Goal: Information Seeking & Learning: Learn about a topic

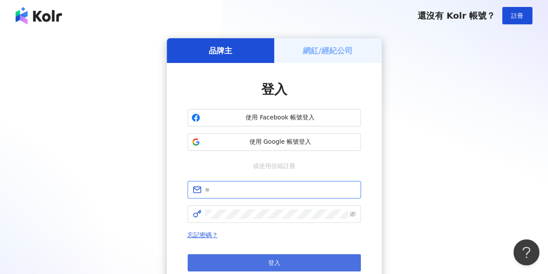
type input "**********"
click at [283, 258] on button "登入" at bounding box center [274, 262] width 173 height 17
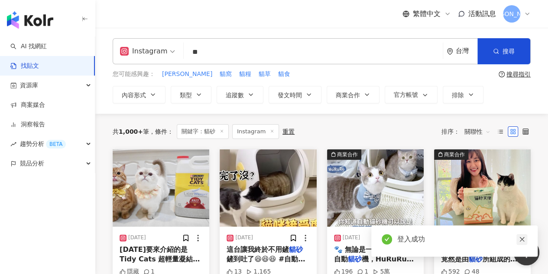
click at [521, 239] on icon "close" at bounding box center [522, 239] width 6 height 6
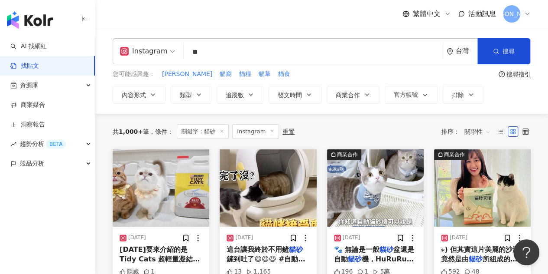
click at [211, 48] on input "**" at bounding box center [313, 51] width 252 height 19
click at [47, 46] on link "AI 找網紅" at bounding box center [28, 46] width 36 height 9
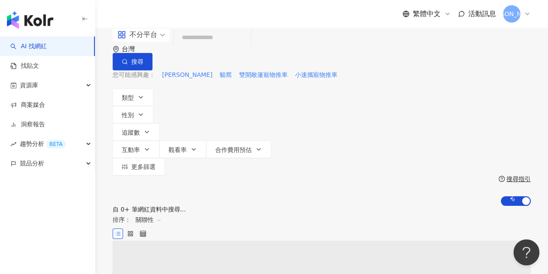
click at [248, 46] on input "search" at bounding box center [212, 37] width 70 height 16
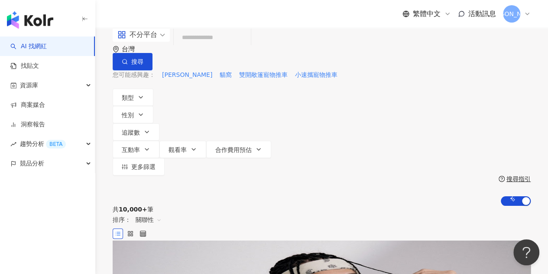
click at [248, 46] on input "search" at bounding box center [212, 37] width 70 height 16
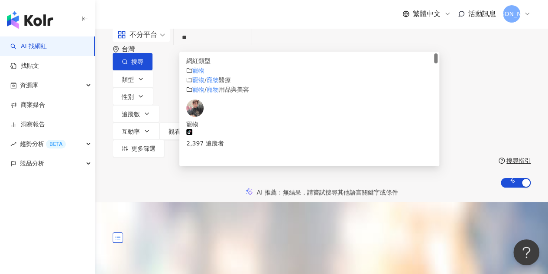
type input "*"
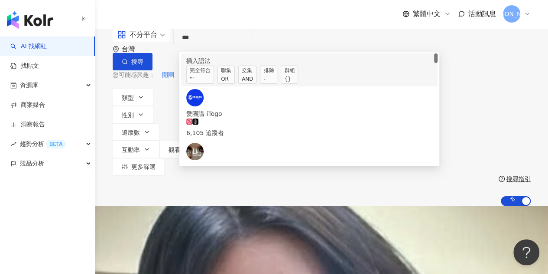
click at [257, 84] on span "交集 AND" at bounding box center [247, 74] width 18 height 18
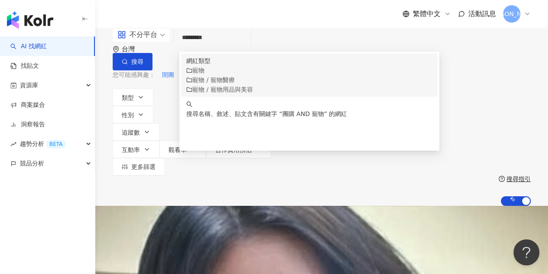
click at [248, 46] on input "*********" at bounding box center [212, 37] width 70 height 16
type input "*********"
click at [153, 53] on button "搜尋" at bounding box center [133, 61] width 40 height 17
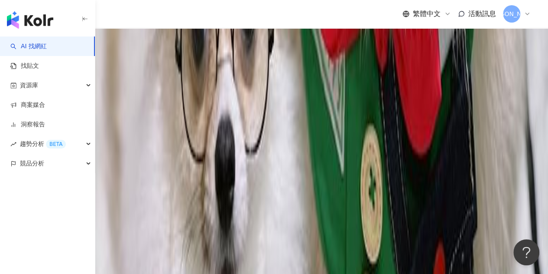
scroll to position [1666, 0]
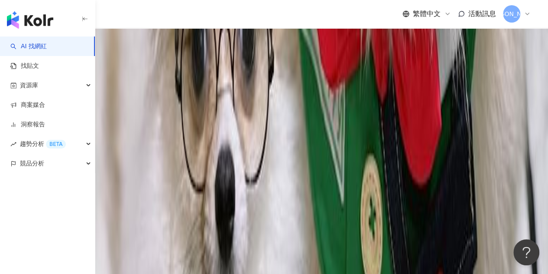
click at [39, 88] on div "資源庫" at bounding box center [47, 85] width 95 height 20
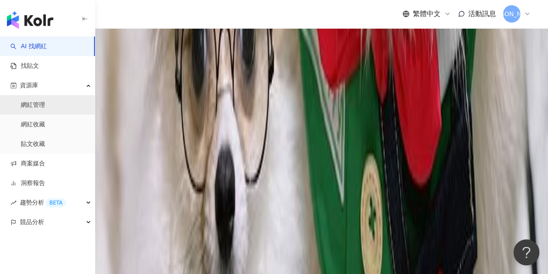
click at [45, 109] on link "網紅管理" at bounding box center [33, 105] width 24 height 9
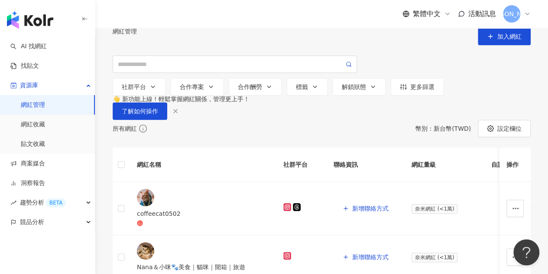
click at [527, 14] on icon at bounding box center [527, 13] width 7 height 7
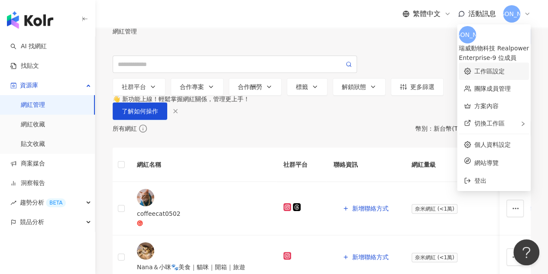
click at [479, 68] on link "工作區設定" at bounding box center [490, 71] width 30 height 7
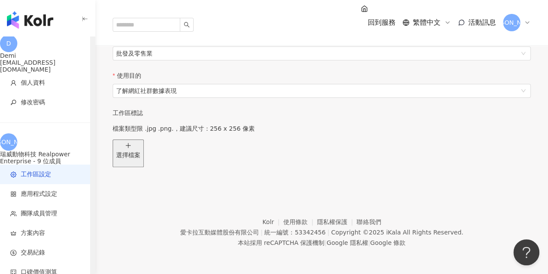
scroll to position [2, 0]
click at [524, 15] on div "瑞" at bounding box center [517, 22] width 28 height 17
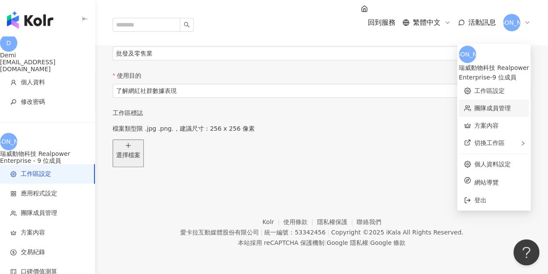
click at [475, 104] on link "團隊成員管理" at bounding box center [493, 107] width 36 height 7
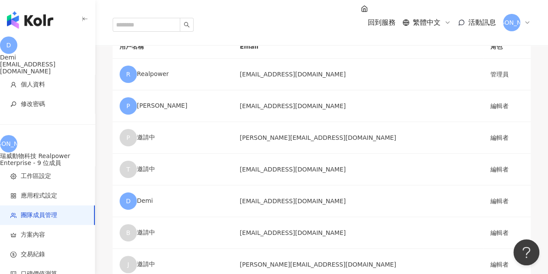
click at [43, 15] on img "button" at bounding box center [30, 19] width 46 height 17
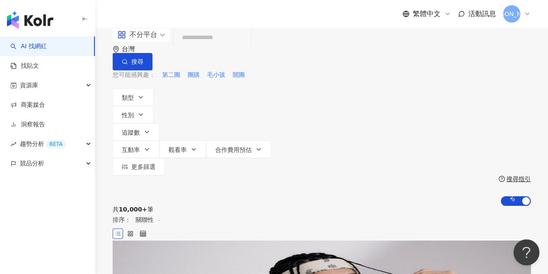
click at [154, 42] on div "不分平台" at bounding box center [137, 35] width 40 height 14
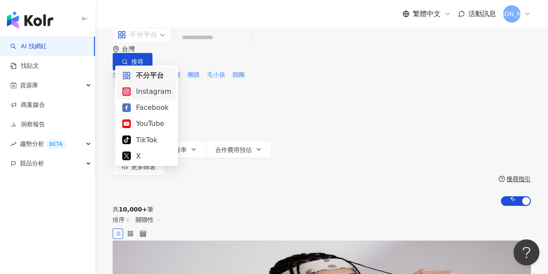
click at [139, 94] on div "Instagram" at bounding box center [146, 91] width 49 height 11
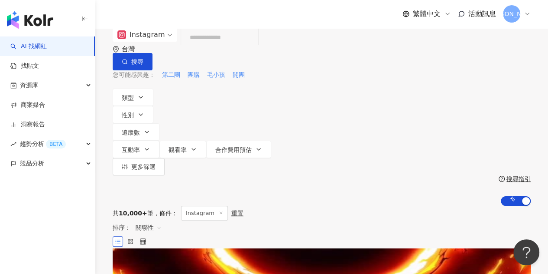
click at [212, 72] on span "毛小孩" at bounding box center [216, 75] width 18 height 9
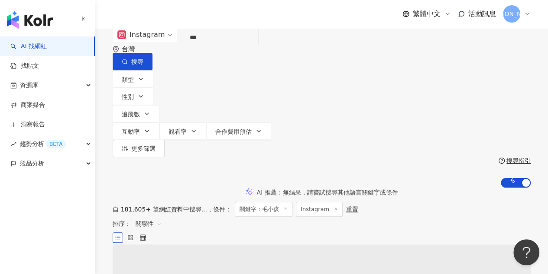
click at [233, 46] on input "***" at bounding box center [220, 37] width 70 height 16
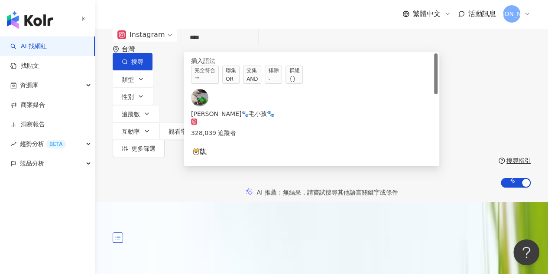
click at [258, 83] on div "AND" at bounding box center [252, 79] width 11 height 9
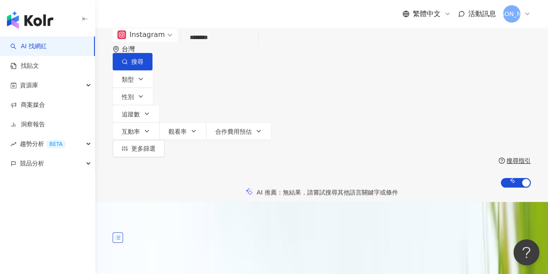
click at [163, 72] on div "類型 性別 追蹤數 互動率 觀看率 合作費用預估 更多篩選 搜尋指引 AI 開啟 AI 關閉" at bounding box center [322, 128] width 418 height 117
click at [247, 46] on input "*******" at bounding box center [220, 37] width 70 height 16
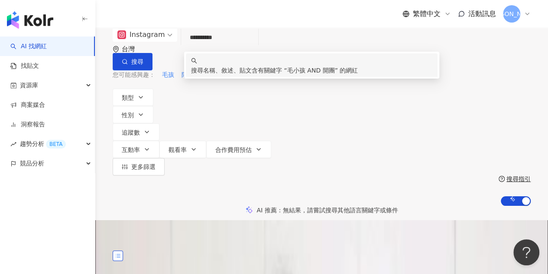
click at [369, 205] on div "AI 推薦 ： 無結果，請嘗試搜尋其他語言關鍵字或條件" at bounding box center [321, 209] width 453 height 9
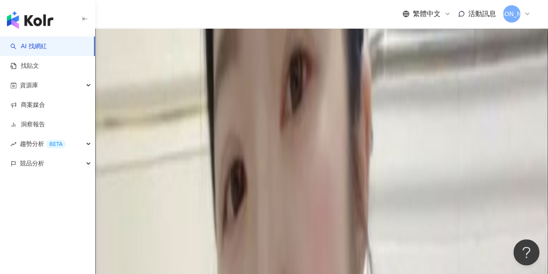
scroll to position [824, 0]
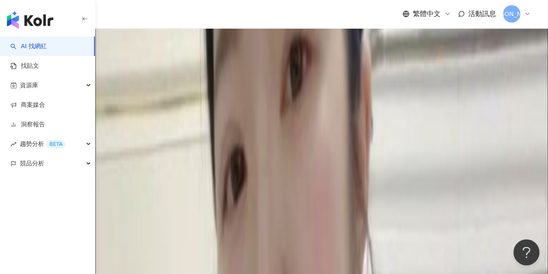
drag, startPoint x: 339, startPoint y: 198, endPoint x: 339, endPoint y: 186, distance: 12.1
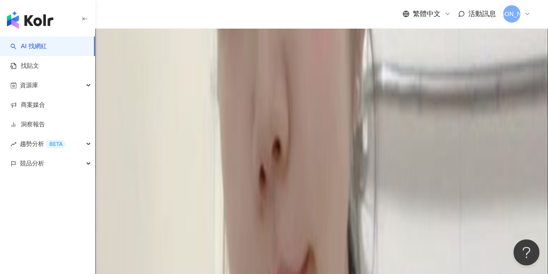
scroll to position [1040, 0]
drag, startPoint x: 292, startPoint y: 128, endPoint x: 314, endPoint y: 105, distance: 31.6
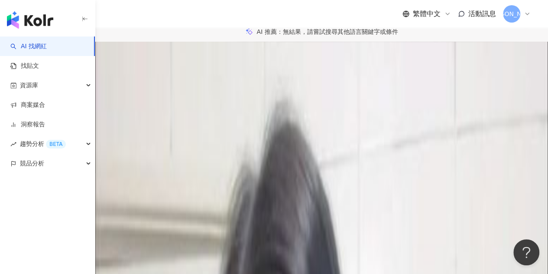
scroll to position [0, 0]
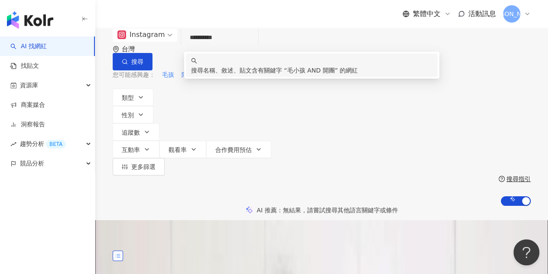
drag, startPoint x: 226, startPoint y: 52, endPoint x: 164, endPoint y: 52, distance: 62.4
click at [164, 52] on div "**********" at bounding box center [322, 49] width 418 height 42
type input "**"
click at [143, 58] on span "搜尋" at bounding box center [137, 61] width 12 height 7
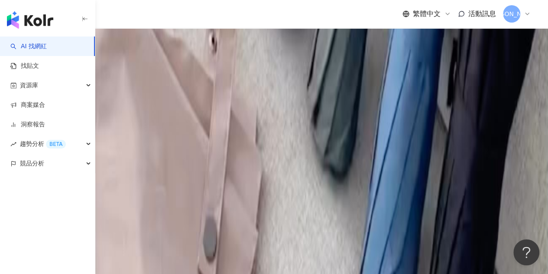
scroll to position [1951, 0]
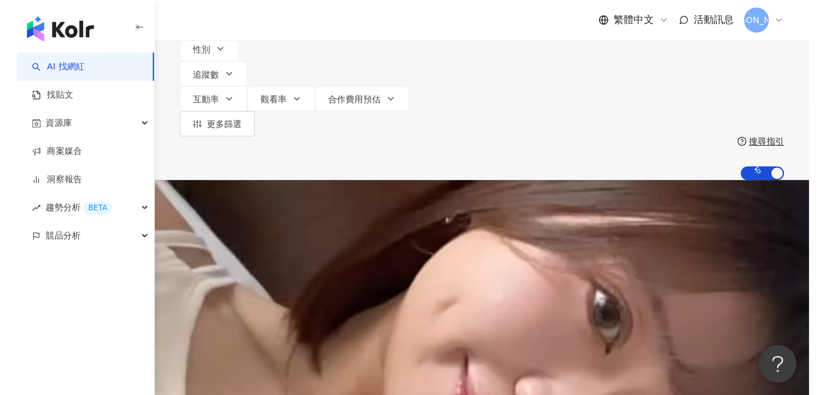
scroll to position [0, 0]
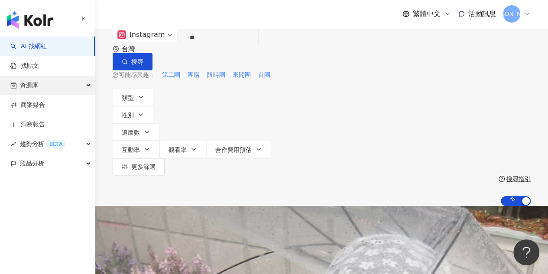
click at [56, 84] on div "資源庫" at bounding box center [47, 85] width 95 height 20
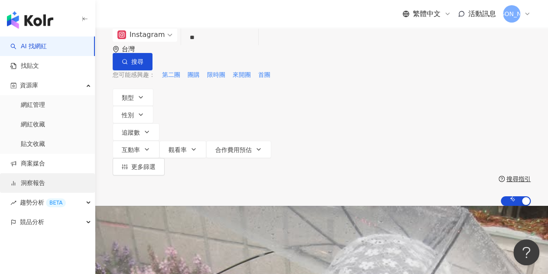
click at [45, 184] on link "洞察報告" at bounding box center [27, 183] width 35 height 9
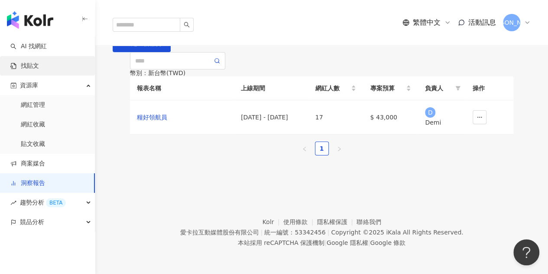
click at [39, 70] on link "找貼文" at bounding box center [24, 66] width 29 height 9
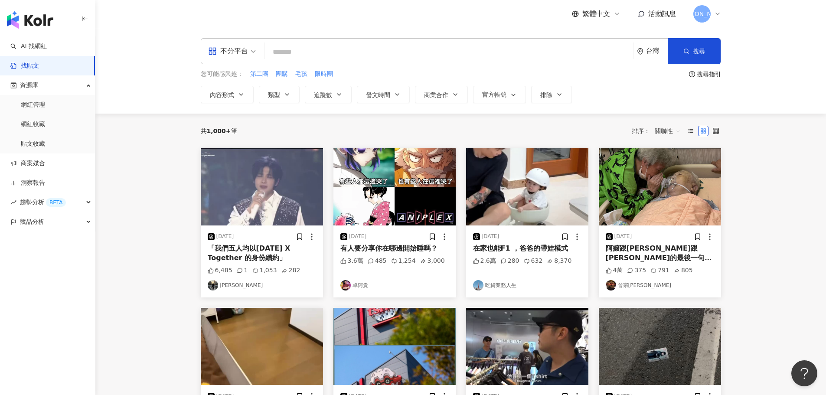
click at [302, 57] on input "search" at bounding box center [449, 51] width 362 height 19
type input "**"
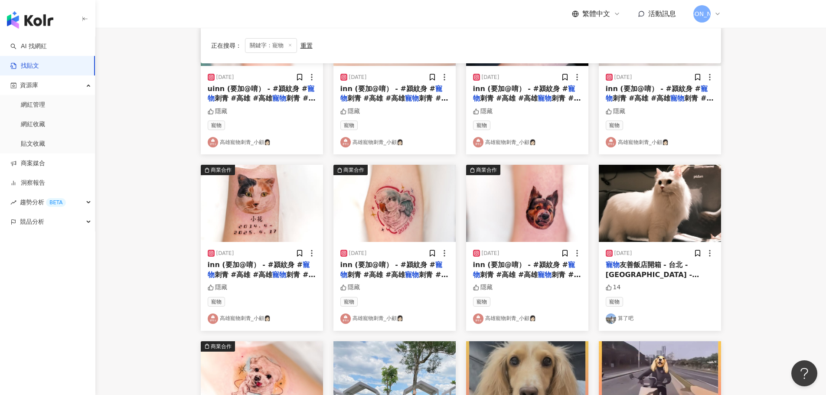
scroll to position [43, 0]
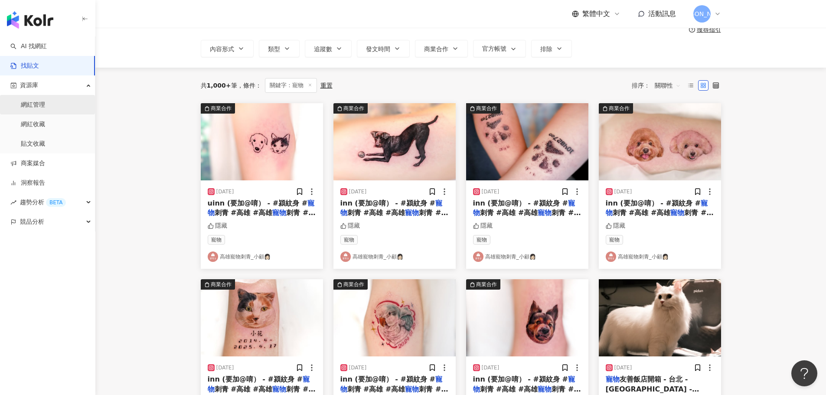
click at [37, 107] on link "網紅管理" at bounding box center [33, 105] width 24 height 9
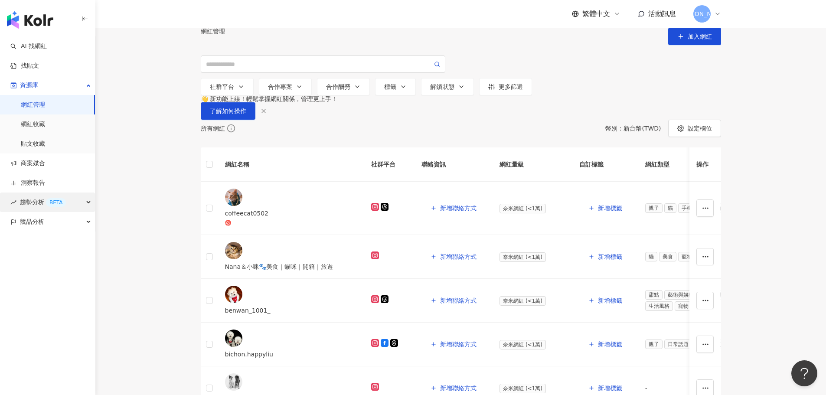
click at [86, 200] on div "趨勢分析 BETA" at bounding box center [47, 202] width 95 height 20
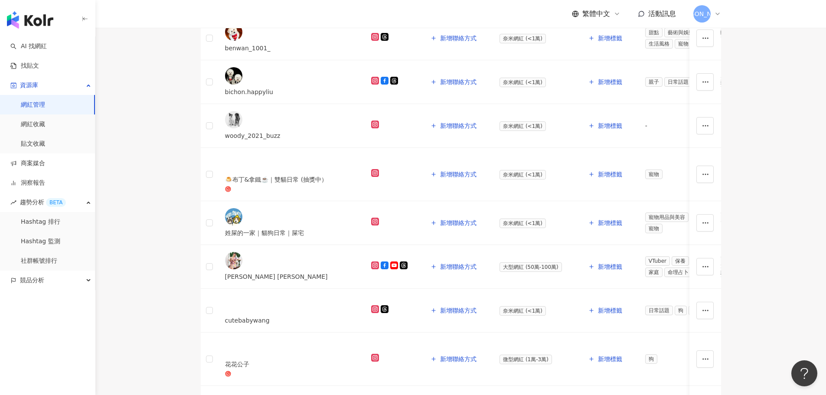
scroll to position [257, 0]
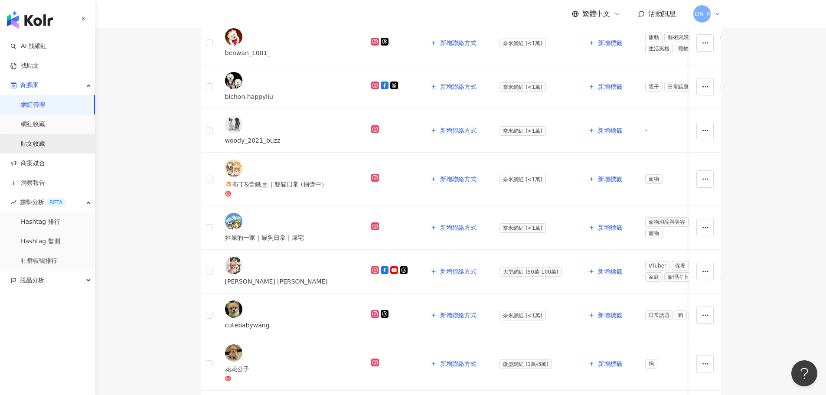
click at [45, 147] on link "貼文收藏" at bounding box center [33, 144] width 24 height 9
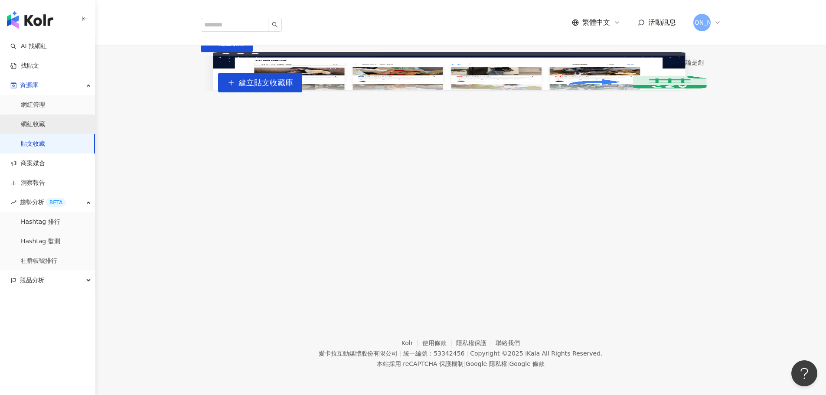
click at [45, 127] on link "網紅收藏" at bounding box center [33, 124] width 24 height 9
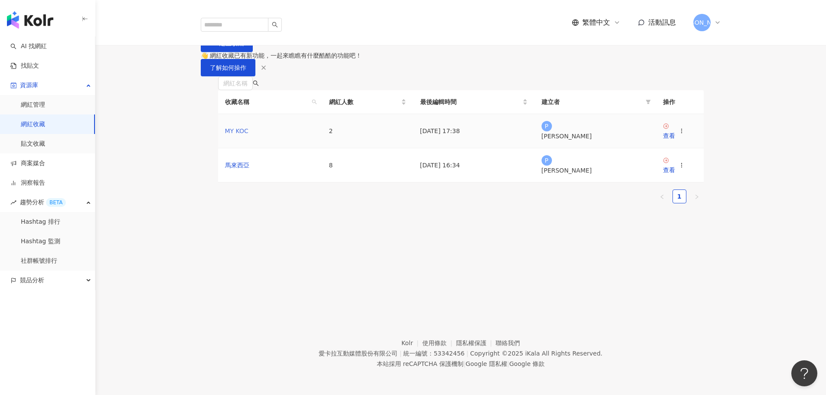
click at [242, 134] on link "MY KOC" at bounding box center [236, 130] width 23 height 7
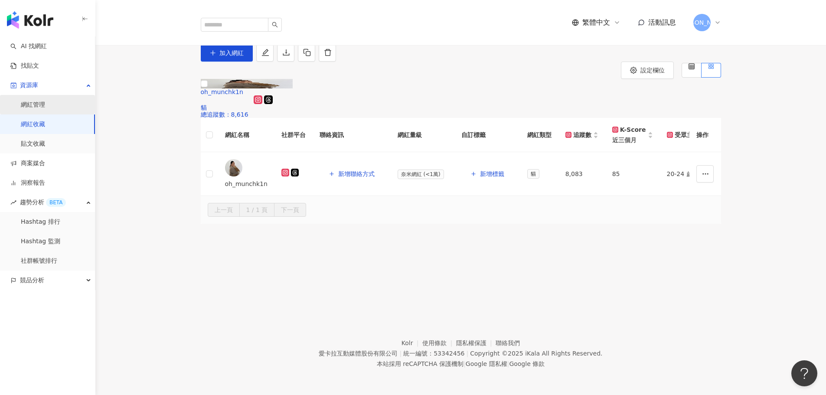
click at [45, 101] on link "網紅管理" at bounding box center [33, 105] width 24 height 9
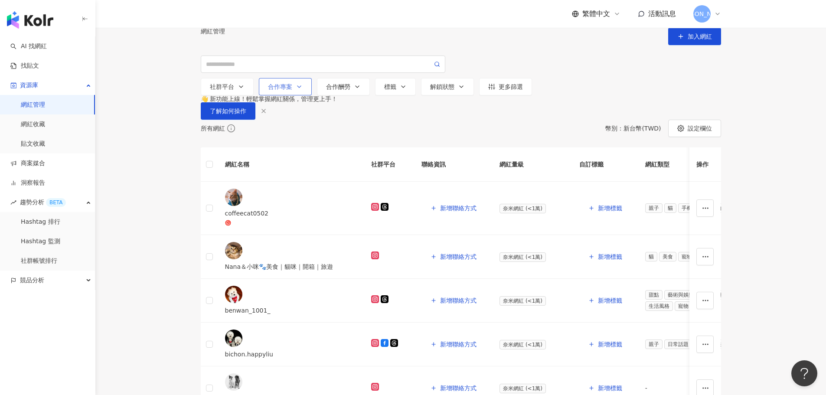
click at [277, 90] on div "合作專案" at bounding box center [285, 86] width 35 height 7
click at [231, 90] on div "社群平台" at bounding box center [227, 86] width 35 height 7
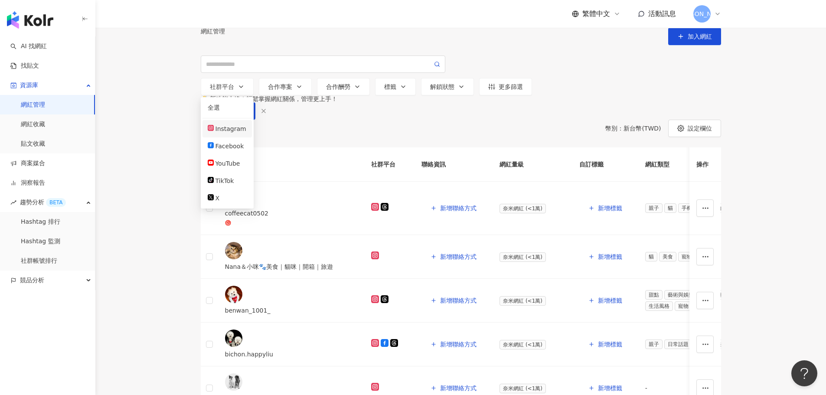
click at [232, 134] on div "Instagram" at bounding box center [230, 129] width 31 height 10
click at [39, 67] on link "找貼文" at bounding box center [24, 66] width 29 height 9
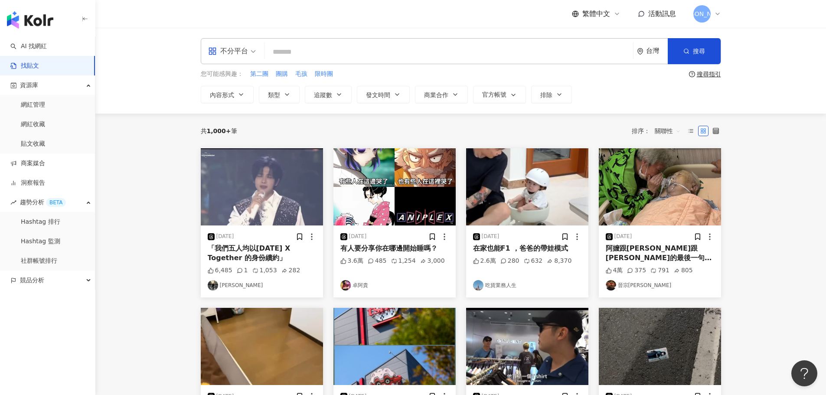
click at [304, 52] on input "search" at bounding box center [449, 51] width 362 height 19
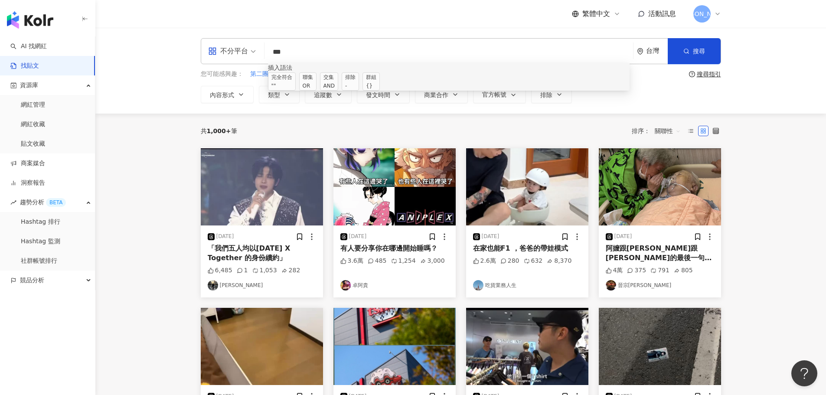
click at [335, 85] on div "AND" at bounding box center [328, 85] width 11 height 9
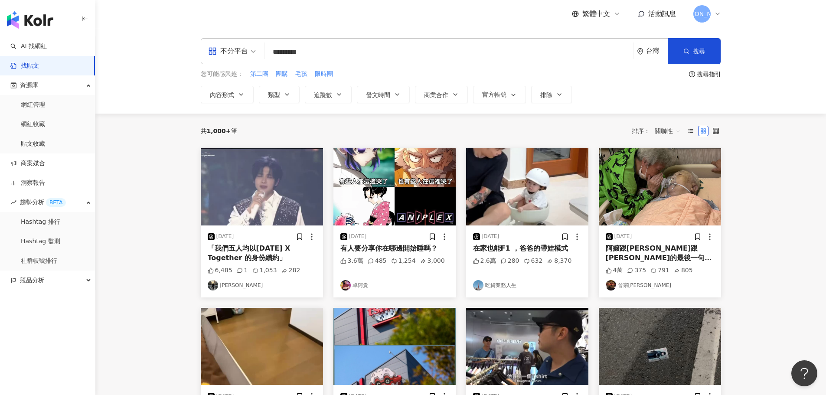
type input "*********"
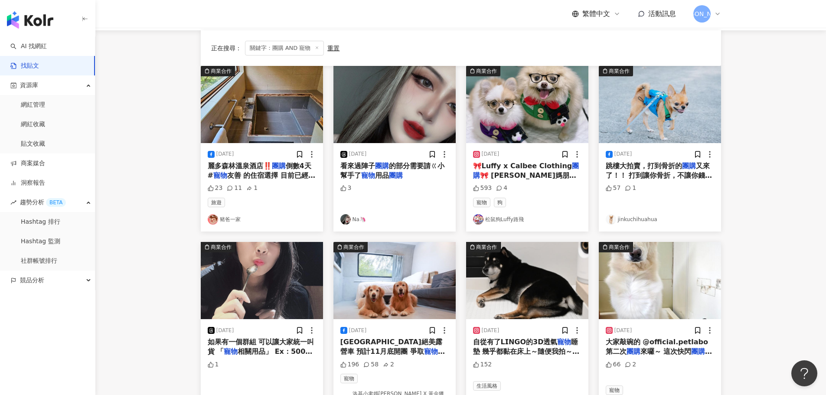
scroll to position [87, 0]
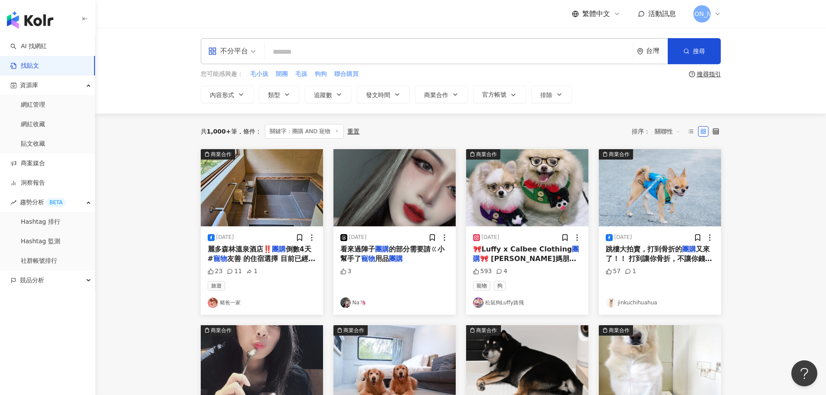
drag, startPoint x: 528, startPoint y: 259, endPoint x: 502, endPoint y: 306, distance: 53.9
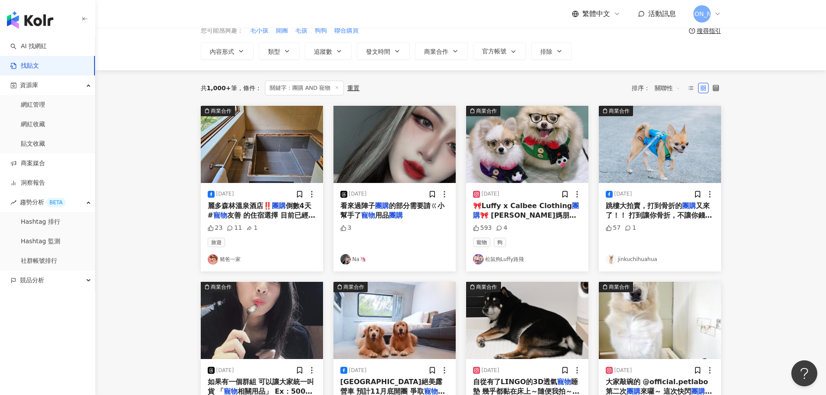
drag, startPoint x: 373, startPoint y: 212, endPoint x: 151, endPoint y: 215, distance: 221.5
click at [151, 215] on main "不分平台 台灣 搜尋 searchOperator 插入語法 完全符合 "" 聯集 OR 交集 AND 排除 - 群組 {} 您可能感興趣： 毛小孩 開團 毛…" at bounding box center [460, 346] width 730 height 725
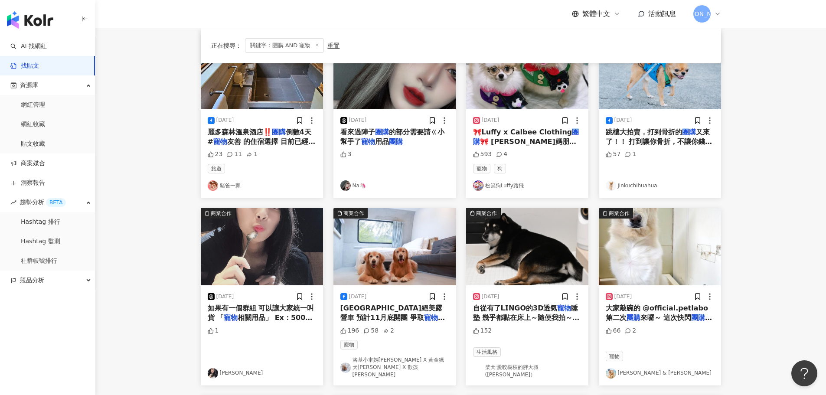
scroll to position [217, 0]
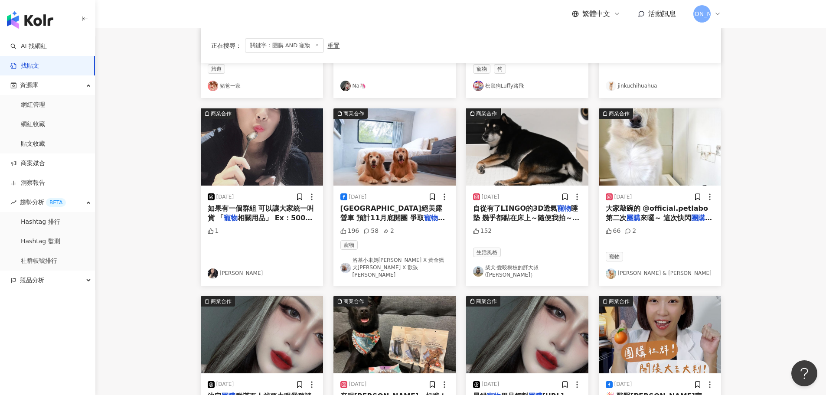
click at [548, 208] on main "不分平台 台灣 搜尋 searchOperator 插入語法 完全符合 "" 聯集 OR 交集 AND 排除 - 群組 {} 您可能感興趣： 毛小孩 開團 毛…" at bounding box center [460, 173] width 730 height 725
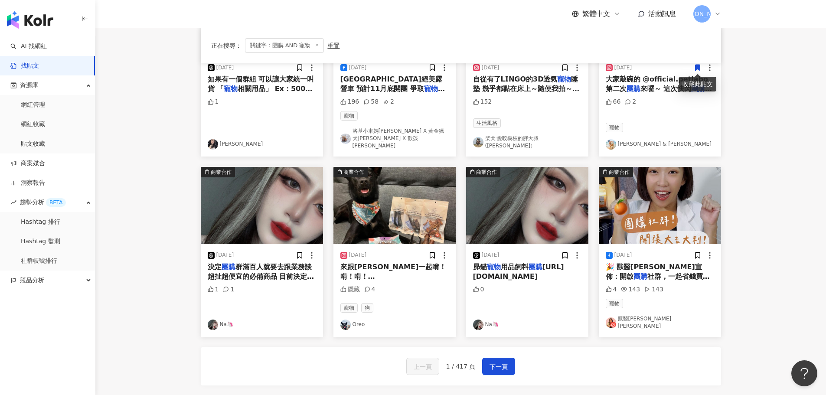
scroll to position [347, 0]
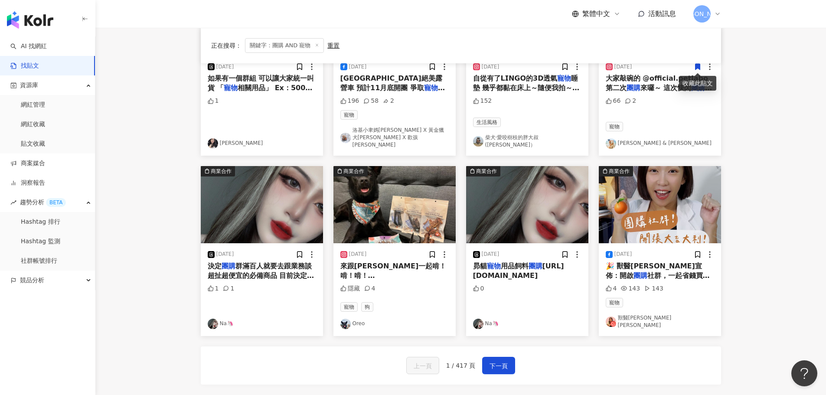
drag, startPoint x: 674, startPoint y: 264, endPoint x: 764, endPoint y: 280, distance: 91.6
click at [548, 273] on main "不分平台 台灣 搜尋 searchOperator 插入語法 完全符合 "" 聯集 OR 交集 AND 排除 - 群組 {} 您可能感興趣： 毛小孩 開團 毛…" at bounding box center [460, 43] width 730 height 725
click at [501, 273] on span "下一頁" at bounding box center [498, 366] width 18 height 10
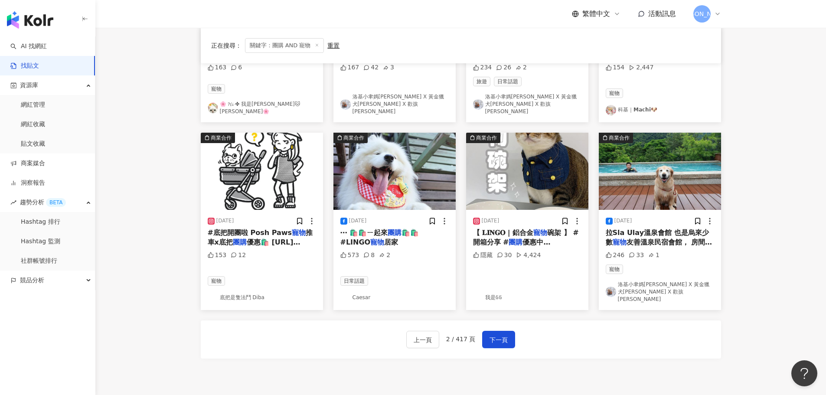
scroll to position [360, 0]
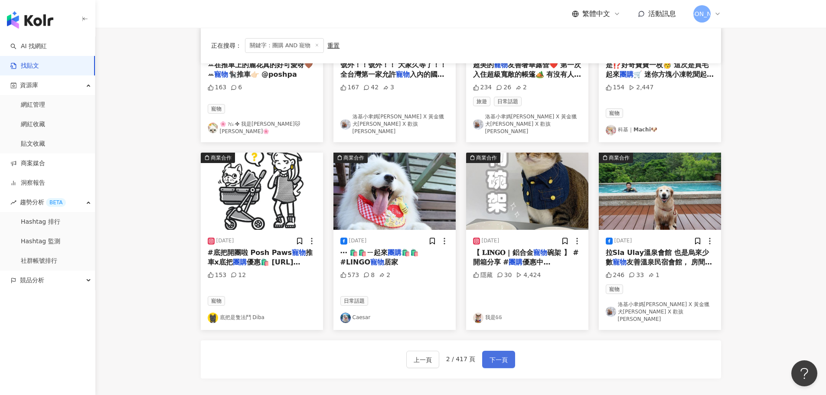
click at [505, 273] on button "下一頁" at bounding box center [498, 359] width 33 height 17
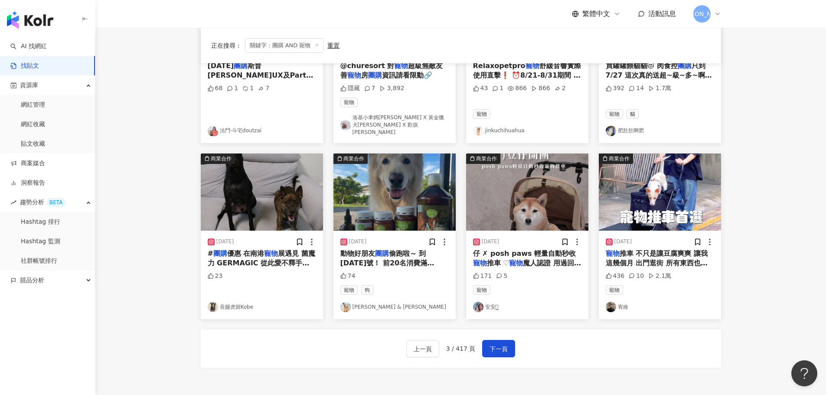
scroll to position [356, 0]
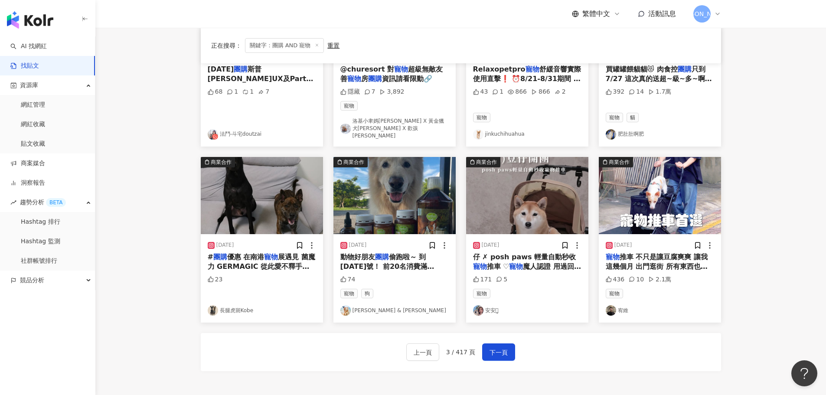
drag, startPoint x: 616, startPoint y: 301, endPoint x: 765, endPoint y: 290, distance: 149.9
click at [548, 273] on main "不分平台 台灣 搜尋 searchOperator 插入語法 完全符合 "" 聯集 OR 交集 AND 排除 - 群組 {} 您可能感興趣： 毛小孩 開團 毛…" at bounding box center [460, 32] width 730 height 721
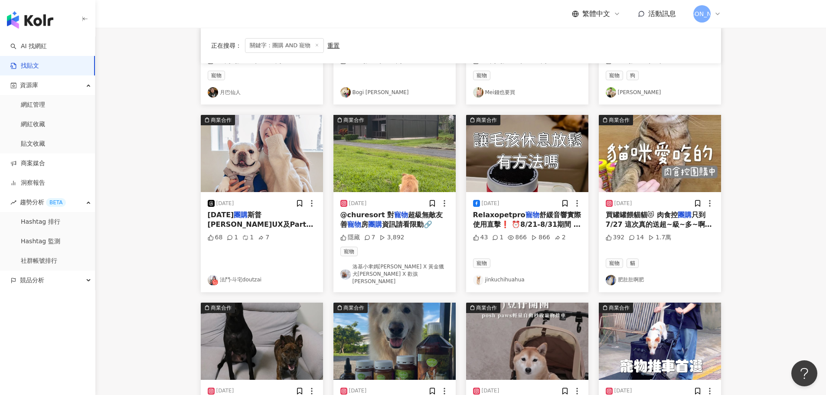
scroll to position [217, 0]
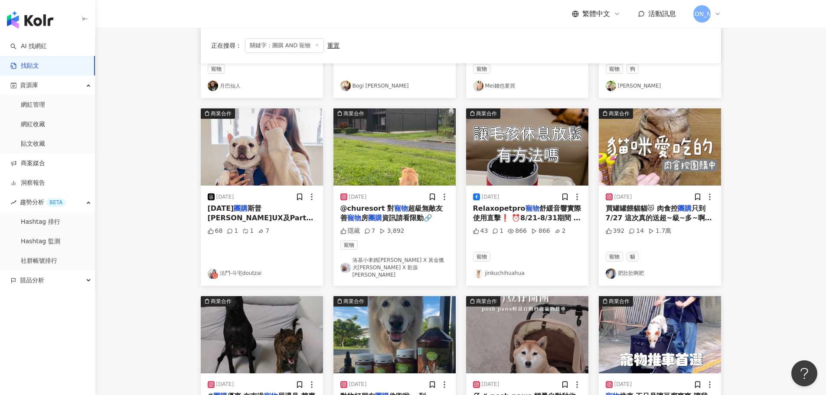
drag, startPoint x: 226, startPoint y: 212, endPoint x: 156, endPoint y: 203, distance: 70.4
click at [156, 203] on main "不分平台 台灣 搜尋 searchOperator 插入語法 完全符合 "" 聯集 OR 交集 AND 排除 - 群組 {} 您可能感興趣： 毛小孩 開團 毛…" at bounding box center [460, 171] width 730 height 721
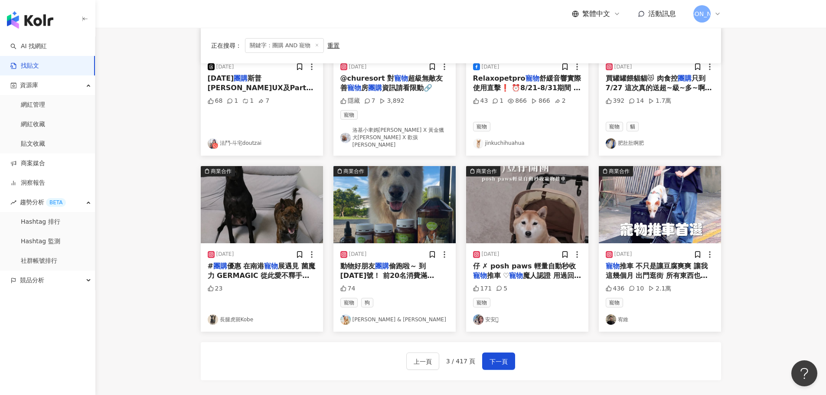
scroll to position [390, 0]
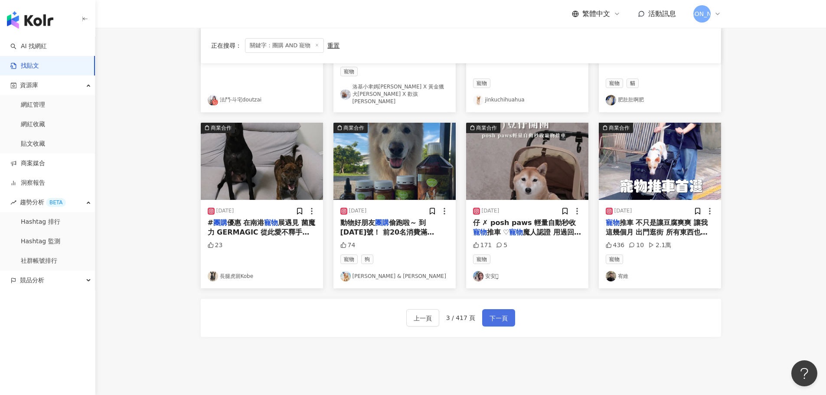
click at [492, 273] on button "下一頁" at bounding box center [498, 317] width 33 height 17
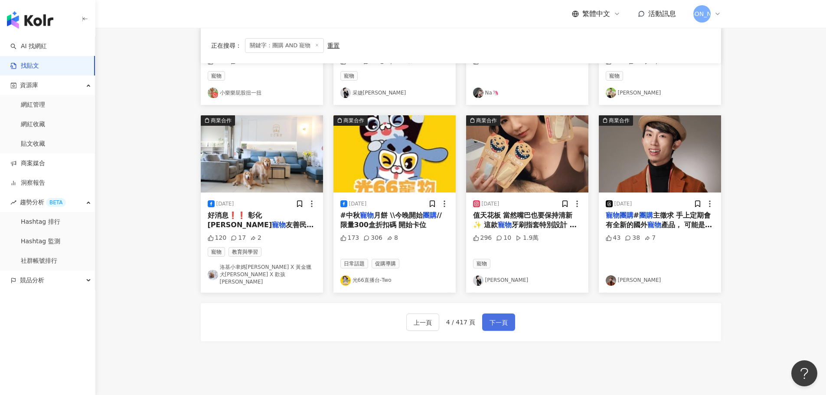
click at [502, 273] on span "下一頁" at bounding box center [498, 322] width 18 height 10
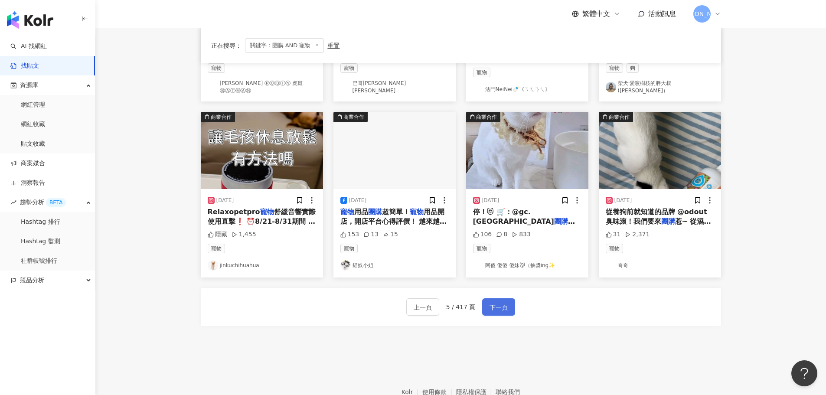
scroll to position [386, 0]
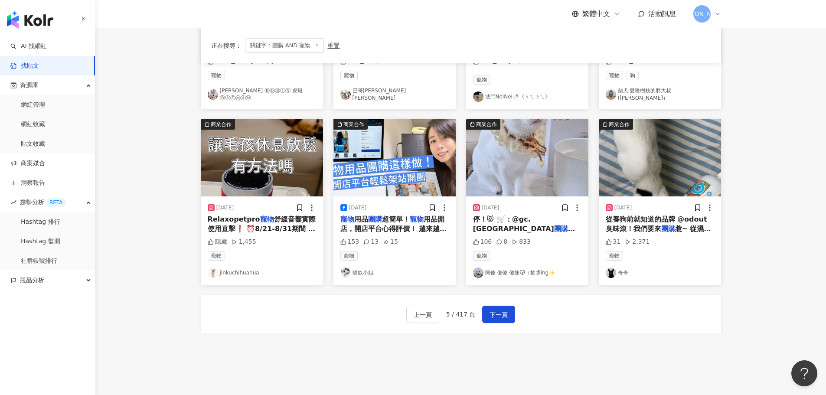
drag, startPoint x: 386, startPoint y: 223, endPoint x: 363, endPoint y: 301, distance: 81.0
click at [362, 273] on div "上一頁 5 / 417 頁 下一頁" at bounding box center [461, 314] width 520 height 38
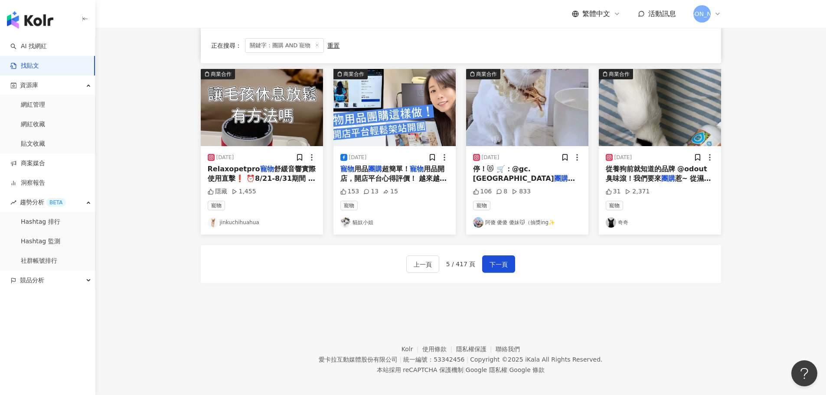
scroll to position [439, 0]
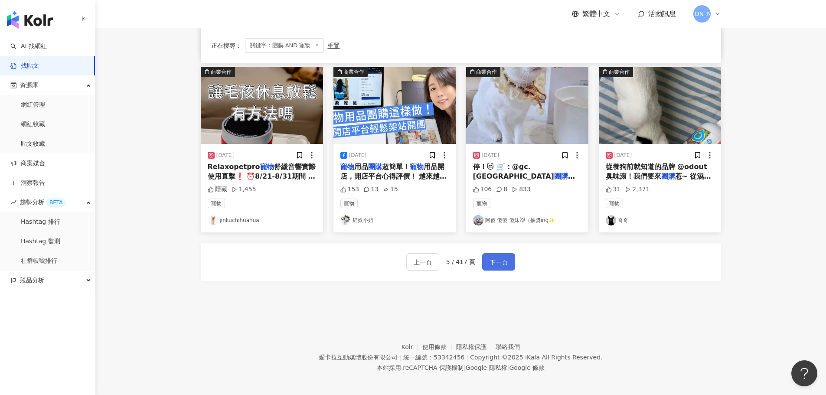
click at [493, 262] on span "下一頁" at bounding box center [498, 262] width 18 height 10
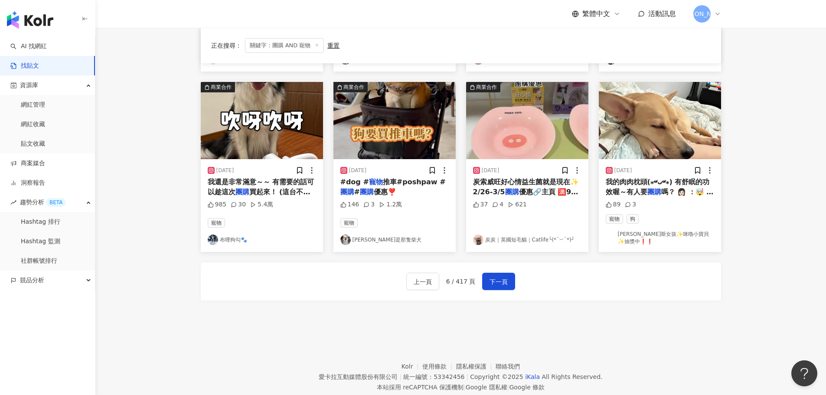
scroll to position [433, 0]
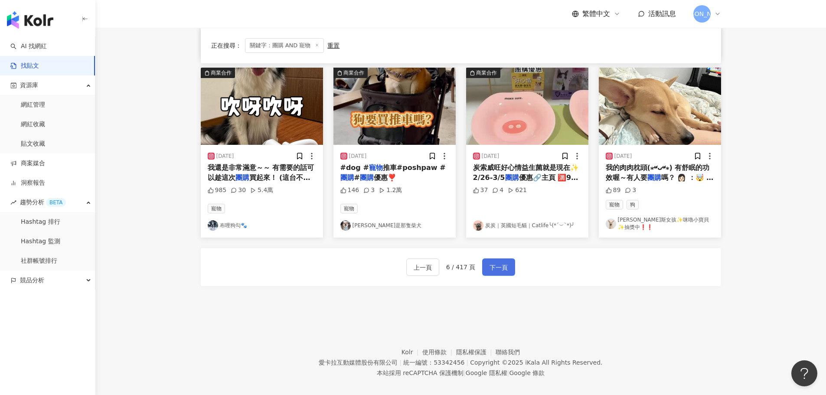
click at [496, 265] on span "下一頁" at bounding box center [498, 267] width 18 height 10
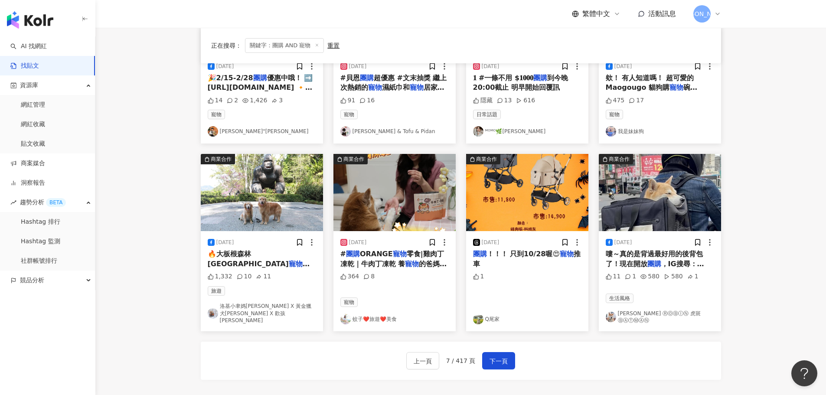
scroll to position [351, 0]
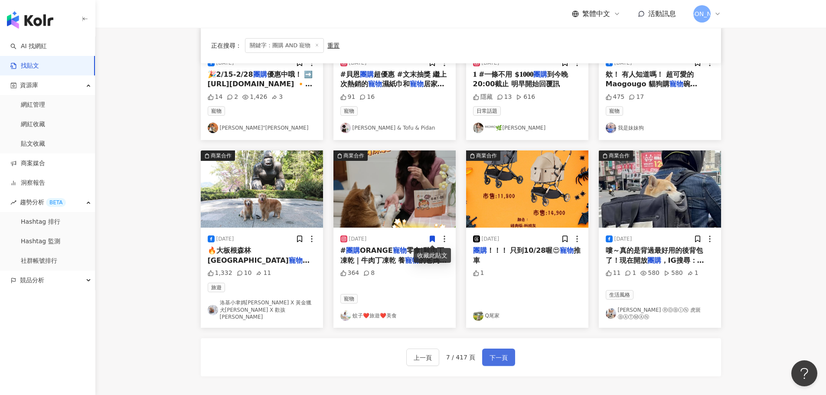
click at [502, 273] on span "下一頁" at bounding box center [498, 357] width 18 height 10
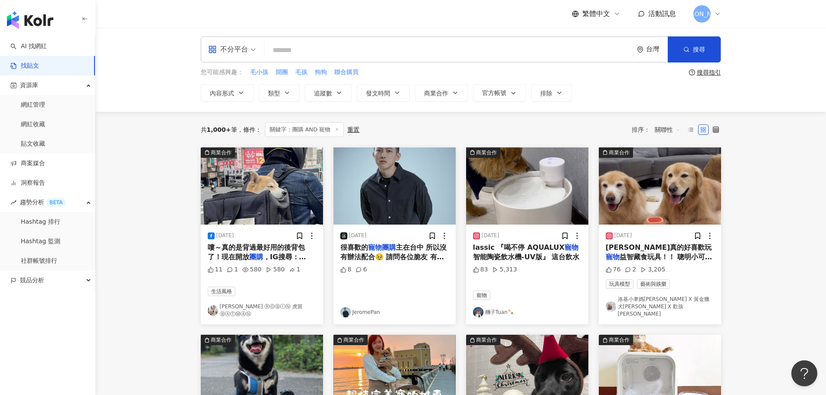
scroll to position [0, 0]
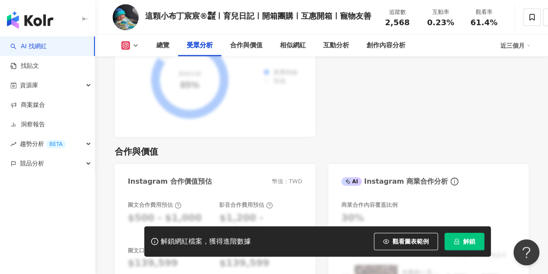
scroll to position [910, 0]
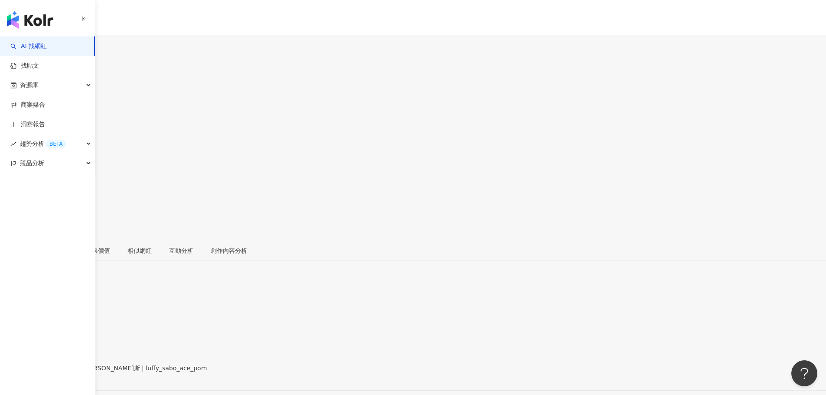
click at [19, 48] on div "1.5萬" at bounding box center [11, 51] width 16 height 7
click at [76, 372] on div "https://www.instagram.com/luffy_sabo_ace_pom/" at bounding box center [43, 375] width 68 height 7
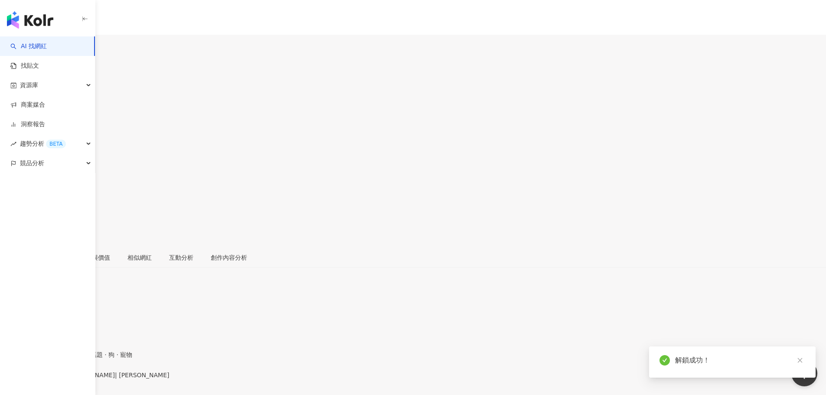
click at [6, 189] on span at bounding box center [3, 192] width 6 height 7
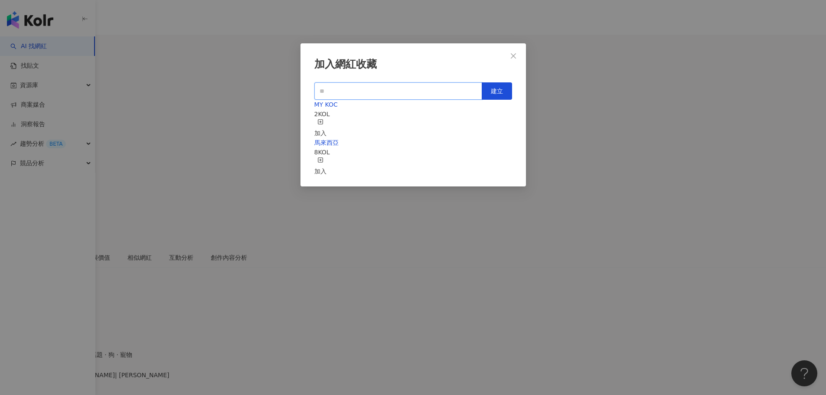
click at [407, 86] on input "text" at bounding box center [398, 90] width 168 height 17
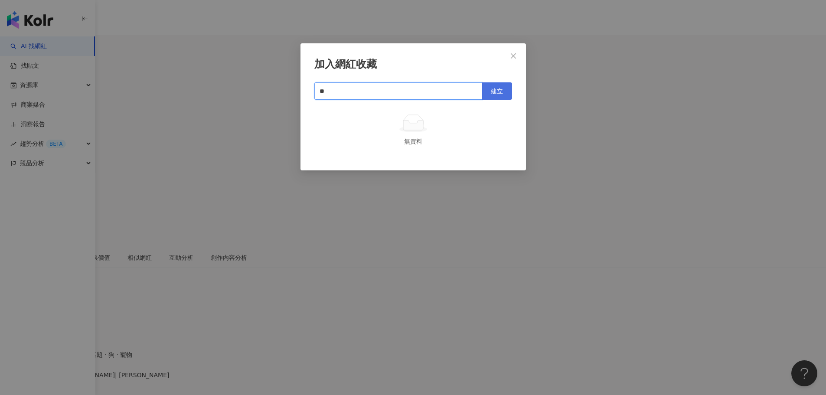
click at [491, 88] on span "建立" at bounding box center [497, 91] width 12 height 7
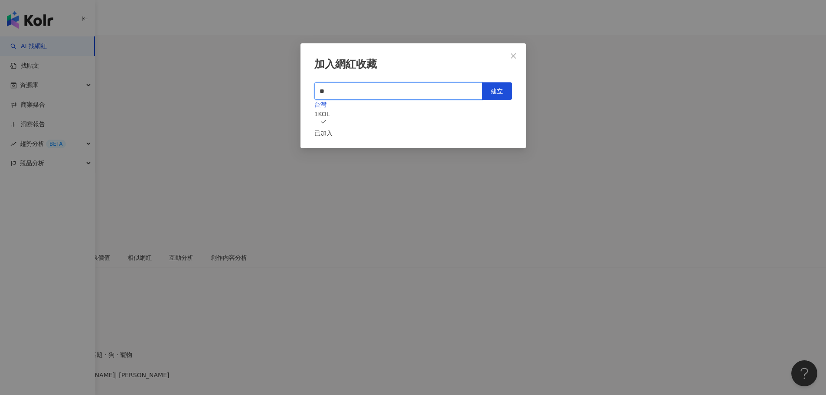
type input "**"
click at [511, 58] on icon "close" at bounding box center [513, 55] width 5 height 5
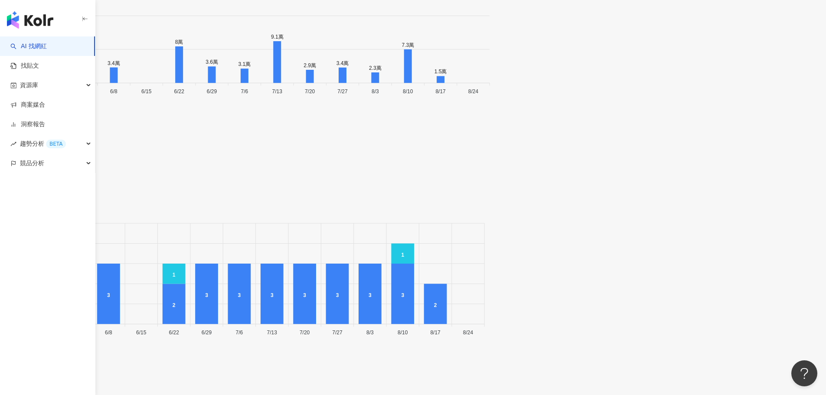
scroll to position [3004, 0]
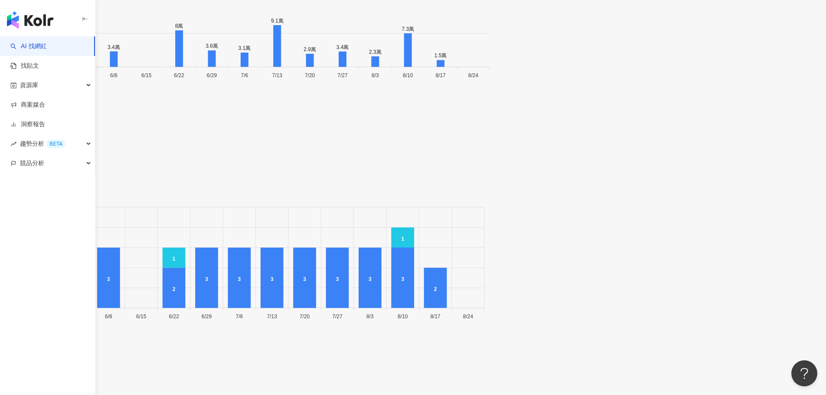
drag, startPoint x: 459, startPoint y: 273, endPoint x: 468, endPoint y: 269, distance: 9.5
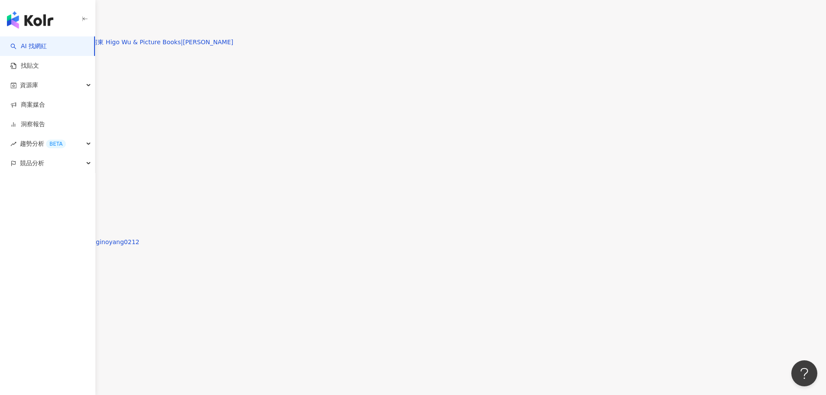
scroll to position [2180, 0]
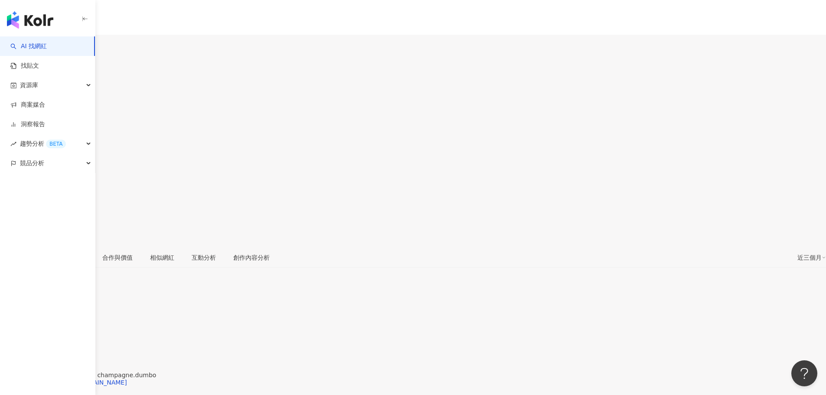
scroll to position [130, 0]
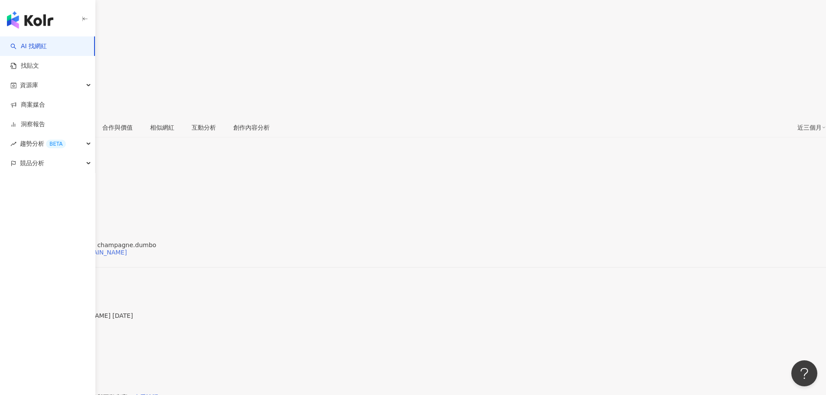
click at [127, 249] on div "https://www.instagram.com/champagne.dumbo/" at bounding box center [68, 252] width 118 height 7
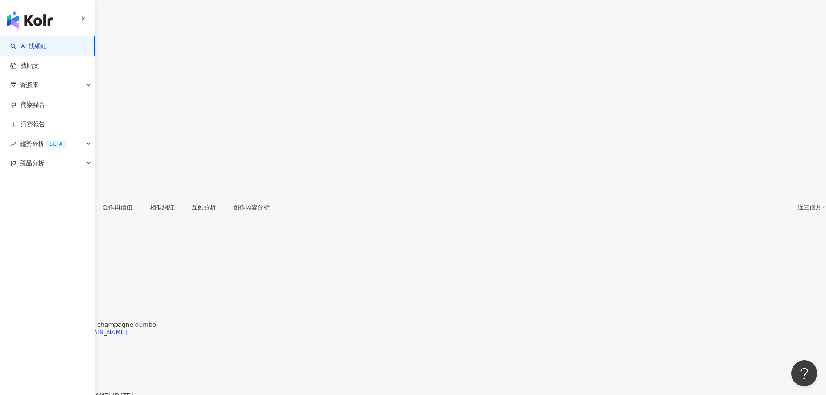
scroll to position [43, 0]
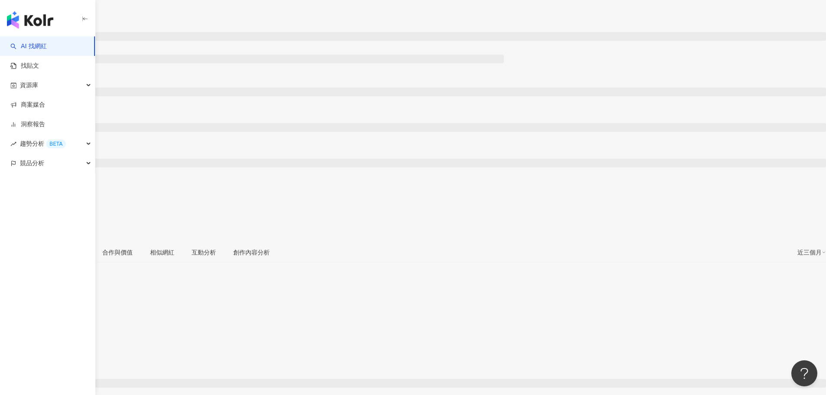
scroll to position [53, 0]
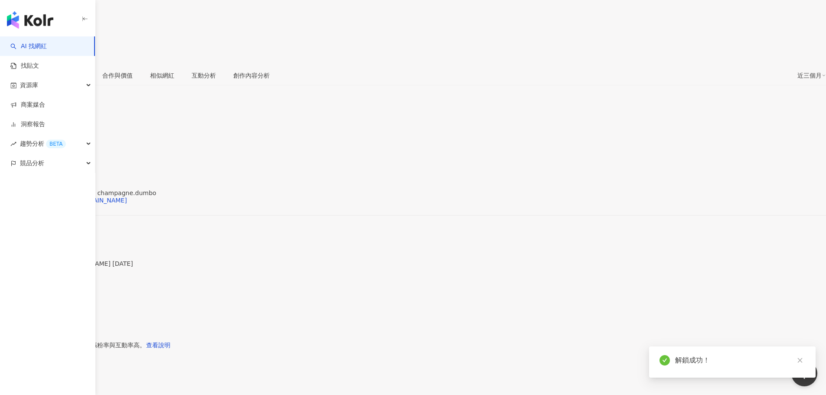
scroll to position [183, 0]
drag, startPoint x: 552, startPoint y: 238, endPoint x: 699, endPoint y: 265, distance: 149.0
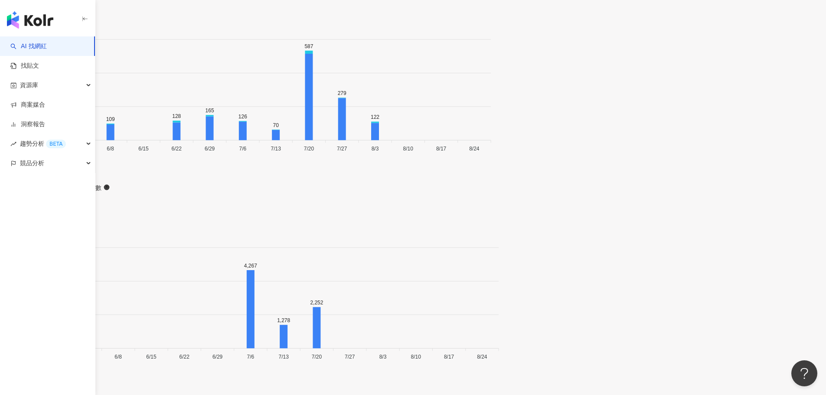
scroll to position [2697, 0]
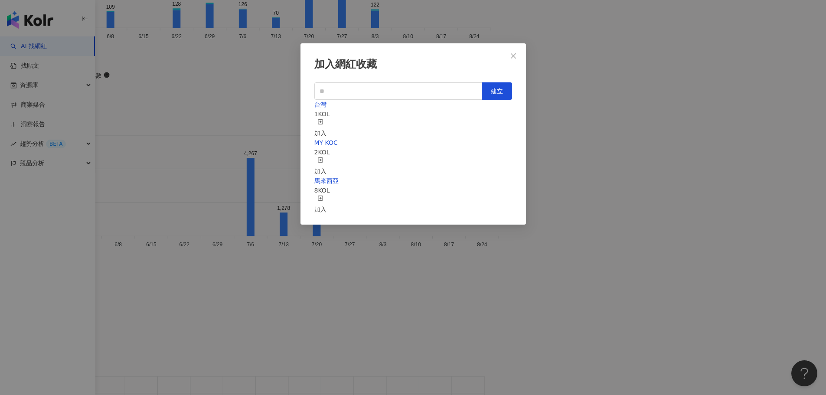
click at [337, 121] on div "台灣 1 KOL 加入" at bounding box center [413, 119] width 198 height 38
click at [323, 119] on icon "button" at bounding box center [320, 122] width 6 height 6
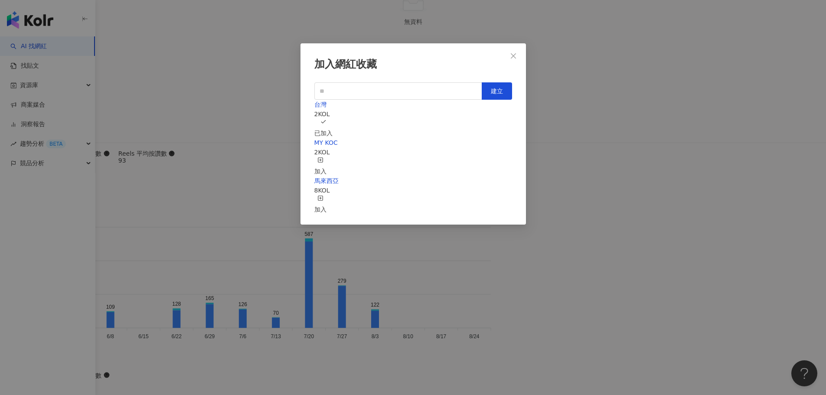
scroll to position [2687, 0]
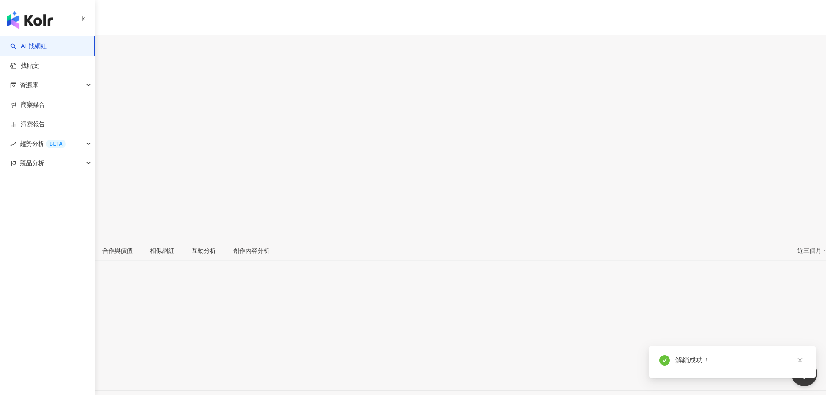
scroll to position [173, 0]
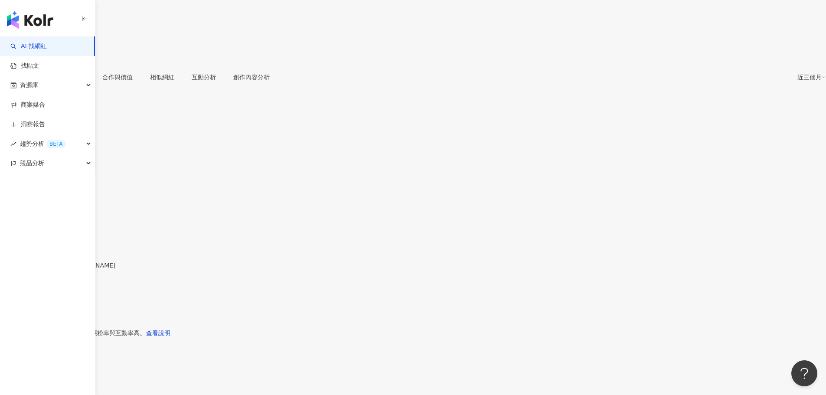
drag, startPoint x: 585, startPoint y: 202, endPoint x: 568, endPoint y: 217, distance: 22.7
drag, startPoint x: 568, startPoint y: 217, endPoint x: 418, endPoint y: 194, distance: 151.2
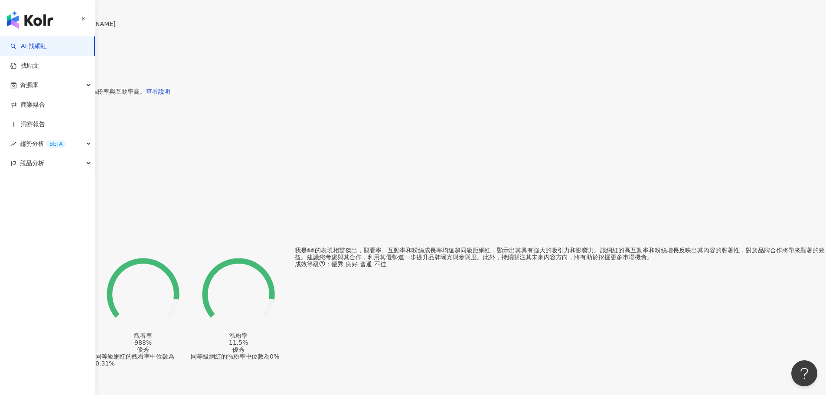
scroll to position [347, 0]
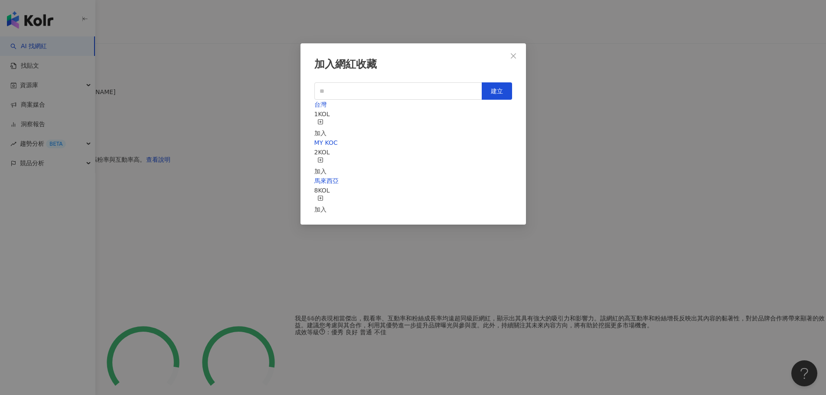
click at [323, 120] on icon "button" at bounding box center [320, 122] width 6 height 6
drag, startPoint x: 510, startPoint y: 58, endPoint x: 805, endPoint y: 88, distance: 296.7
click at [510, 58] on icon "close" at bounding box center [513, 55] width 7 height 7
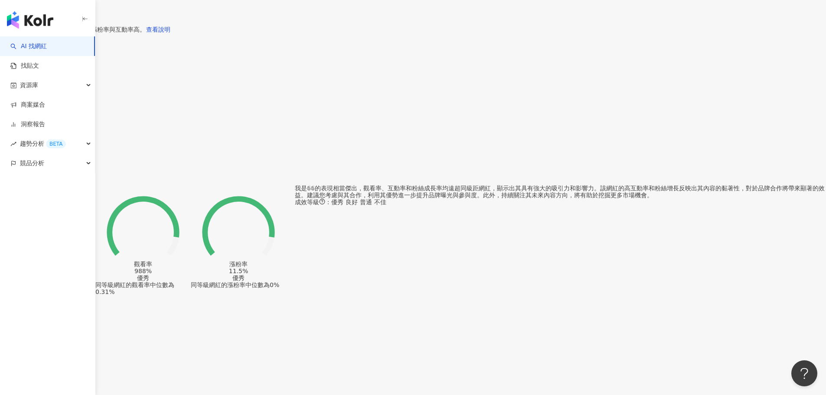
scroll to position [563, 0]
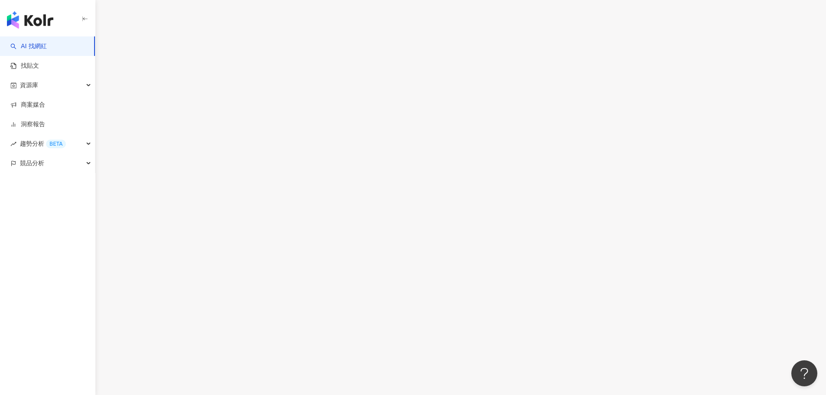
scroll to position [2631, 0]
drag, startPoint x: 235, startPoint y: 12, endPoint x: 253, endPoint y: 8, distance: 17.8
copy div "宥維"
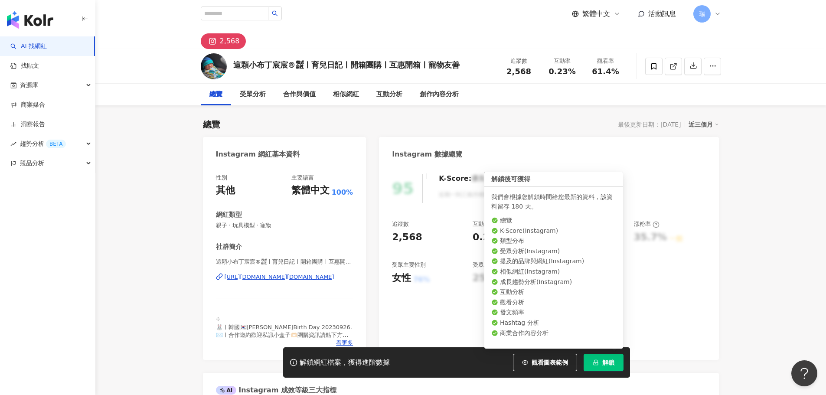
click at [608, 354] on button "解鎖" at bounding box center [603, 362] width 40 height 17
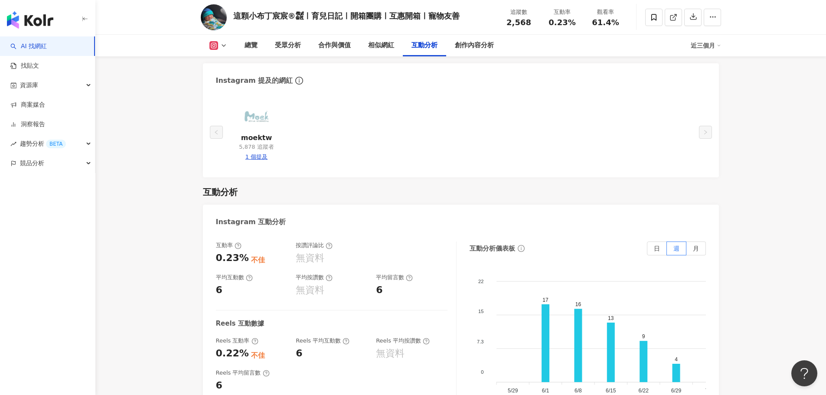
scroll to position [1734, 0]
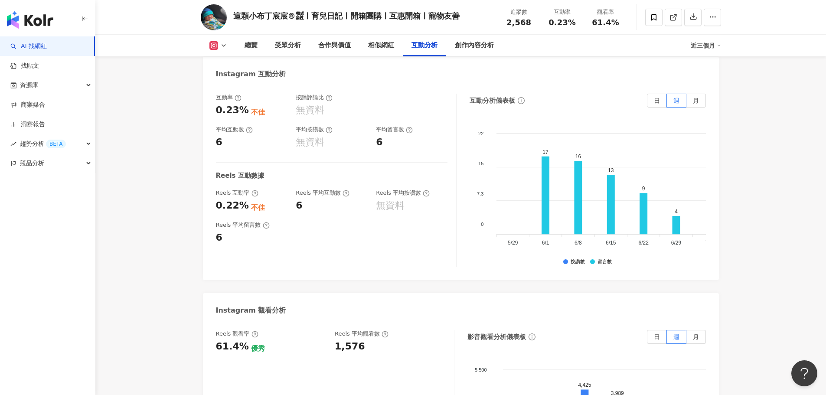
click at [219, 48] on button at bounding box center [218, 45] width 35 height 9
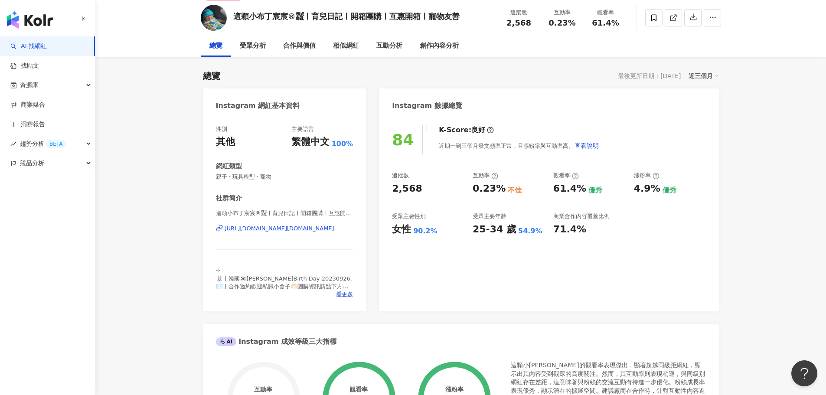
scroll to position [130, 0]
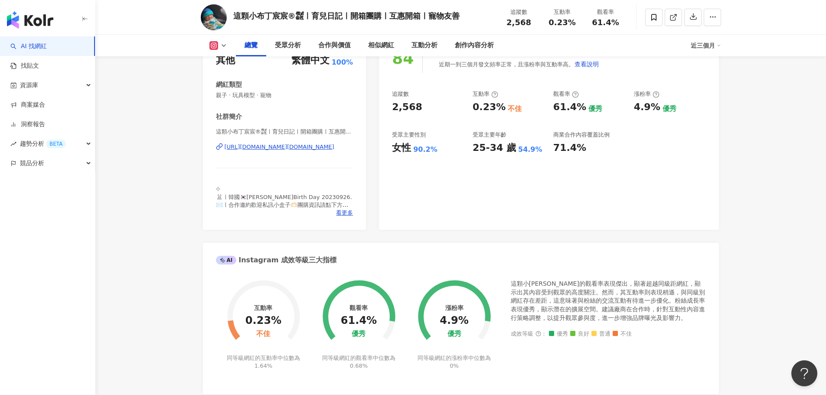
click at [270, 150] on div "https://www.instagram.com/a.pudding_baby/" at bounding box center [280, 147] width 110 height 8
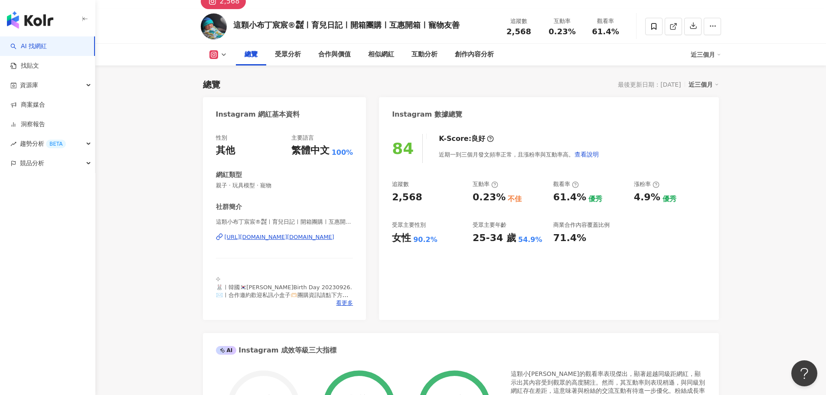
scroll to position [0, 0]
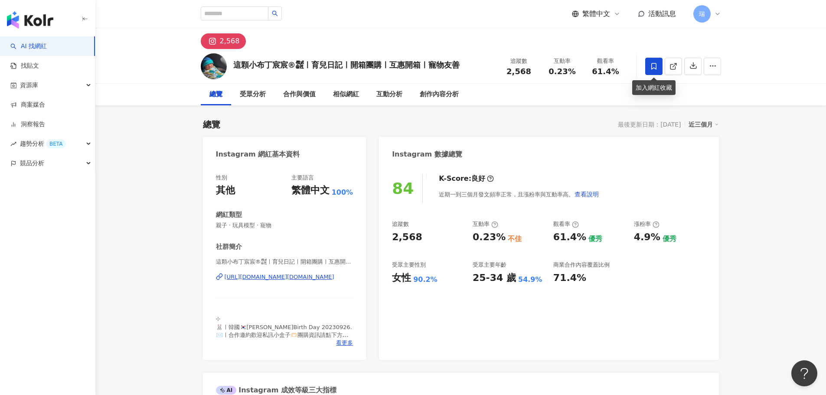
click at [651, 72] on span at bounding box center [653, 66] width 17 height 17
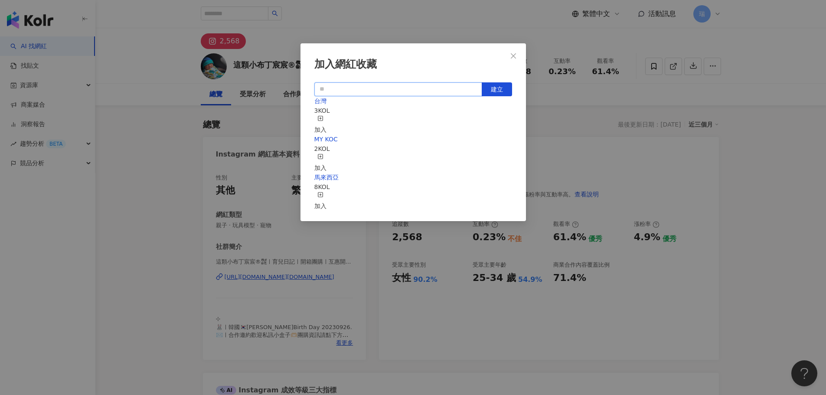
click at [414, 91] on input "text" at bounding box center [398, 89] width 168 height 14
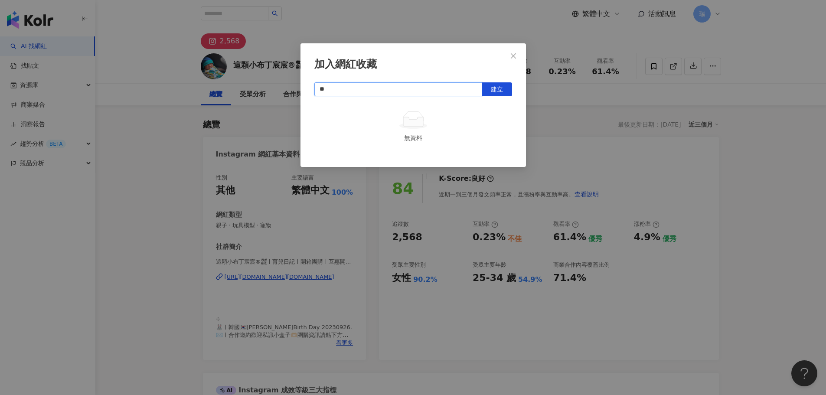
type input "**"
click at [492, 100] on div "** 建立 無資料" at bounding box center [413, 112] width 198 height 60
click at [492, 92] on span "建立" at bounding box center [497, 89] width 12 height 7
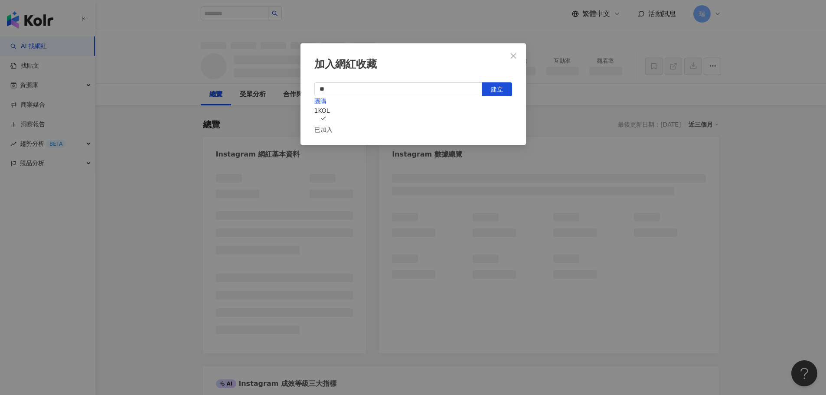
click at [515, 53] on icon "close" at bounding box center [513, 55] width 7 height 7
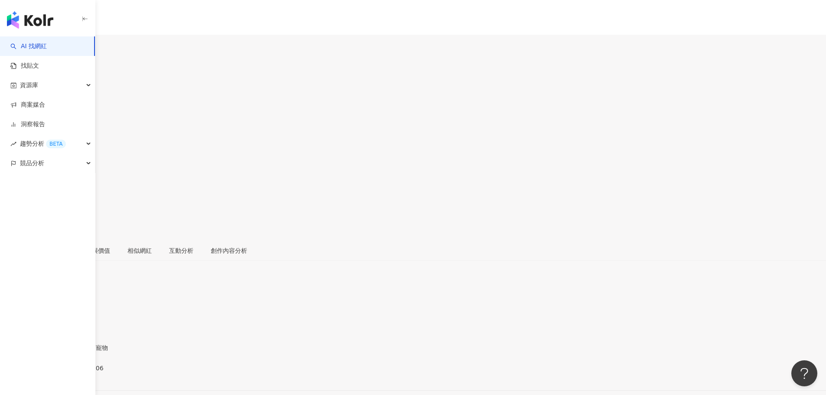
scroll to position [130, 0]
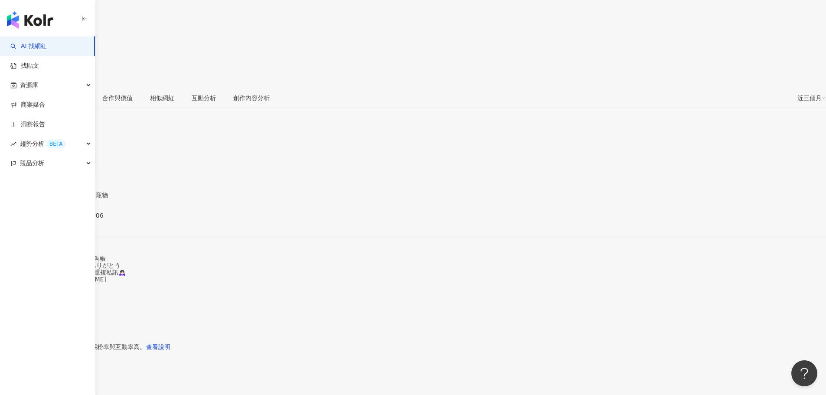
scroll to position [173, 0]
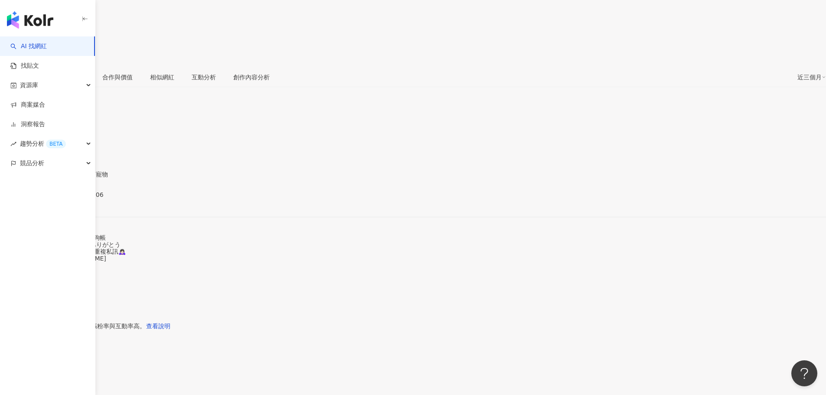
drag, startPoint x: 575, startPoint y: 239, endPoint x: 694, endPoint y: 274, distance: 124.6
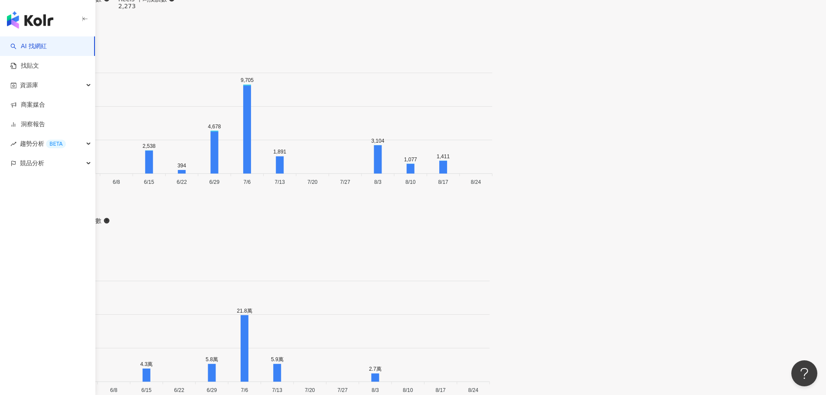
scroll to position [2774, 0]
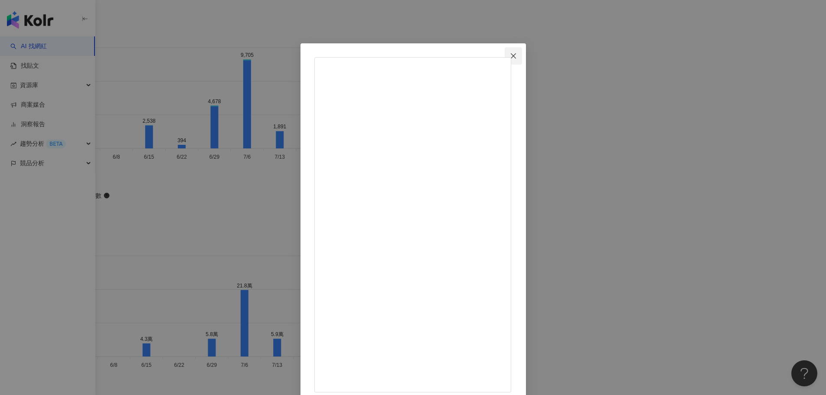
click at [517, 59] on icon "close" at bounding box center [513, 55] width 7 height 7
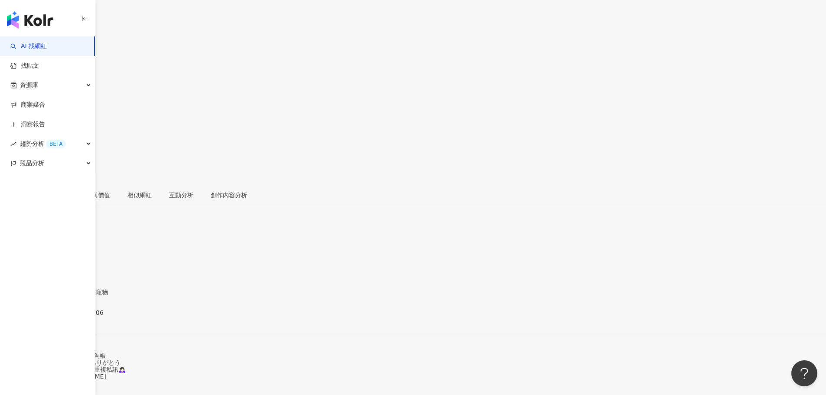
scroll to position [0, 0]
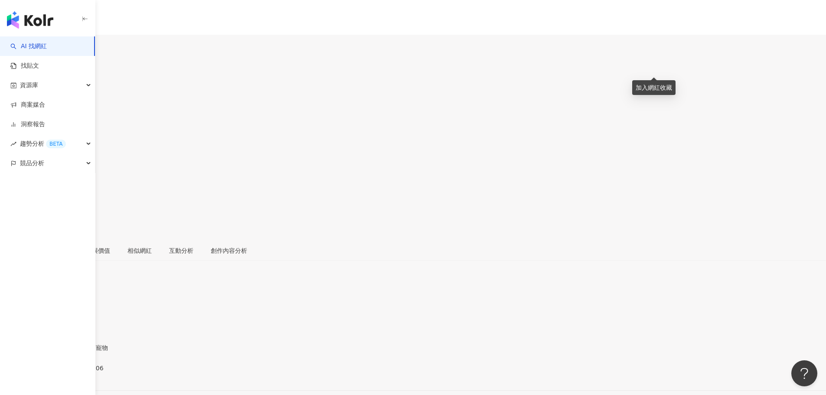
click at [6, 181] on icon at bounding box center [3, 184] width 6 height 6
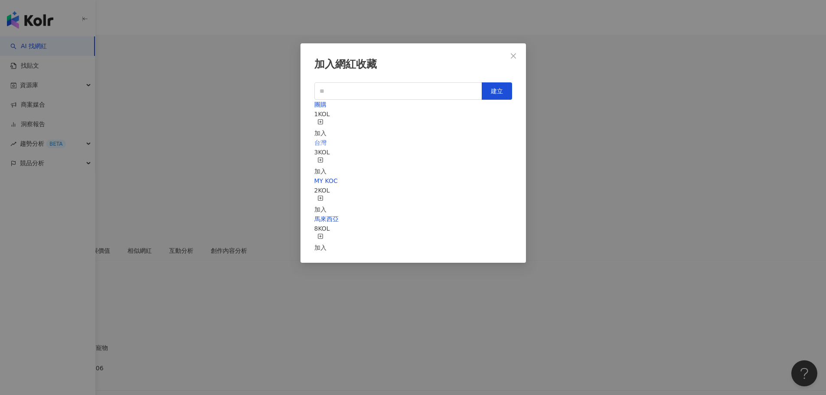
click at [326, 146] on span "台灣" at bounding box center [320, 142] width 12 height 7
click at [326, 157] on div "加入" at bounding box center [320, 166] width 12 height 19
click at [509, 61] on button "Close" at bounding box center [513, 55] width 17 height 17
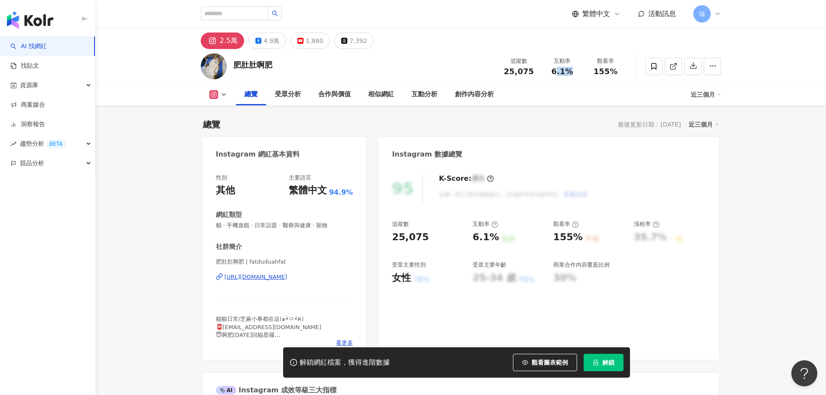
drag, startPoint x: 555, startPoint y: 70, endPoint x: 572, endPoint y: 70, distance: 16.9
click at [572, 70] on div "6.1%" at bounding box center [562, 71] width 33 height 9
click at [576, 143] on div "Instagram 數據總覽" at bounding box center [548, 151] width 339 height 28
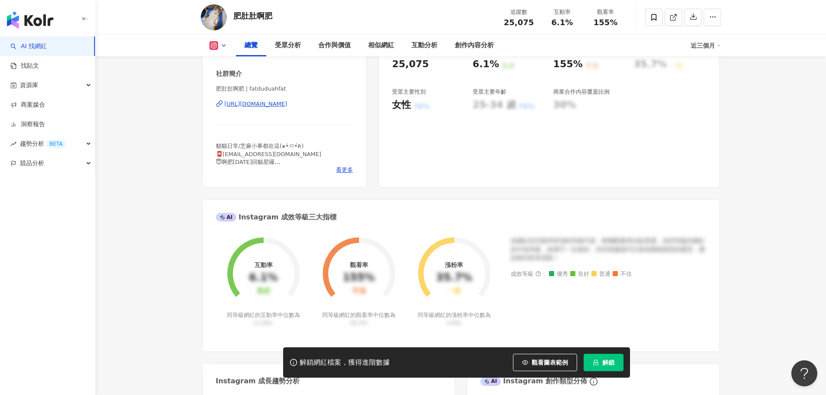
scroll to position [173, 0]
click at [347, 169] on span "看更多" at bounding box center [344, 170] width 17 height 8
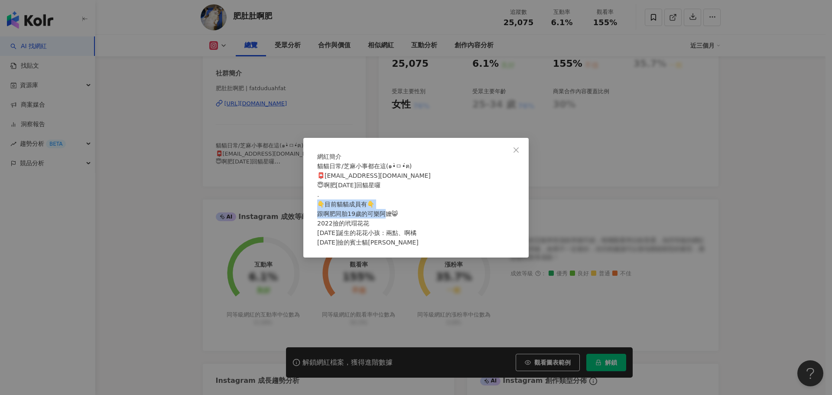
drag, startPoint x: 334, startPoint y: 209, endPoint x: 447, endPoint y: 226, distance: 114.8
click at [404, 219] on div "貓貓日常/芝麻小事都在這(๑•̀ㅁ•́ฅ) 📮[EMAIL_ADDRESS][DOMAIN_NAME] 😇啊肥[DATE]回貓星囉 . 👇目前貓貓成員有👇 跟…" at bounding box center [416, 204] width 198 height 86
click at [447, 226] on div "貓貓日常/芝麻小事都在這(๑•̀ㅁ•́ฅ) 📮[EMAIL_ADDRESS][DOMAIN_NAME] 😇啊肥[DATE]回貓星囉 . 👇目前貓貓成員有👇 跟…" at bounding box center [416, 204] width 198 height 86
click at [716, 194] on div "網紅簡介 貓貓日常/芝麻小事都在這(๑•̀ㅁ•́ฅ) 📮fatdudu0106@gmail.com 😇啊肥2022/01/06回貓星囉 . 👇目前貓貓成員有👇…" at bounding box center [416, 197] width 832 height 395
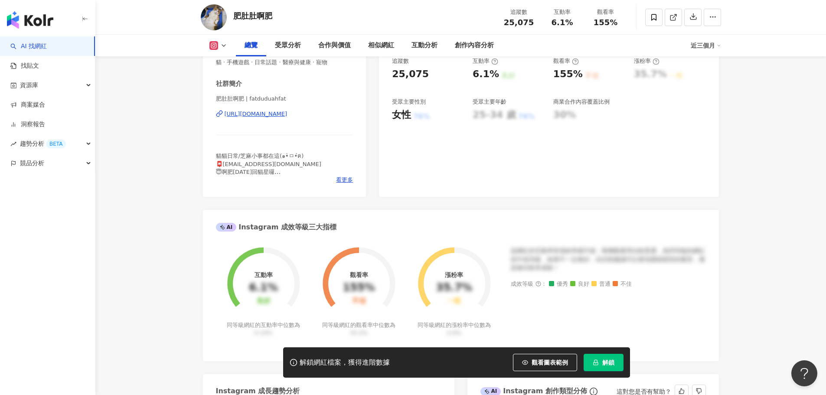
scroll to position [87, 0]
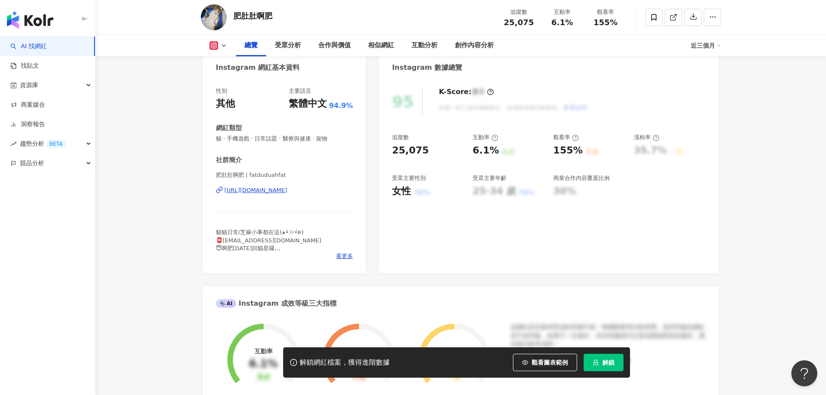
click at [257, 191] on div "https://www.instagram.com/fatduduahfat/" at bounding box center [256, 190] width 63 height 8
click at [601, 368] on button "解鎖" at bounding box center [603, 362] width 40 height 17
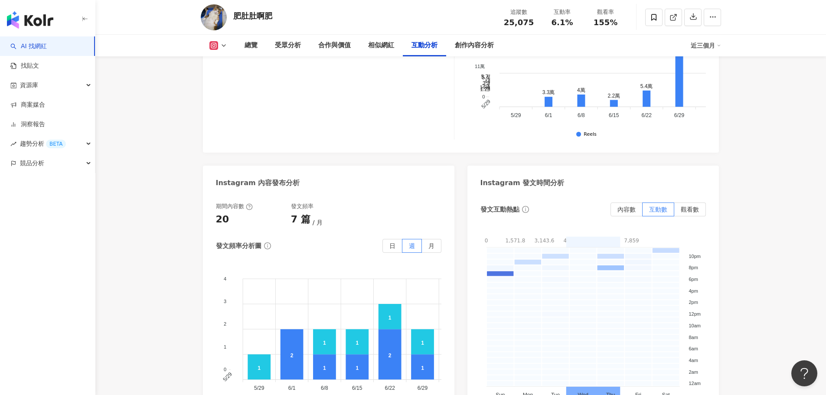
scroll to position [2037, 0]
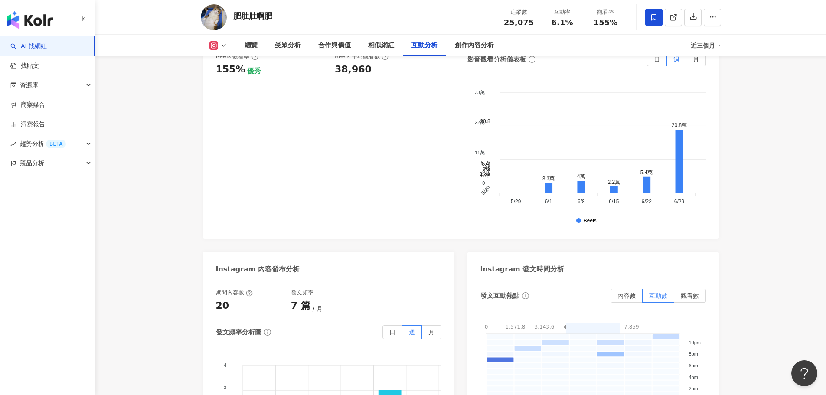
click at [650, 17] on icon at bounding box center [654, 17] width 8 height 8
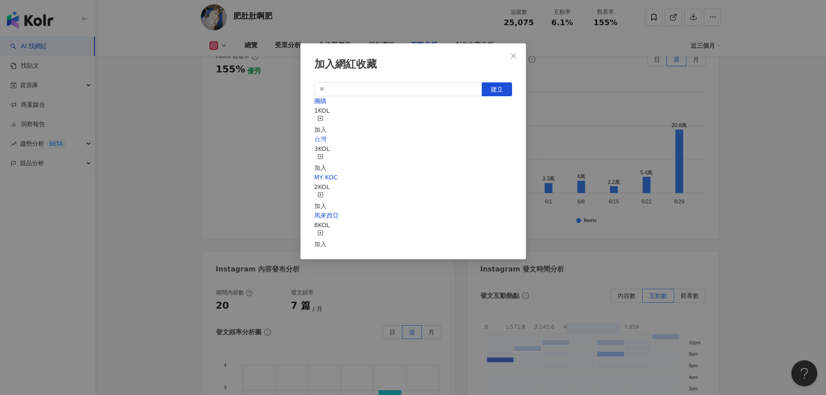
click at [326, 143] on span "台灣" at bounding box center [320, 139] width 12 height 7
click at [326, 153] on div "加入" at bounding box center [320, 162] width 12 height 19
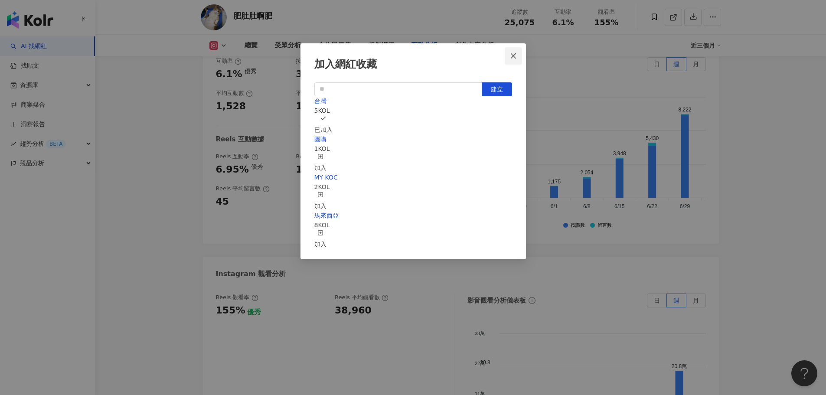
scroll to position [2028, 0]
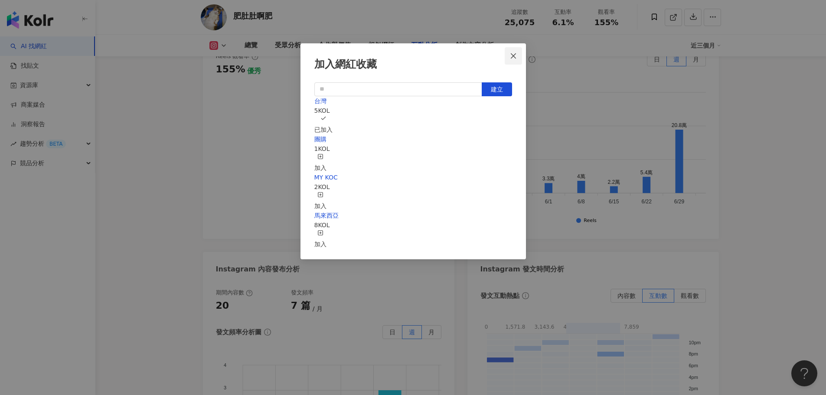
click at [514, 55] on icon "close" at bounding box center [513, 55] width 5 height 5
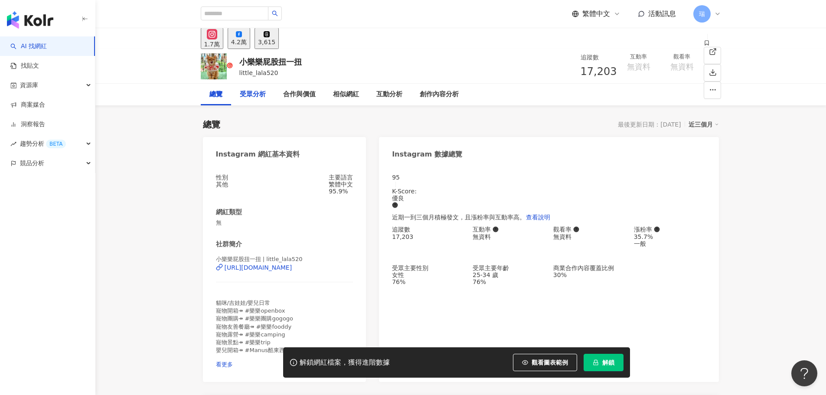
drag, startPoint x: 246, startPoint y: 97, endPoint x: 282, endPoint y: 95, distance: 36.0
click at [246, 97] on div "受眾分析" at bounding box center [253, 94] width 26 height 10
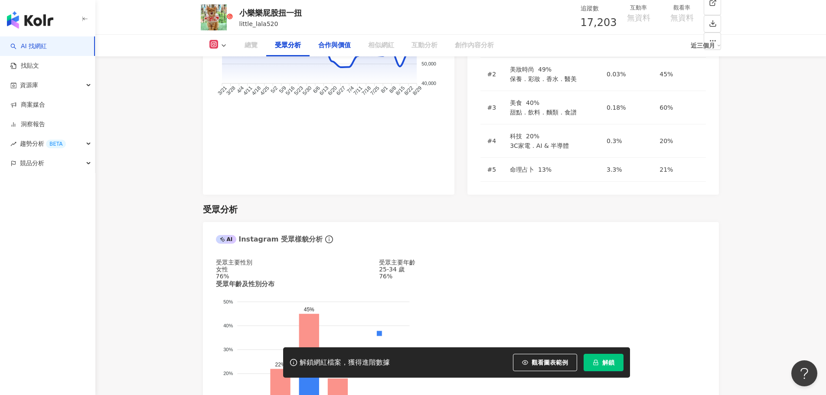
click at [344, 47] on div "合作與價值" at bounding box center [334, 45] width 33 height 10
click at [335, 50] on div "合作與價值" at bounding box center [334, 45] width 33 height 10
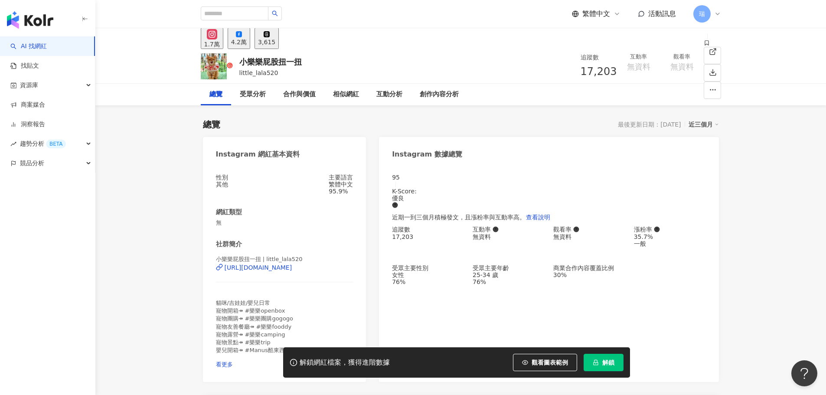
drag, startPoint x: 548, startPoint y: 67, endPoint x: 608, endPoint y: 73, distance: 60.1
click at [606, 74] on div "追蹤數 17,203 互動率 無資料 觀看率 無資料" at bounding box center [641, 66] width 123 height 35
click at [670, 71] on span "無資料" at bounding box center [681, 66] width 23 height 9
drag, startPoint x: 234, startPoint y: 58, endPoint x: 340, endPoint y: 70, distance: 106.5
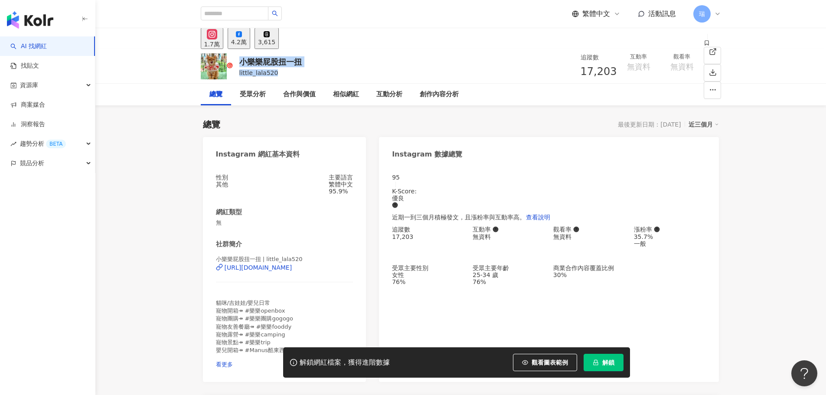
click at [340, 70] on div "小樂樂屁股扭一扭 little_lala520 追蹤數 17,203 互動率 無資料 觀看率 無資料" at bounding box center [460, 66] width 555 height 34
click at [348, 80] on div "小樂樂屁股扭一扭 little_lala520 追蹤數 17,203 互動率 無資料 觀看率 無資料" at bounding box center [460, 66] width 555 height 34
click at [398, 239] on div "17,203" at bounding box center [428, 236] width 72 height 7
click at [603, 359] on span "解鎖" at bounding box center [608, 362] width 12 height 7
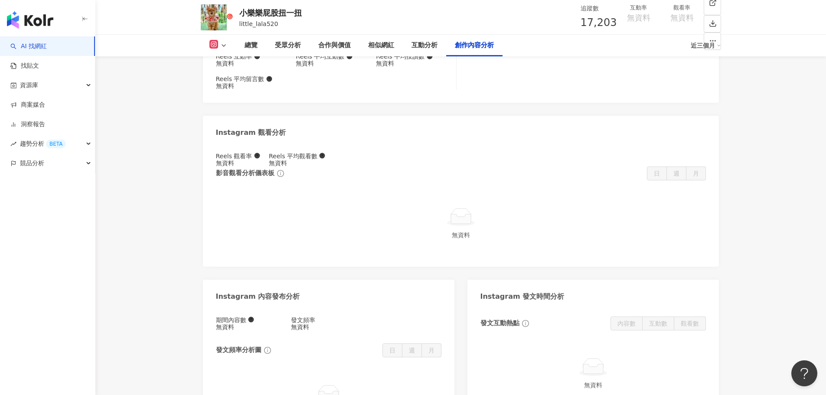
scroll to position [2171, 0]
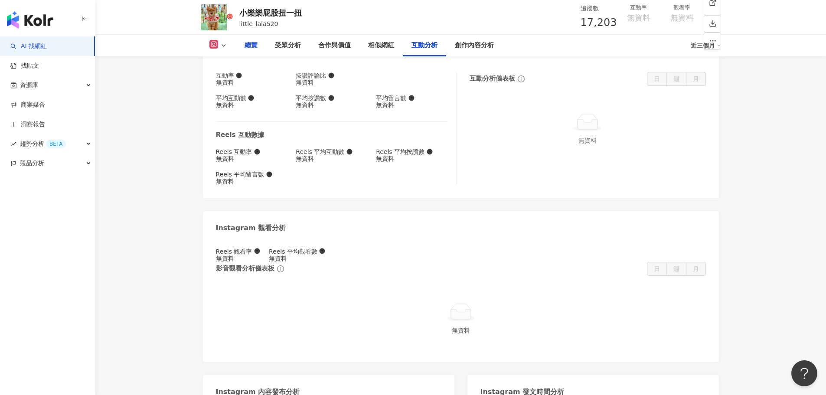
click at [257, 47] on div "總覽" at bounding box center [250, 45] width 13 height 10
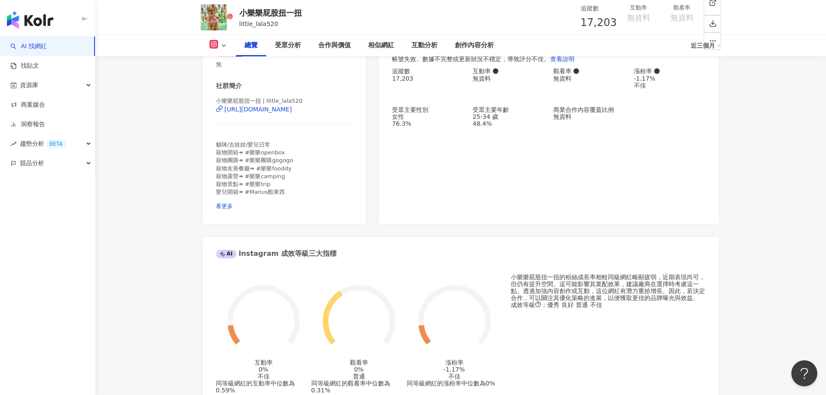
scroll to position [87, 0]
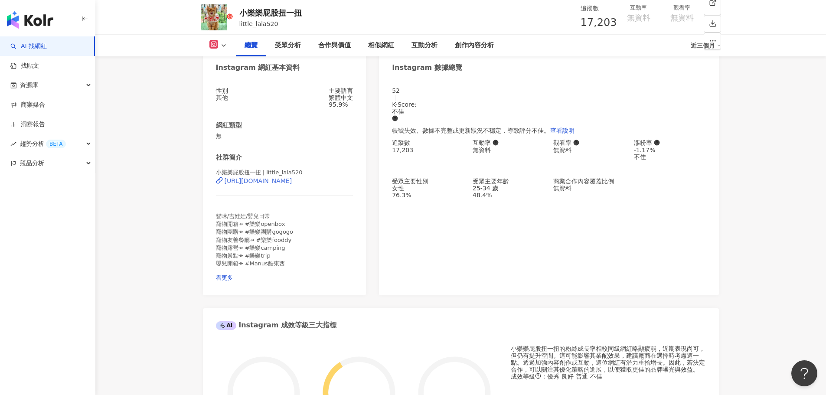
click at [292, 184] on div "https://www.instagram.com/little_lala520/" at bounding box center [259, 180] width 68 height 7
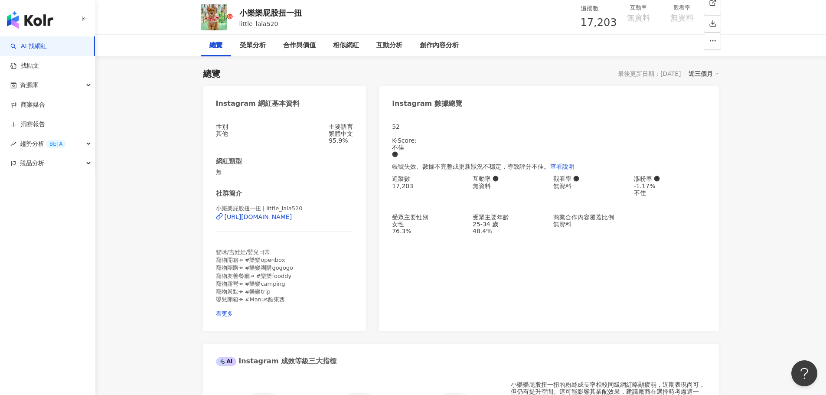
scroll to position [0, 0]
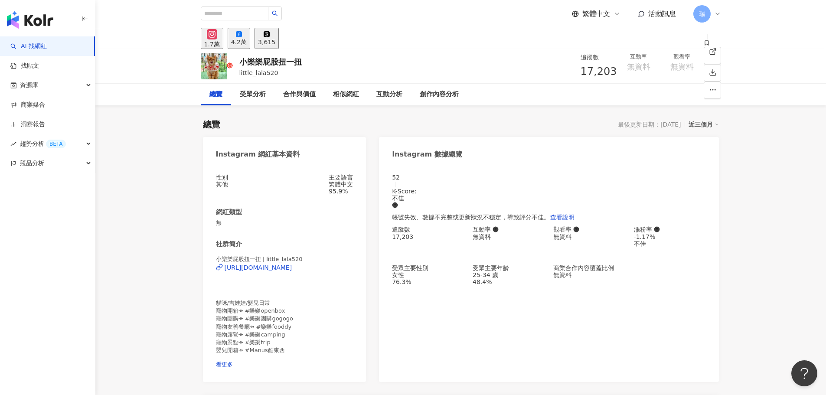
scroll to position [1174, 0]
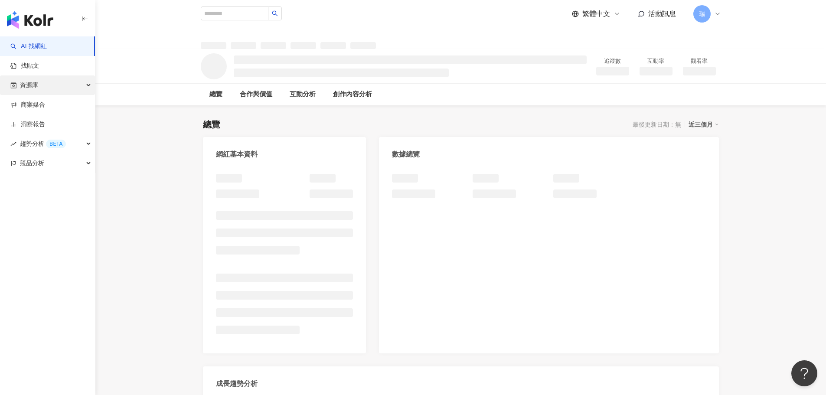
click at [45, 91] on div "資源庫" at bounding box center [47, 85] width 95 height 20
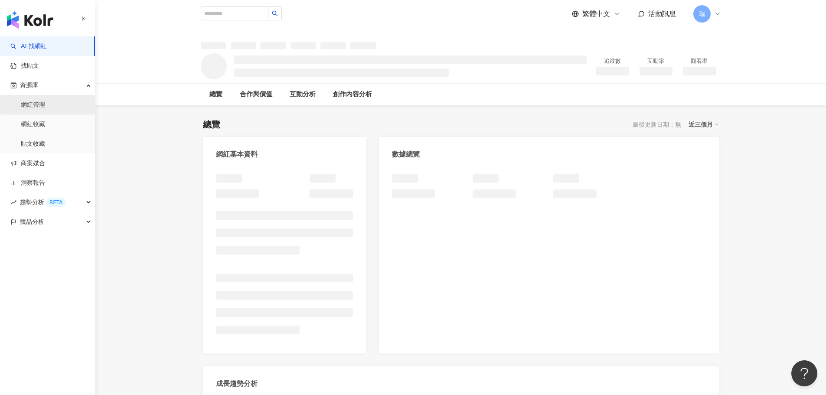
click at [43, 101] on link "網紅管理" at bounding box center [33, 105] width 24 height 9
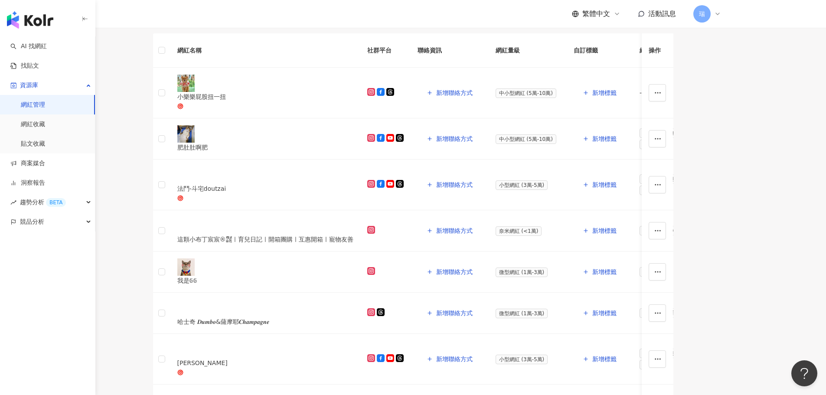
scroll to position [87, 0]
click at [386, 95] on icon at bounding box center [390, 92] width 8 height 8
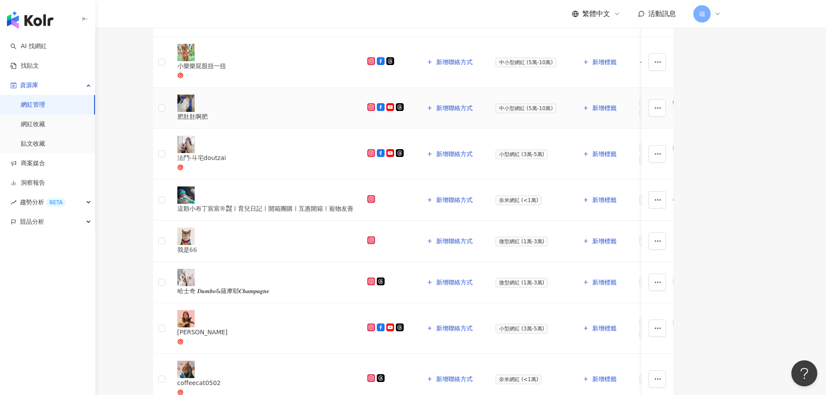
scroll to position [130, 0]
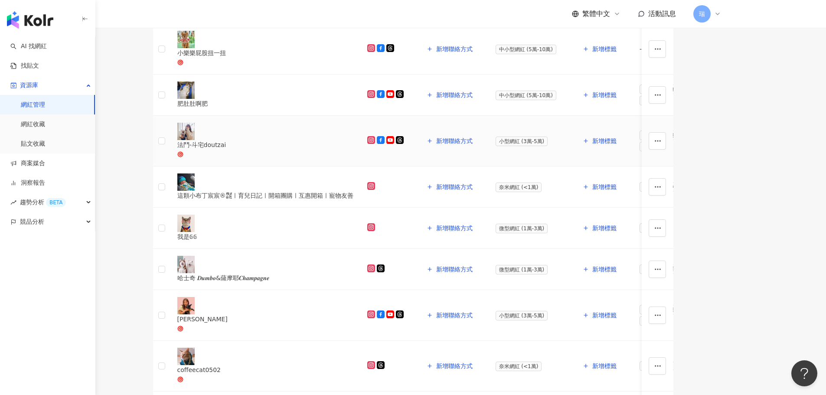
click at [369, 142] on icon at bounding box center [371, 140] width 4 height 4
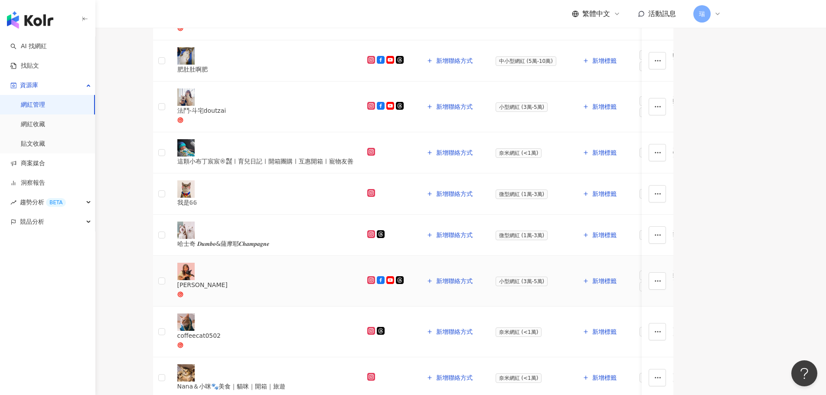
scroll to position [217, 0]
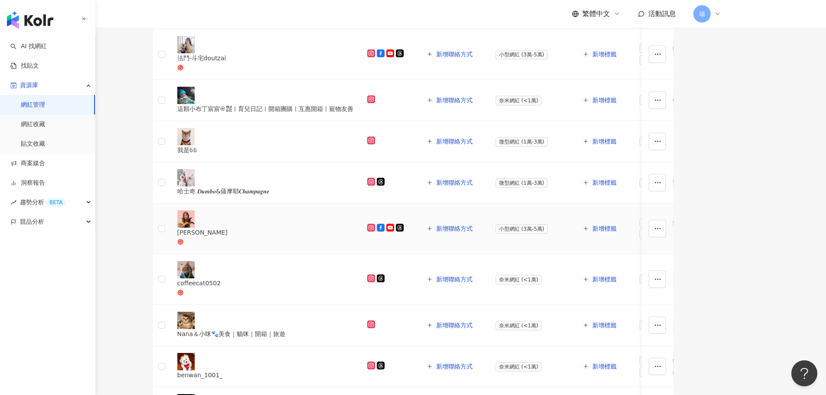
click at [261, 236] on div "曾詠茹" at bounding box center [265, 233] width 176 height 10
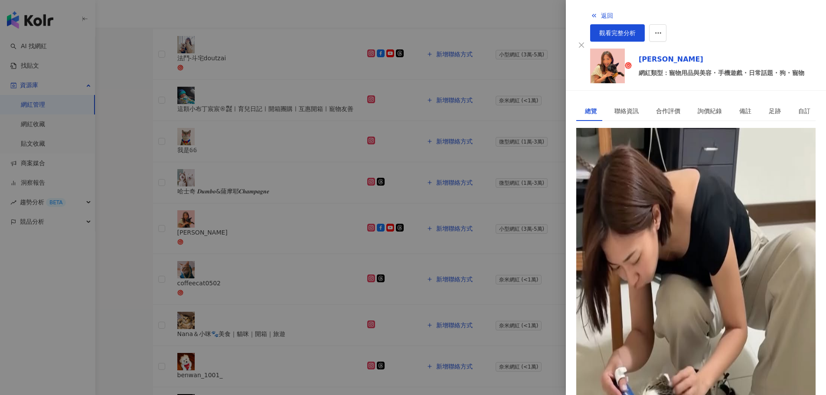
drag, startPoint x: 296, startPoint y: 248, endPoint x: 300, endPoint y: 241, distance: 7.8
click at [297, 244] on div at bounding box center [413, 197] width 826 height 395
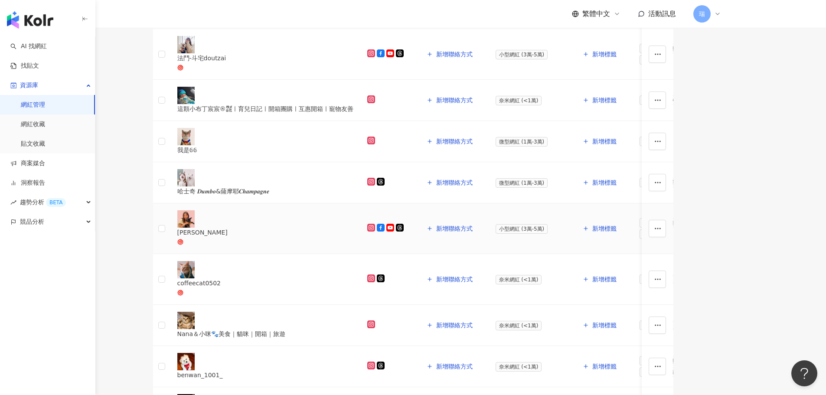
drag, startPoint x: 335, startPoint y: 229, endPoint x: 329, endPoint y: 231, distance: 5.8
click at [367, 231] on div at bounding box center [385, 229] width 36 height 10
click at [369, 230] on icon at bounding box center [371, 227] width 4 height 4
click at [41, 47] on link "AI 找網紅" at bounding box center [28, 46] width 36 height 9
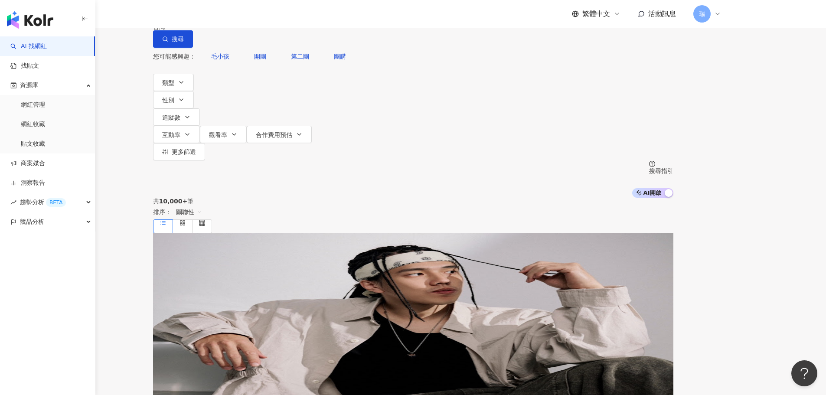
click at [279, 16] on input "search" at bounding box center [244, 8] width 70 height 16
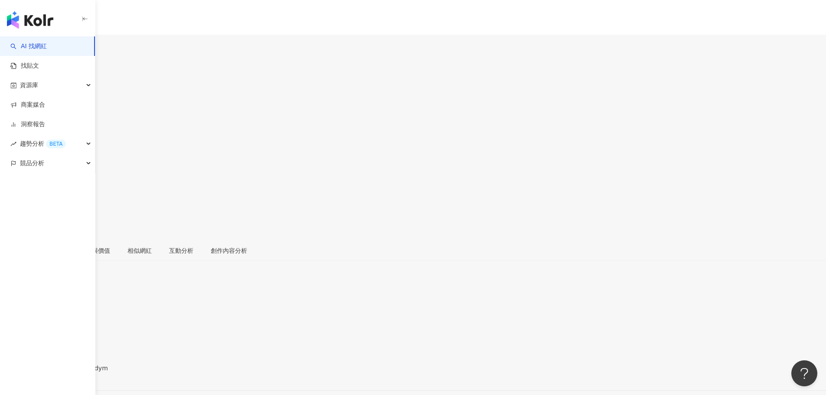
click at [512, 267] on div "總覽 最後更新日期：[DATE] 近三個月" at bounding box center [413, 281] width 826 height 28
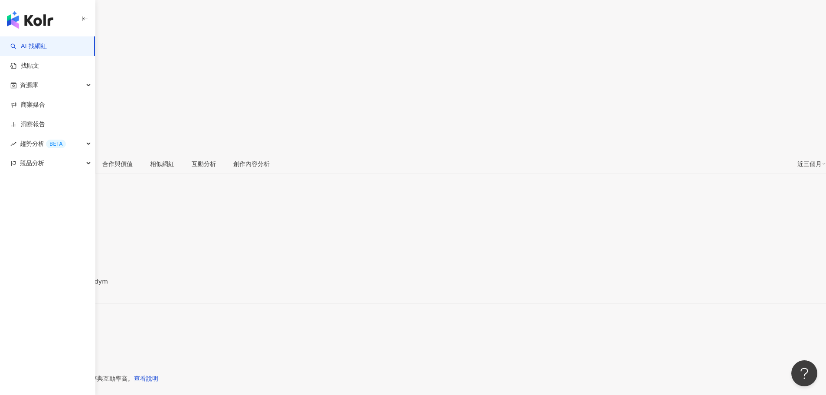
click at [76, 285] on div "[URL][DOMAIN_NAME]" at bounding box center [43, 288] width 68 height 7
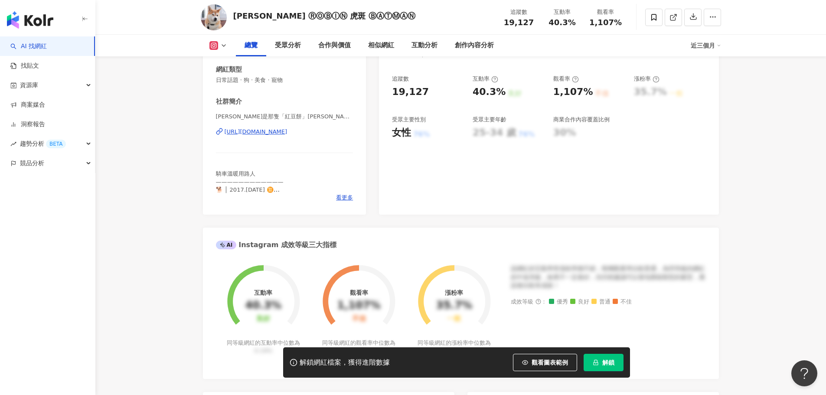
scroll to position [130, 0]
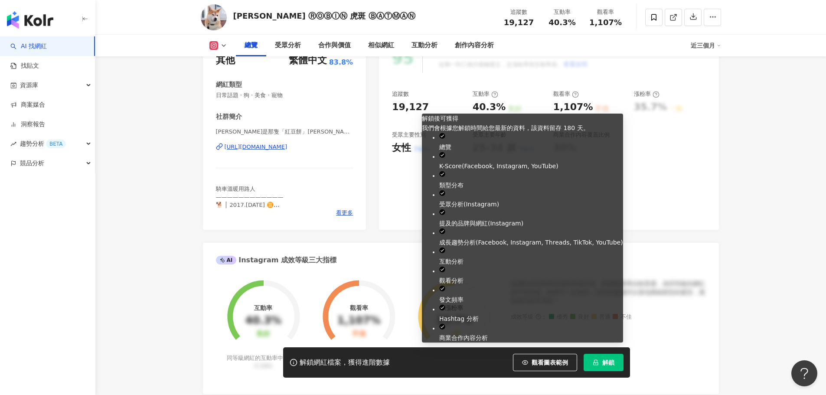
click at [597, 358] on button "解鎖" at bounding box center [603, 362] width 40 height 17
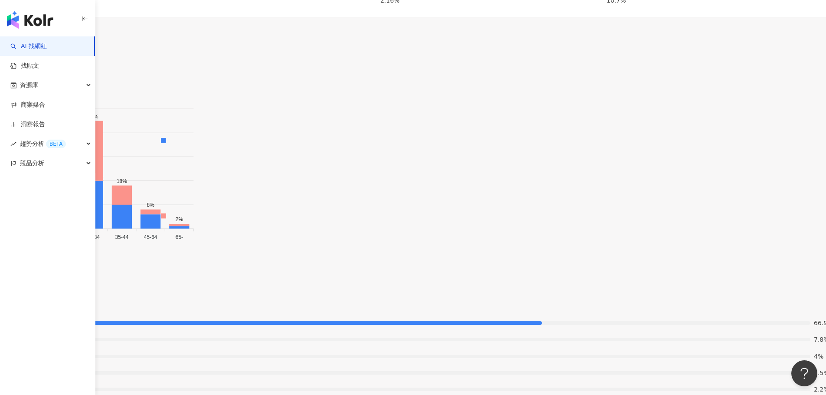
scroll to position [1259, 0]
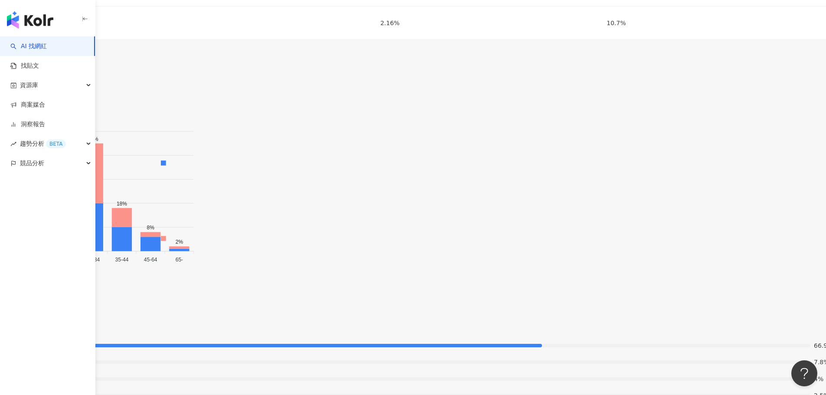
drag, startPoint x: 171, startPoint y: 147, endPoint x: 201, endPoint y: 152, distance: 30.3
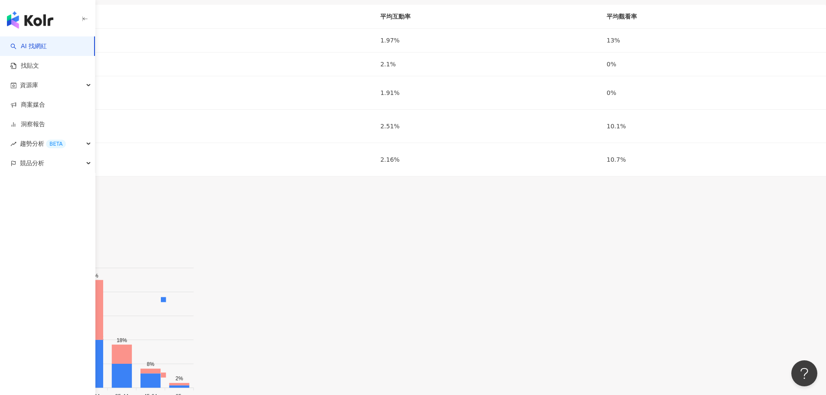
scroll to position [1040, 0]
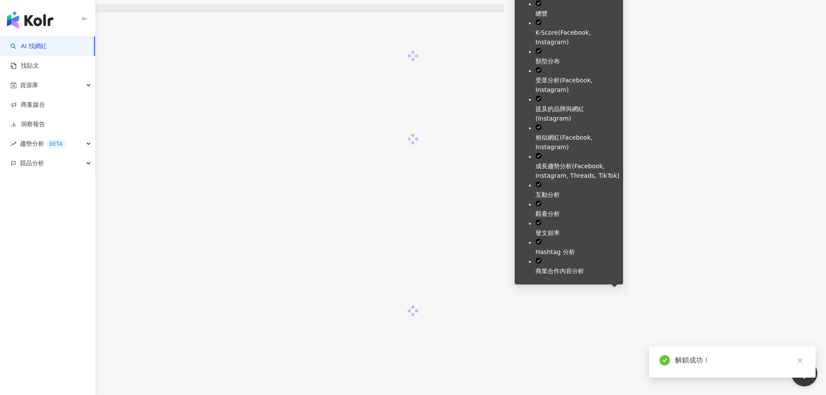
scroll to position [967, 0]
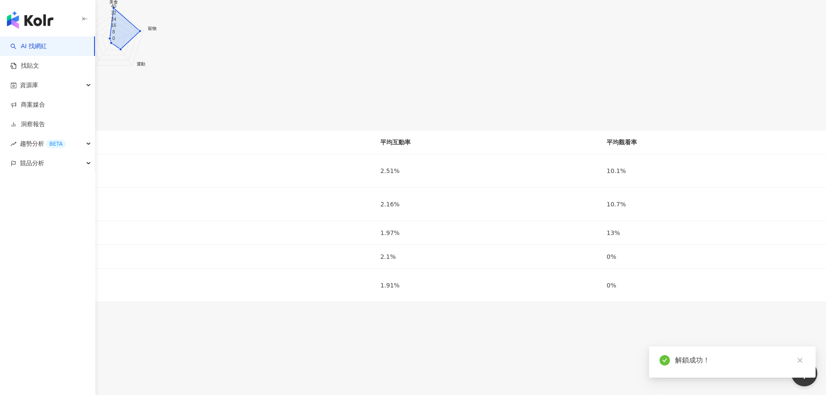
scroll to position [1041, 0]
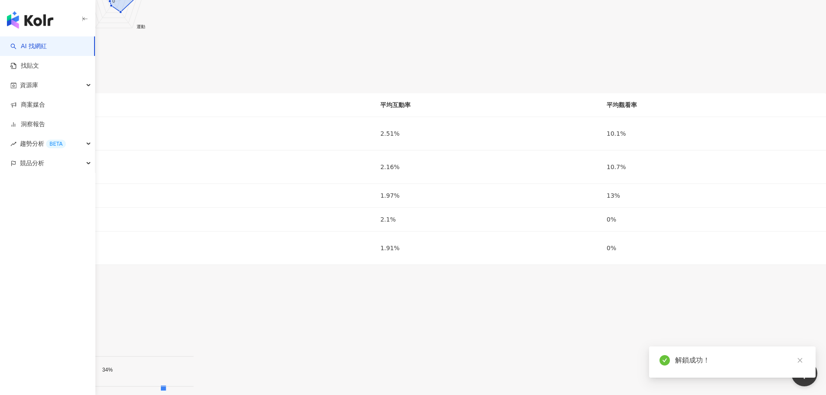
scroll to position [1127, 0]
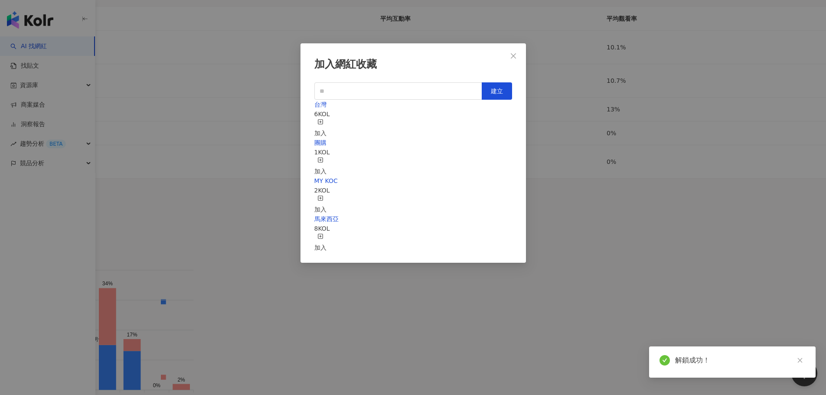
click at [321, 160] on line "button" at bounding box center [320, 160] width 2 height 0
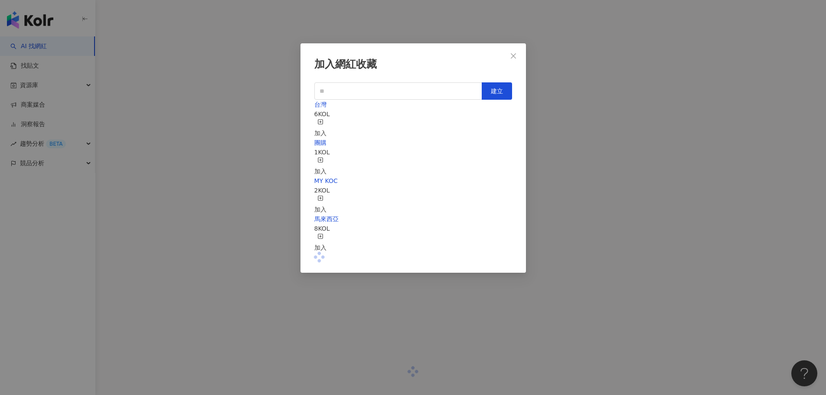
scroll to position [967, 0]
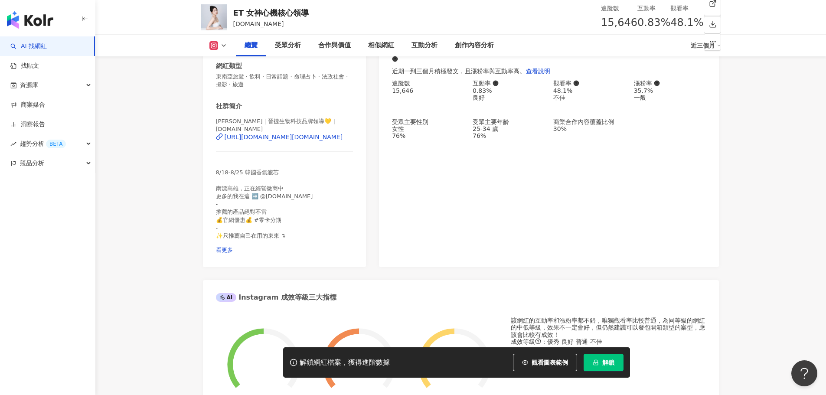
scroll to position [130, 0]
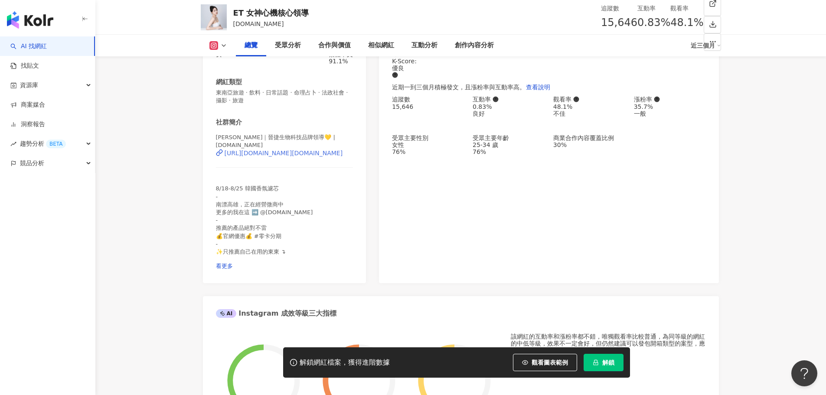
click at [283, 154] on div "[URL][DOMAIN_NAME][DOMAIN_NAME]" at bounding box center [284, 153] width 118 height 7
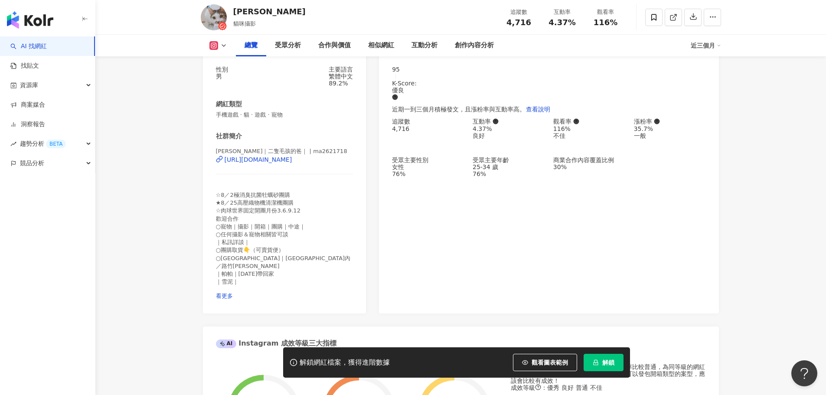
scroll to position [130, 0]
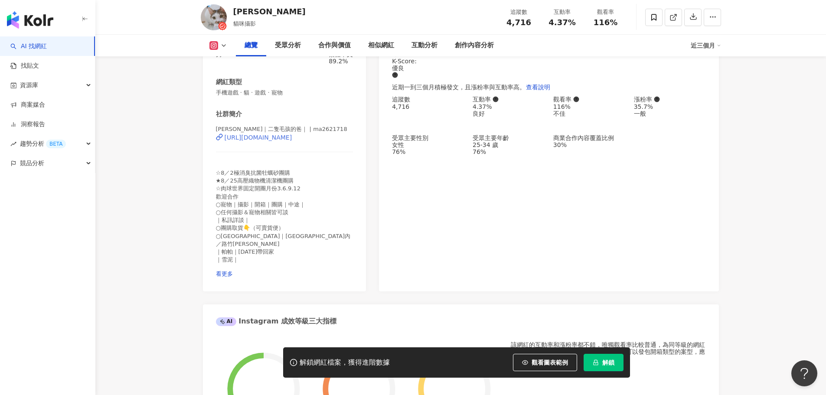
click at [292, 141] on div "https://www.instagram.com/ma2621718/" at bounding box center [259, 137] width 68 height 7
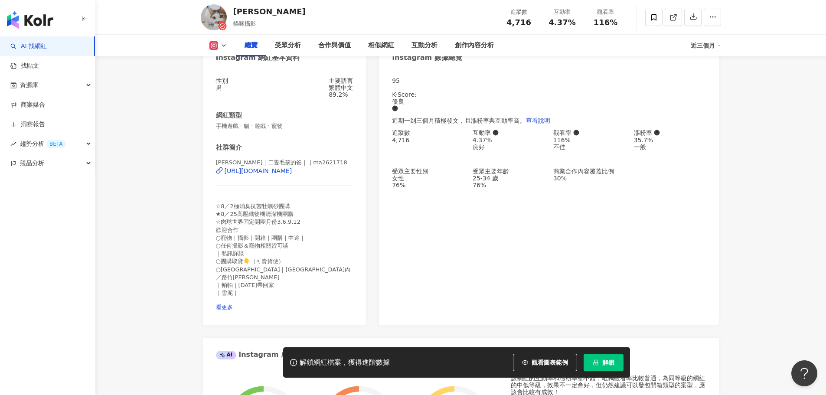
scroll to position [43, 0]
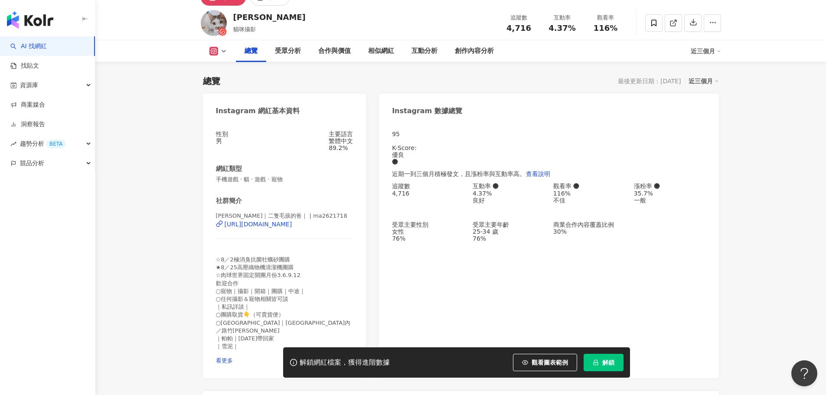
click at [602, 358] on button "解鎖" at bounding box center [603, 362] width 40 height 17
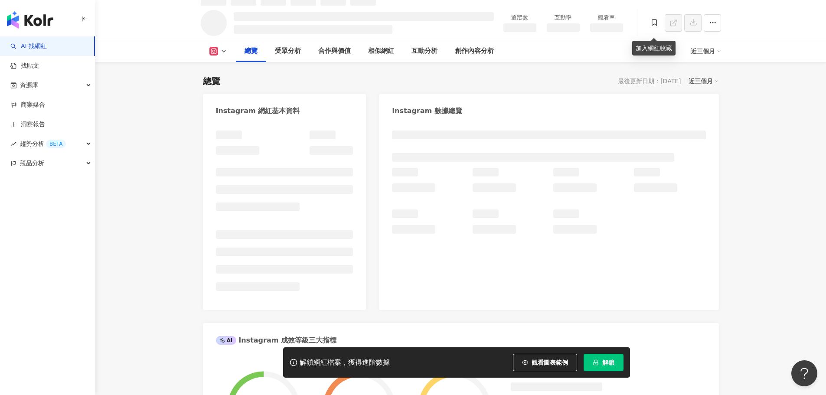
scroll to position [53, 0]
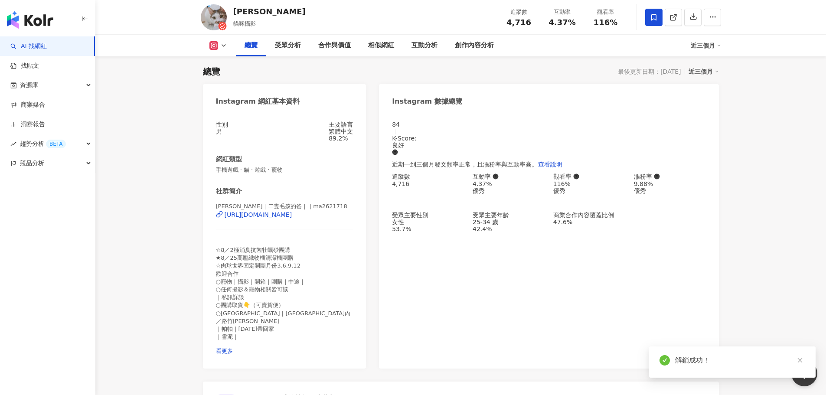
click at [651, 20] on icon at bounding box center [653, 17] width 5 height 7
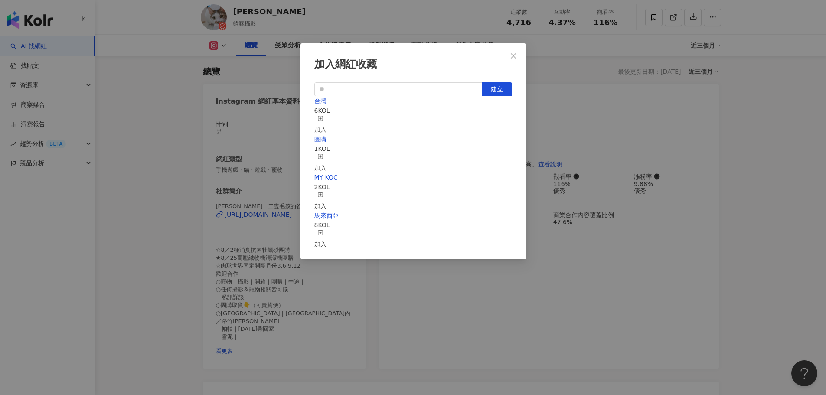
click at [323, 153] on icon "button" at bounding box center [320, 156] width 6 height 6
click at [456, 23] on div "加入網紅收藏 建立 團購 2 KOL 已加入 台灣 6 KOL 加入 MY KOC 2 KOL 加入 馬來西亞 8 KOL 加入" at bounding box center [413, 197] width 826 height 395
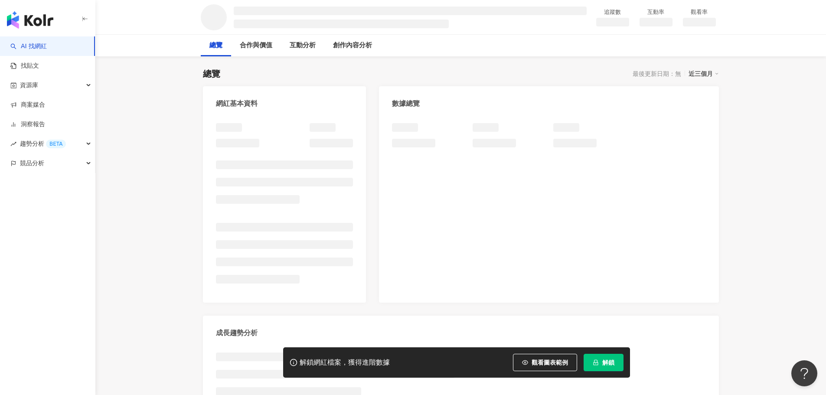
scroll to position [87, 0]
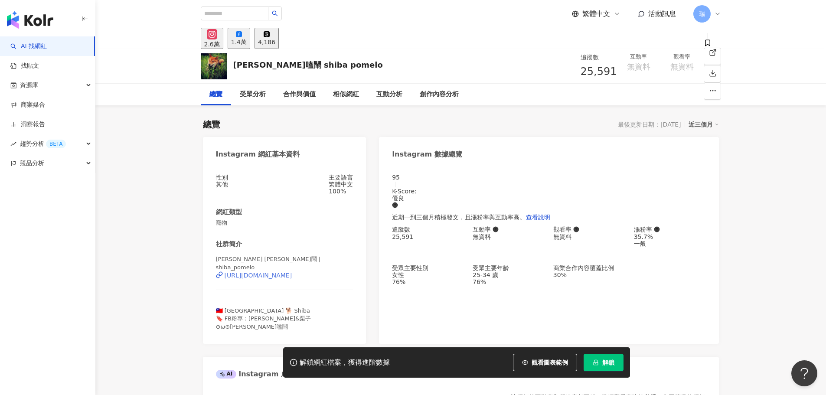
click at [290, 279] on div "[URL][DOMAIN_NAME]" at bounding box center [259, 275] width 68 height 7
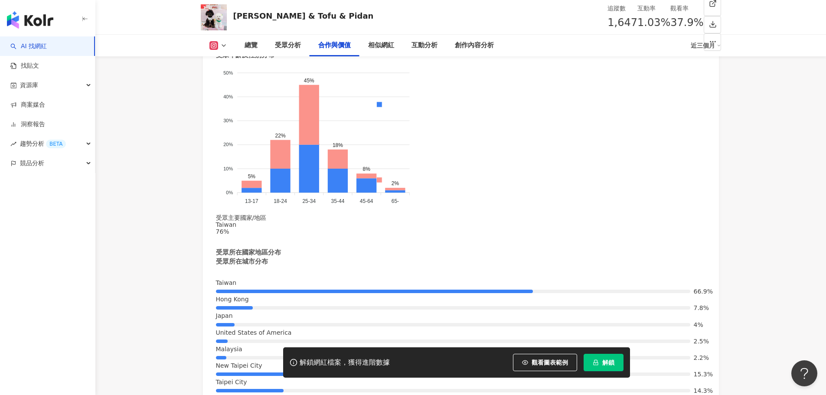
scroll to position [1170, 0]
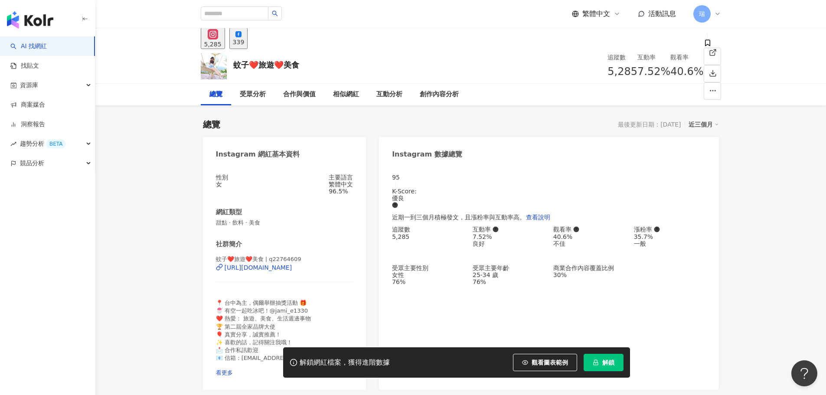
scroll to position [173, 0]
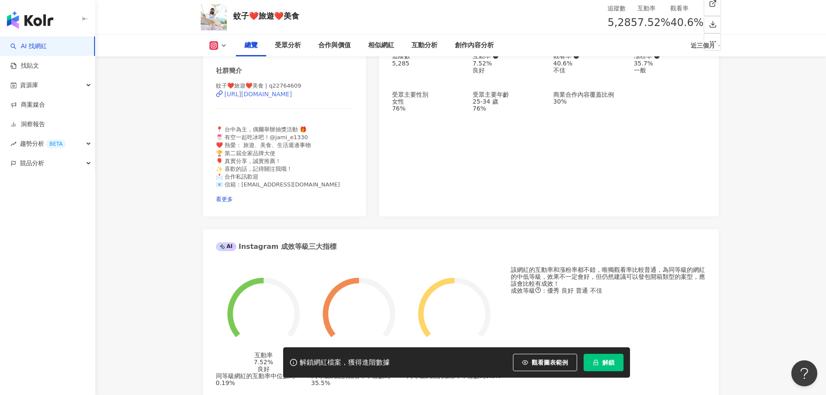
click at [271, 98] on div "https://www.instagram.com/q22764609/" at bounding box center [259, 94] width 68 height 7
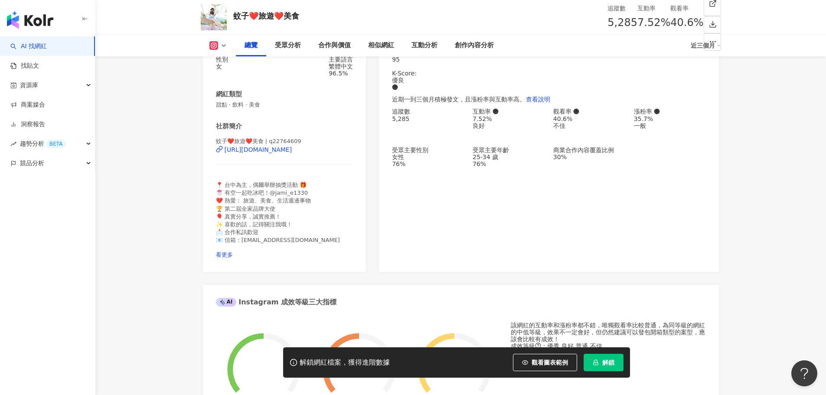
scroll to position [217, 0]
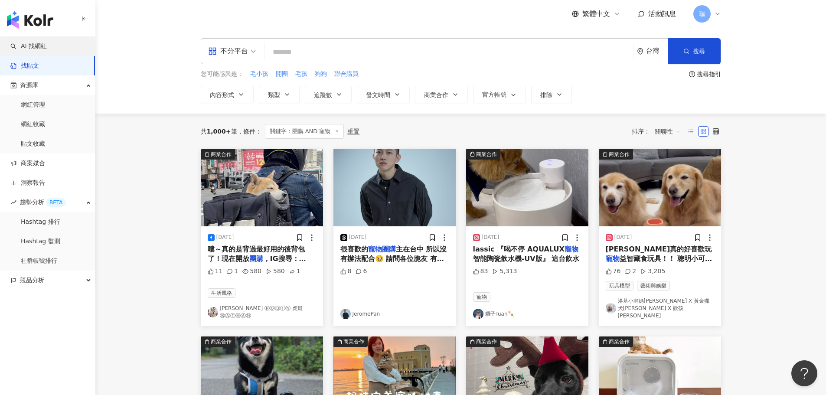
click at [47, 49] on link "AI 找網紅" at bounding box center [28, 46] width 36 height 9
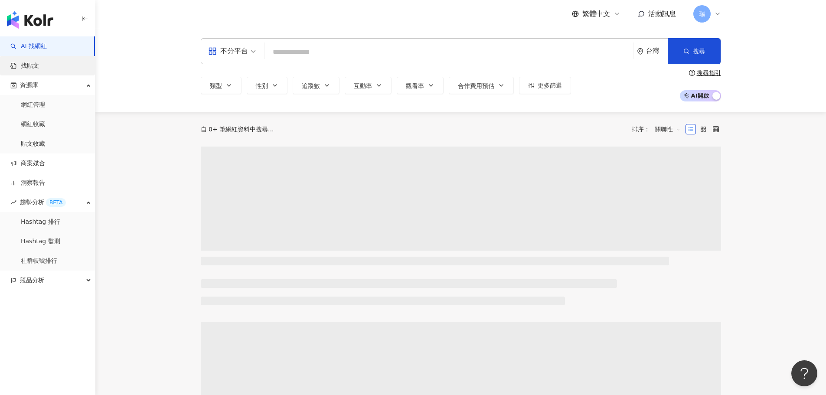
click at [39, 67] on link "找貼文" at bounding box center [24, 66] width 29 height 9
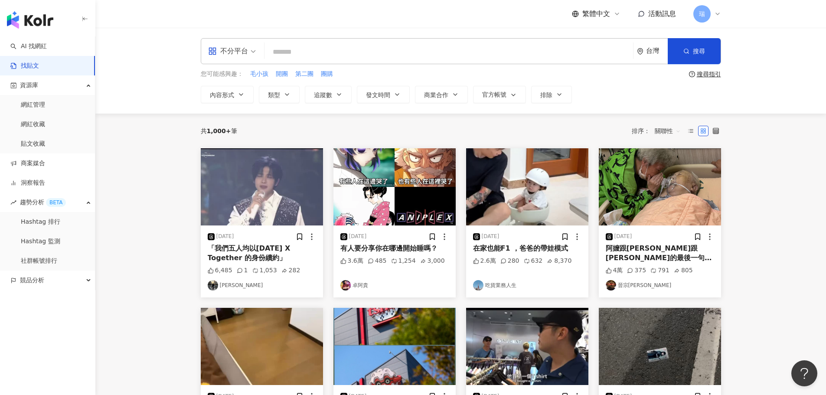
click at [284, 58] on input "search" at bounding box center [449, 51] width 362 height 19
click at [347, 88] on span "交集 AND" at bounding box center [359, 87] width 30 height 10
type input "*********"
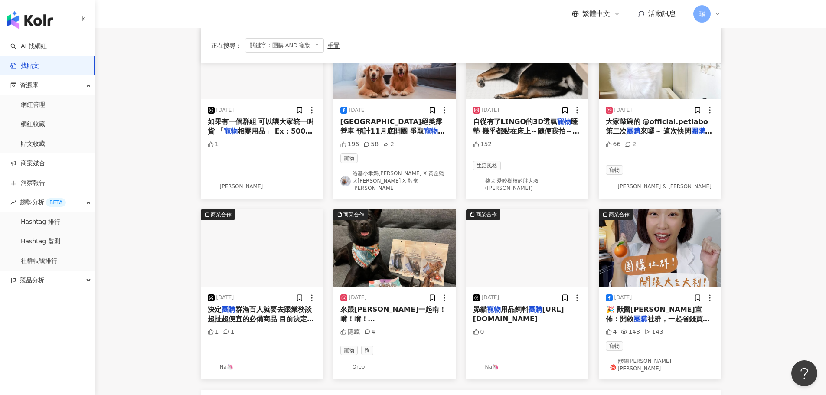
scroll to position [443, 0]
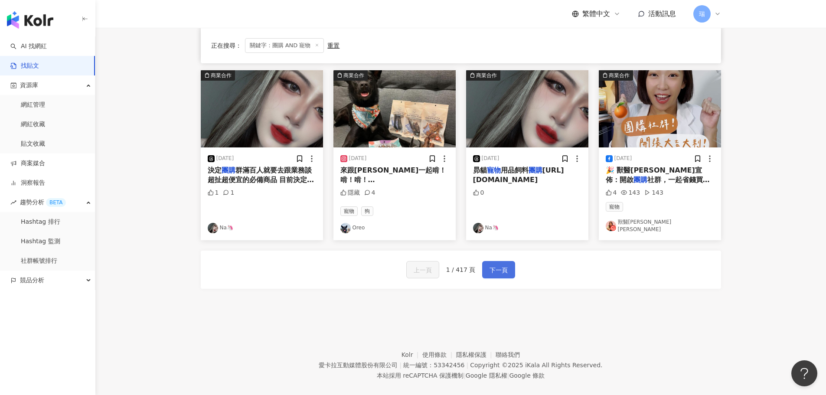
click at [494, 265] on span "下一頁" at bounding box center [498, 270] width 18 height 10
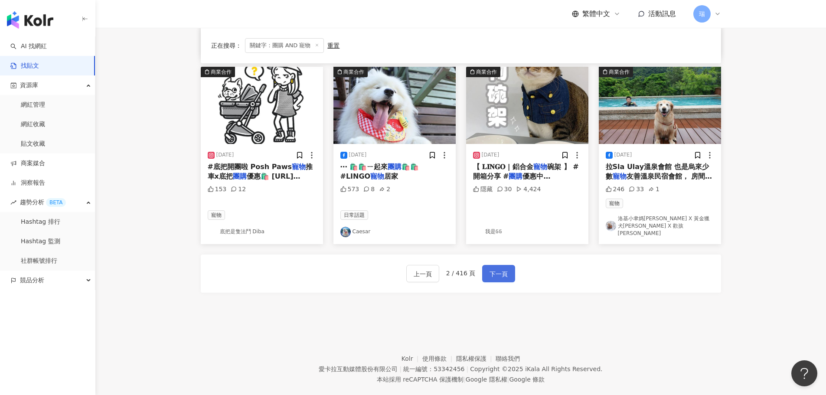
scroll to position [447, 0]
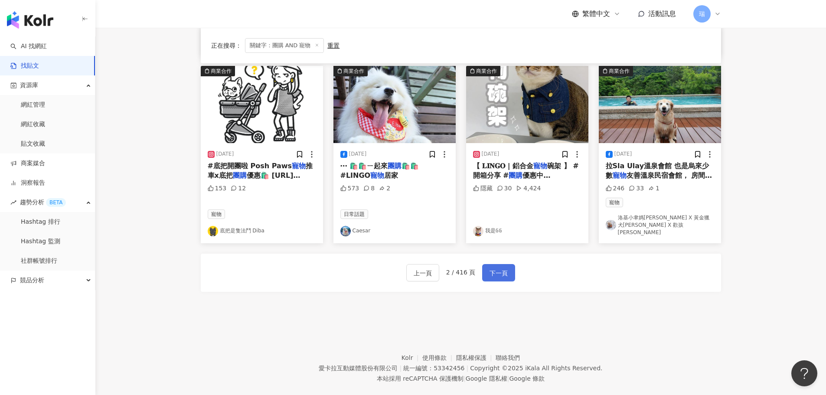
click at [494, 268] on span "下一頁" at bounding box center [498, 273] width 18 height 10
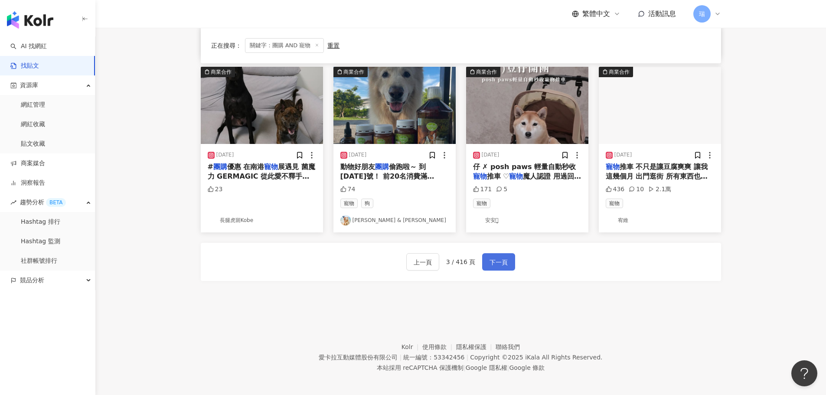
scroll to position [443, 0]
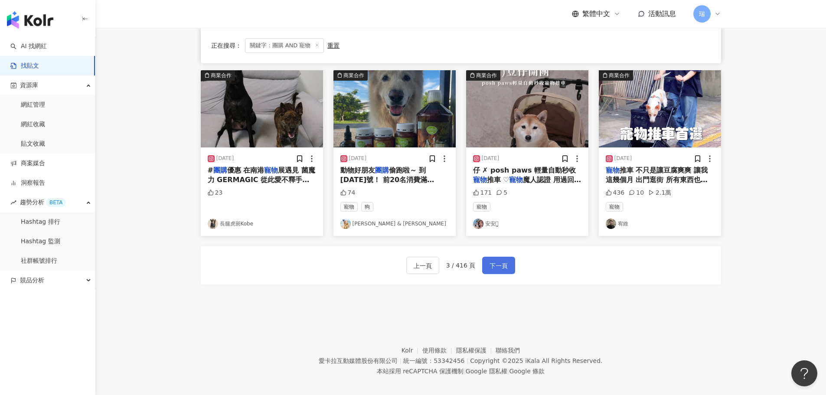
click at [494, 261] on span "下一頁" at bounding box center [498, 266] width 18 height 10
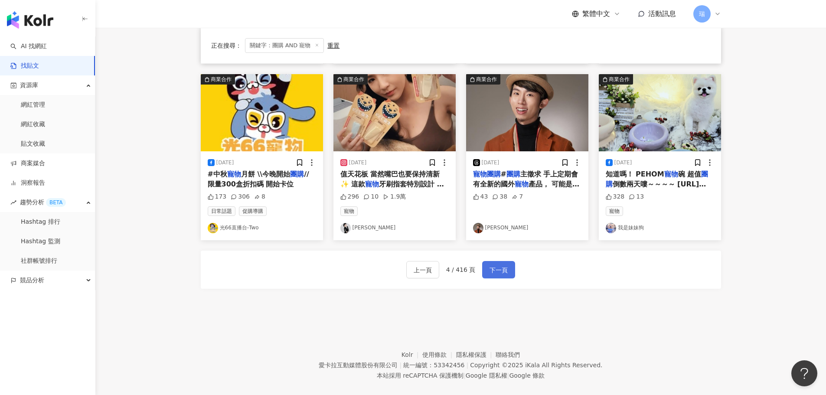
click at [494, 265] on span "下一頁" at bounding box center [498, 270] width 18 height 10
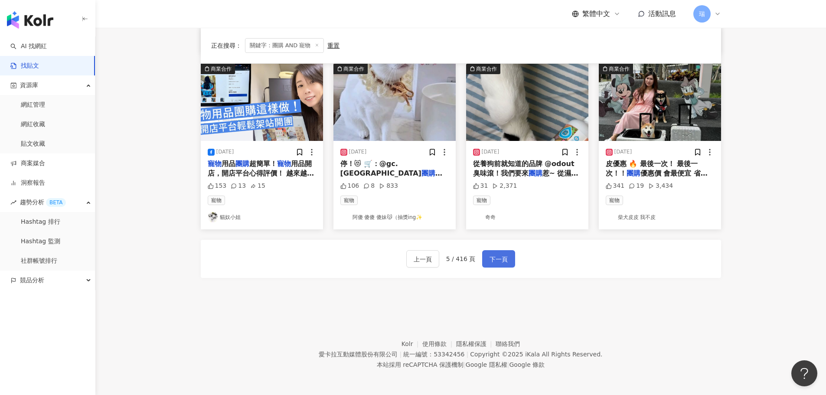
scroll to position [439, 0]
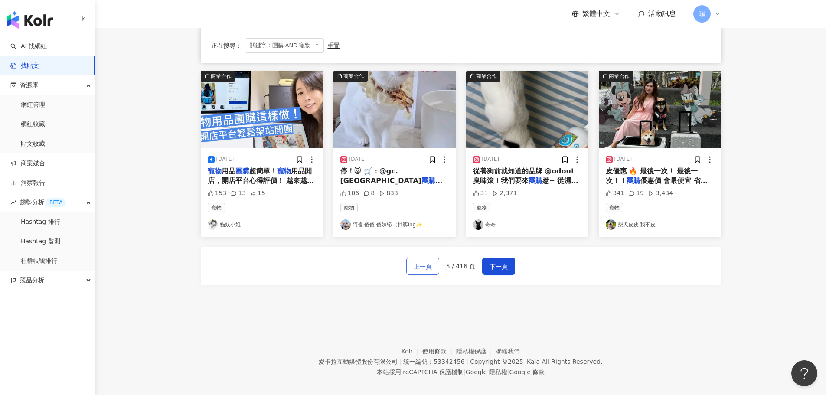
click at [436, 257] on button "上一頁" at bounding box center [422, 265] width 33 height 17
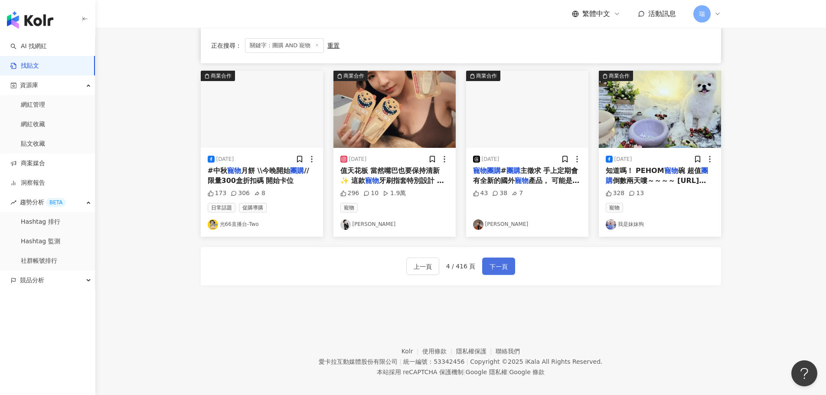
scroll to position [443, 0]
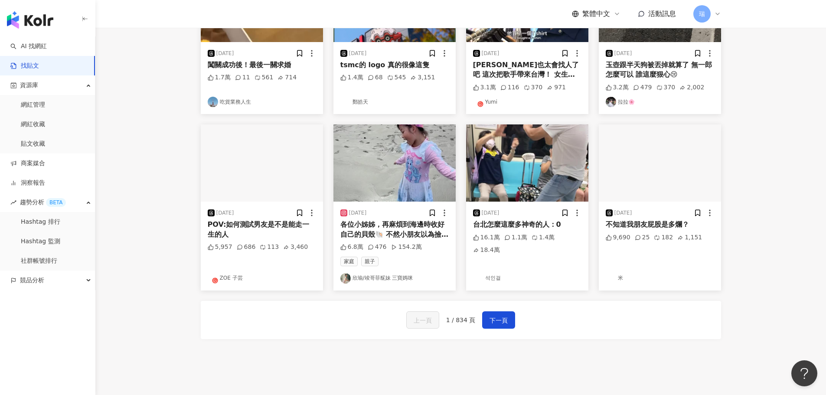
scroll to position [405, 0]
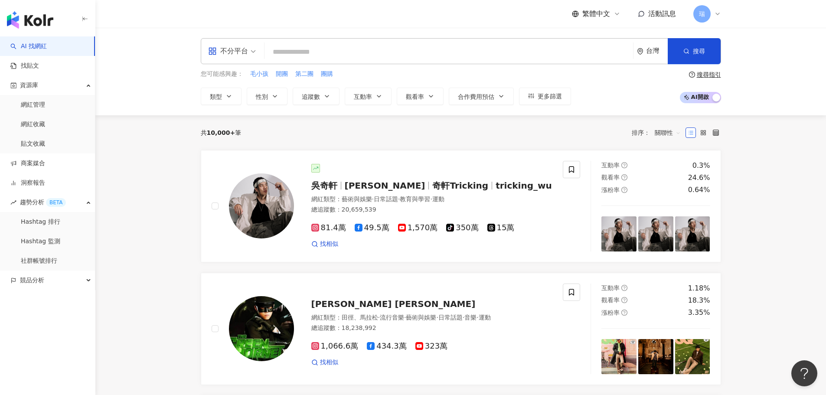
scroll to position [402, 0]
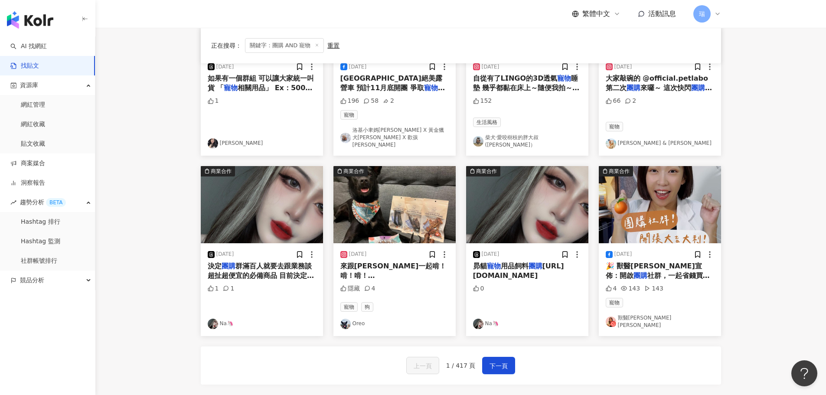
scroll to position [443, 0]
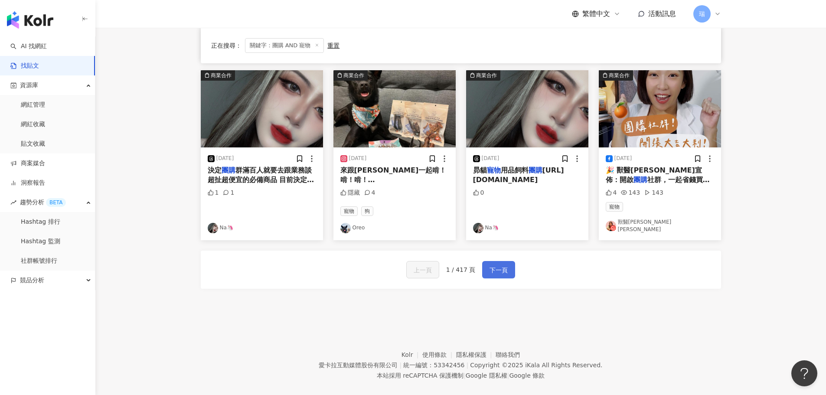
click at [499, 265] on span "下一頁" at bounding box center [498, 270] width 18 height 10
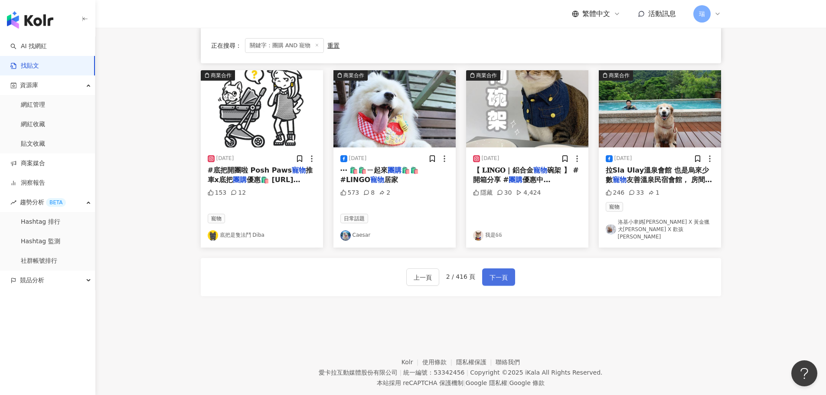
click at [499, 272] on span "下一頁" at bounding box center [498, 277] width 18 height 10
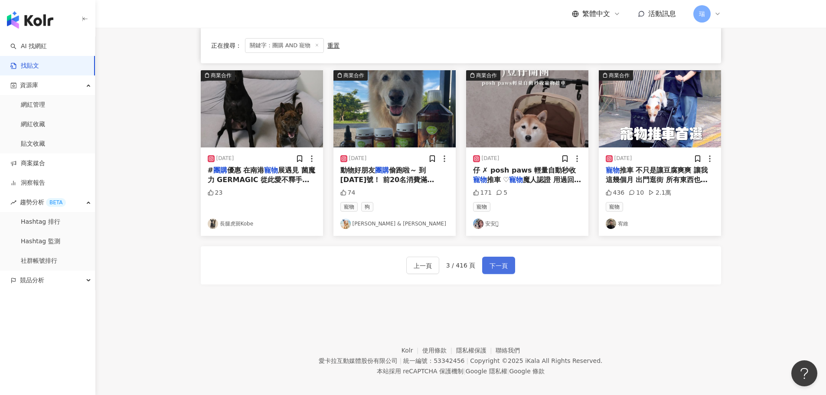
click at [499, 261] on span "下一頁" at bounding box center [498, 266] width 18 height 10
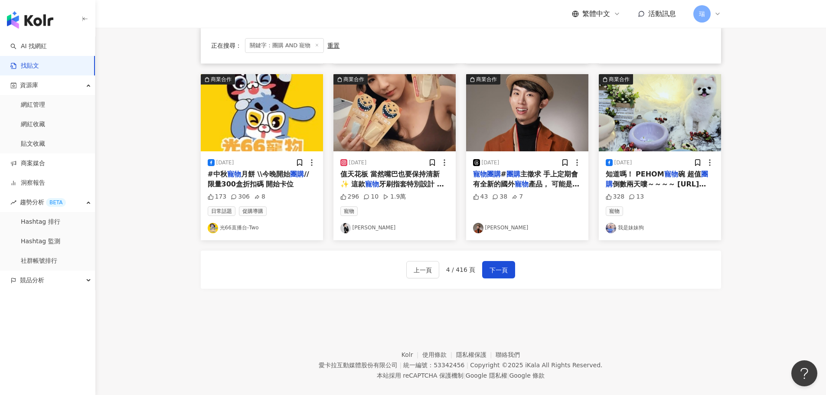
drag, startPoint x: 509, startPoint y: 164, endPoint x: 472, endPoint y: 229, distance: 74.7
drag, startPoint x: 504, startPoint y: 172, endPoint x: 503, endPoint y: 161, distance: 11.3
click at [503, 170] on span "#" at bounding box center [504, 174] width 6 height 8
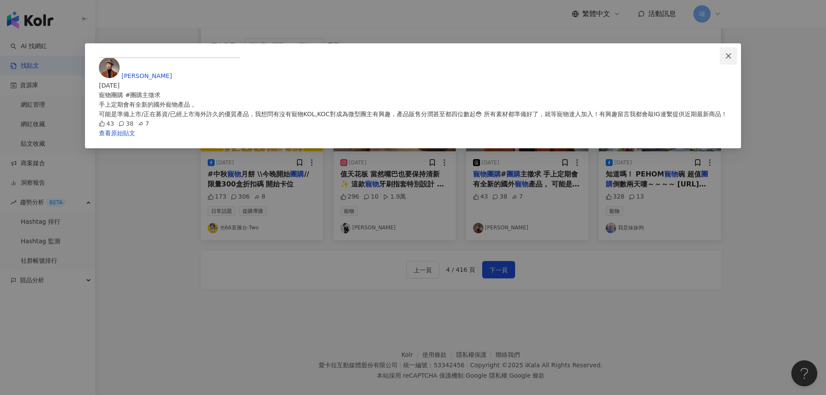
click at [725, 53] on icon "close" at bounding box center [728, 55] width 7 height 7
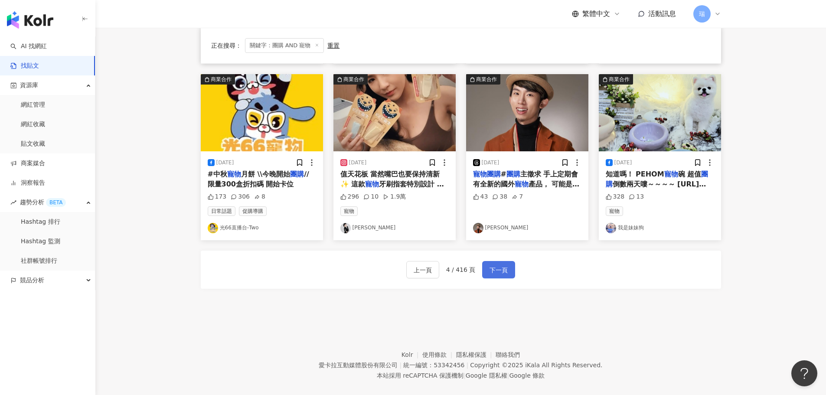
click at [500, 265] on span "下一頁" at bounding box center [498, 270] width 18 height 10
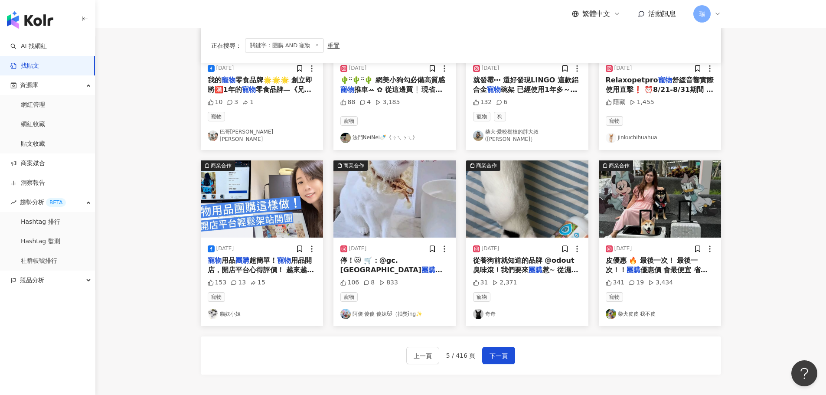
scroll to position [439, 0]
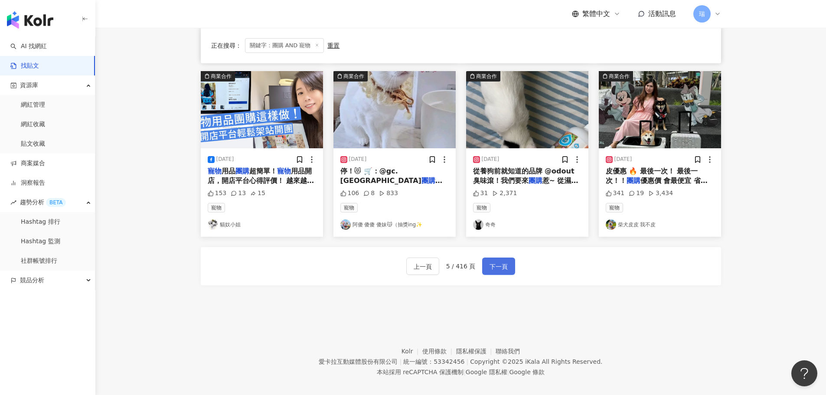
click at [505, 264] on button "下一頁" at bounding box center [498, 265] width 33 height 17
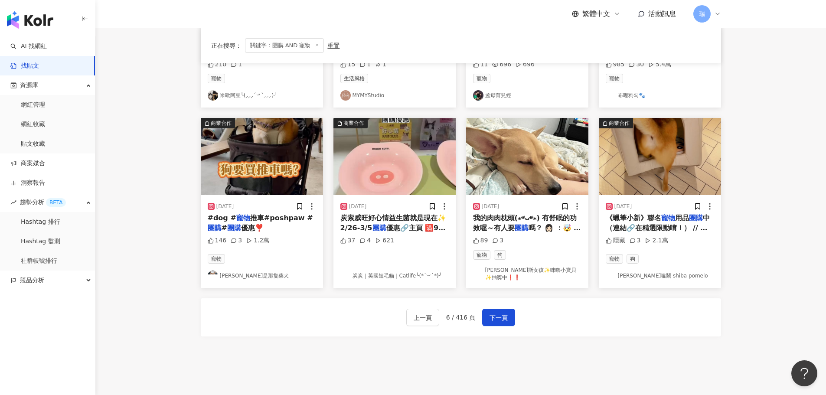
scroll to position [395, 0]
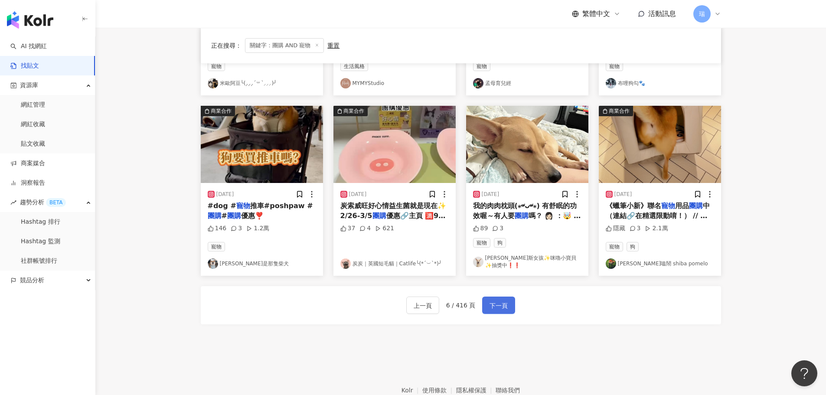
click at [505, 300] on span "下一頁" at bounding box center [498, 305] width 18 height 10
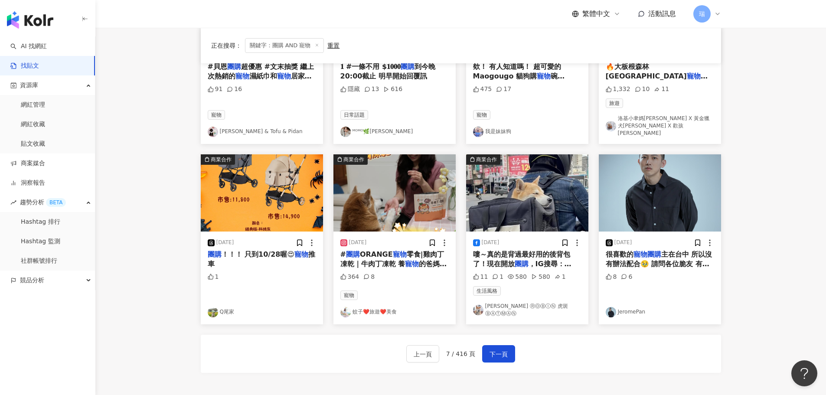
scroll to position [443, 0]
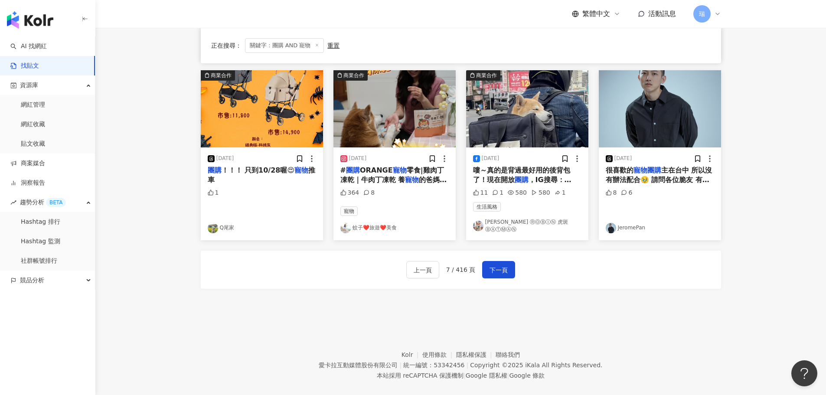
drag, startPoint x: 394, startPoint y: 168, endPoint x: 364, endPoint y: 237, distance: 75.7
click at [360, 251] on div "上一頁 7 / 416 頁 下一頁" at bounding box center [461, 270] width 520 height 38
click at [502, 265] on span "下一頁" at bounding box center [498, 270] width 18 height 10
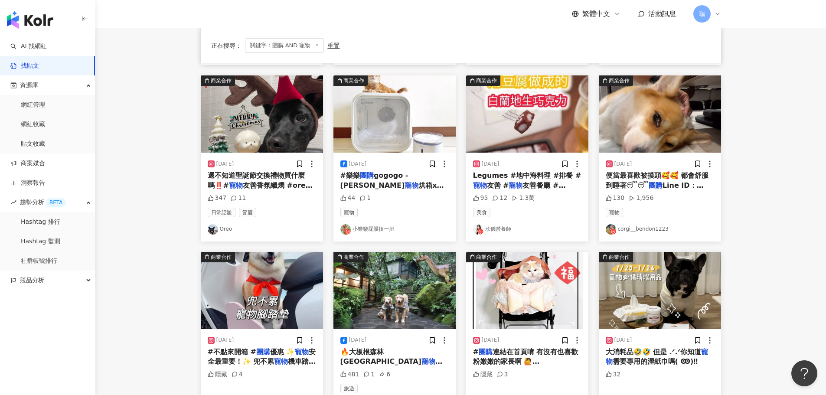
scroll to position [390, 0]
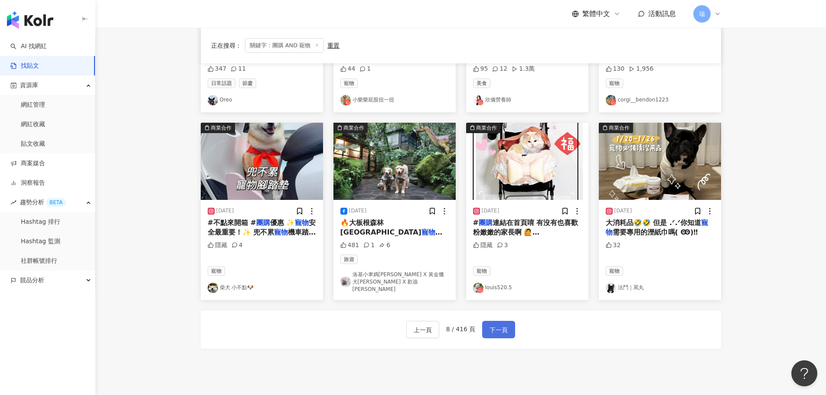
click at [485, 321] on button "下一頁" at bounding box center [498, 329] width 33 height 17
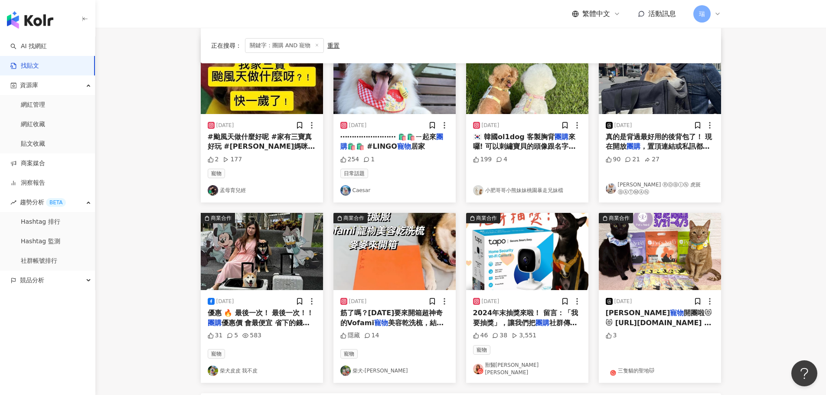
scroll to position [382, 0]
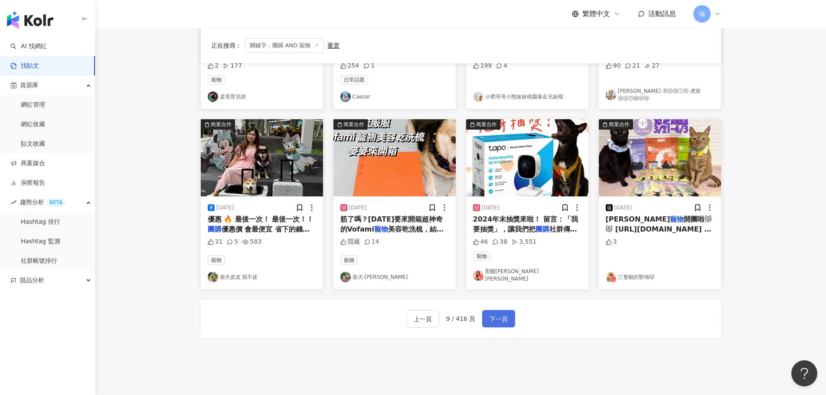
click at [506, 316] on span "下一頁" at bounding box center [498, 319] width 18 height 10
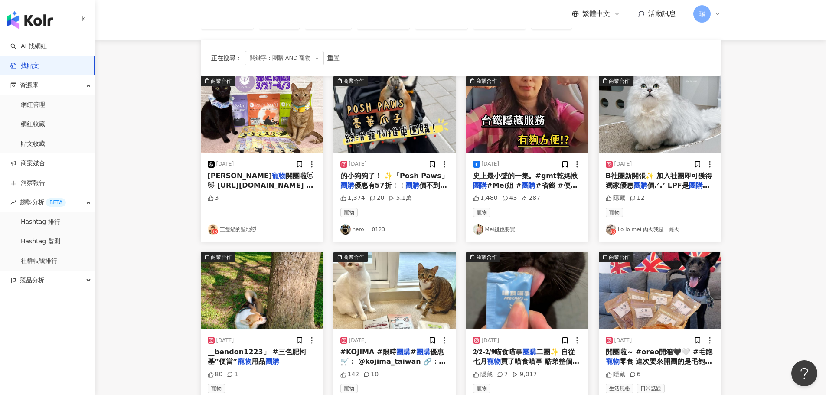
scroll to position [39, 0]
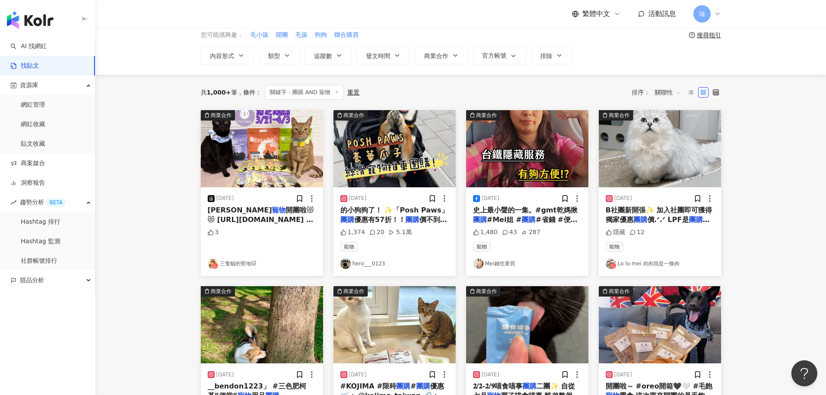
click at [369, 262] on link "hero___0123" at bounding box center [394, 263] width 108 height 10
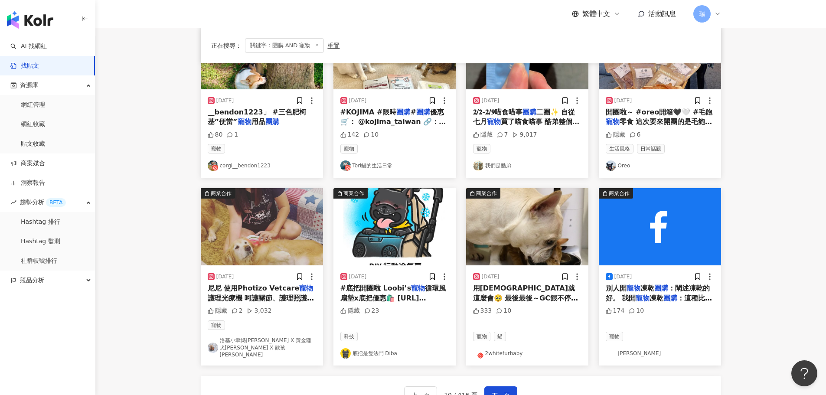
scroll to position [429, 0]
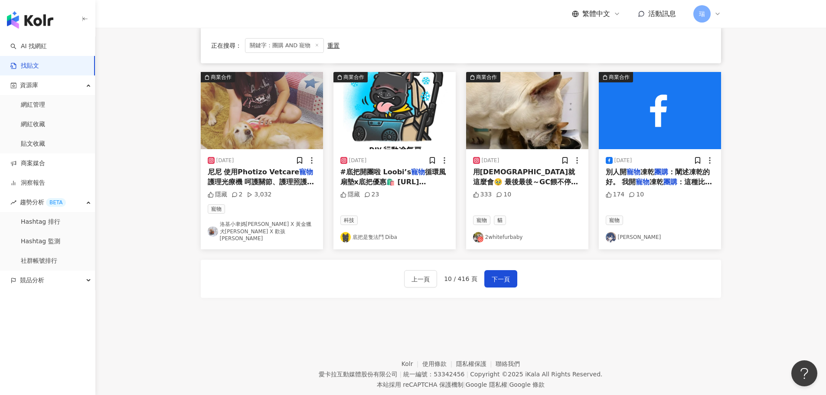
click at [505, 232] on link "2whitefurbaby" at bounding box center [527, 237] width 108 height 10
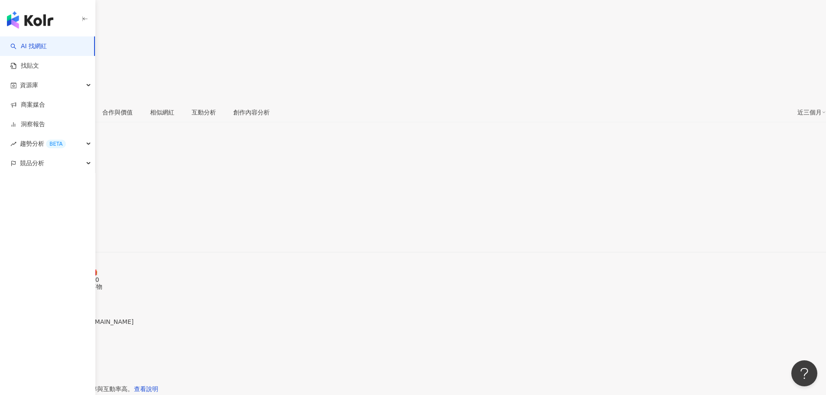
scroll to position [43, 0]
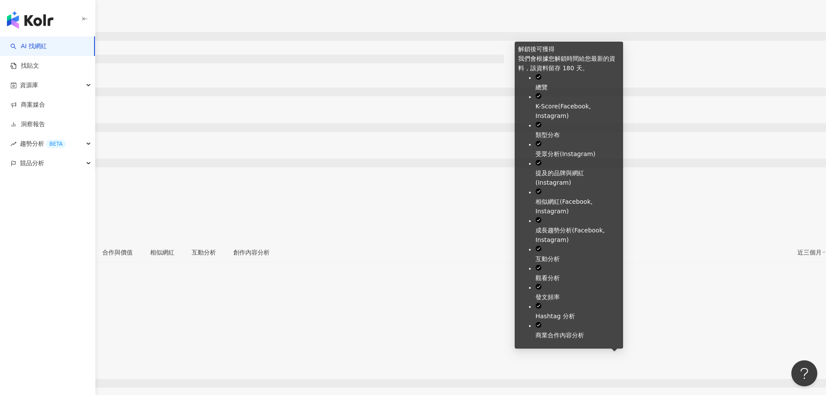
scroll to position [53, 0]
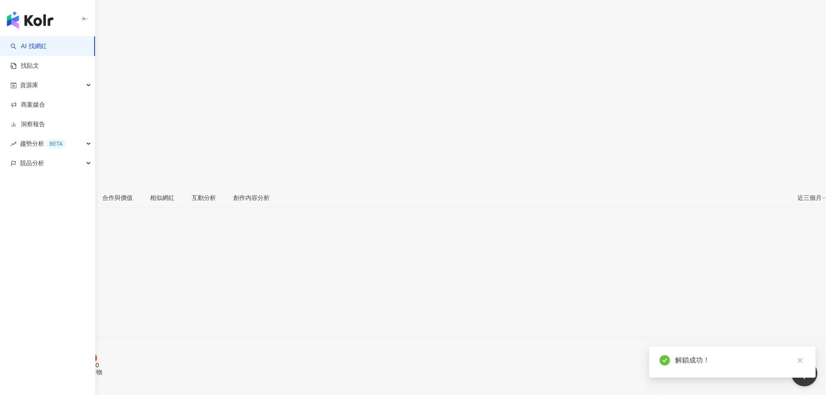
click at [6, 128] on icon at bounding box center [3, 131] width 6 height 6
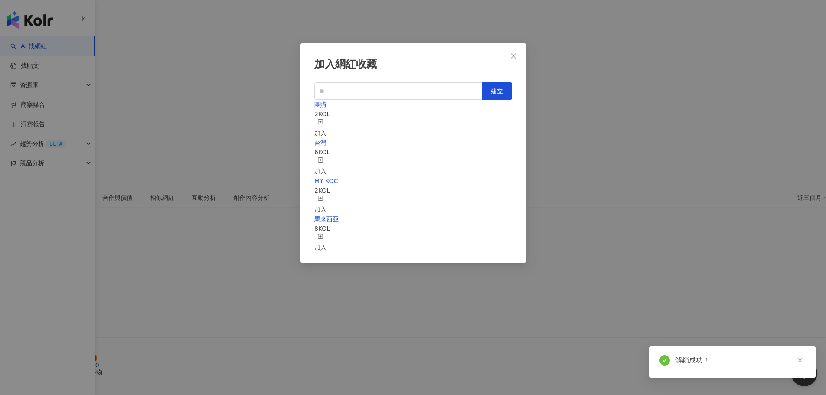
click at [320, 121] on line "button" at bounding box center [320, 122] width 0 height 2
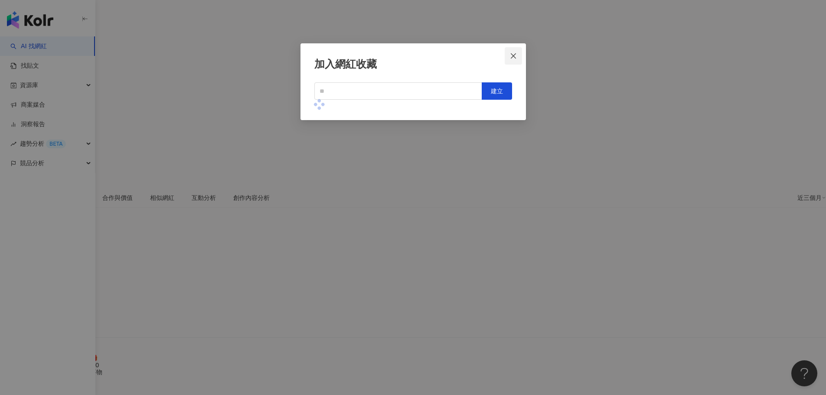
click at [515, 56] on icon "close" at bounding box center [513, 55] width 7 height 7
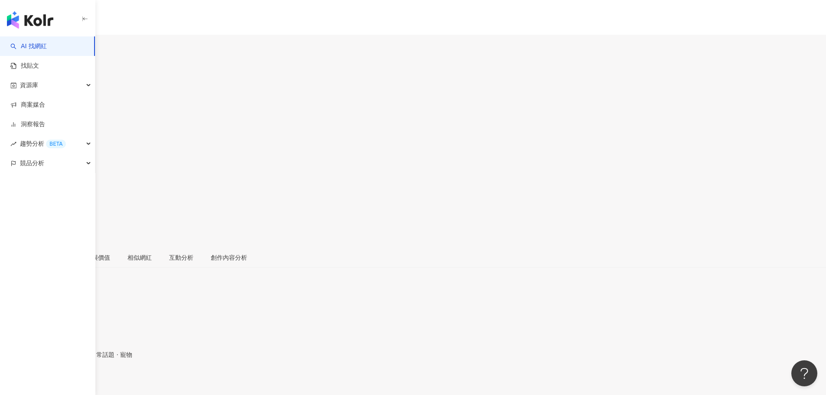
click at [6, 188] on icon at bounding box center [3, 191] width 6 height 6
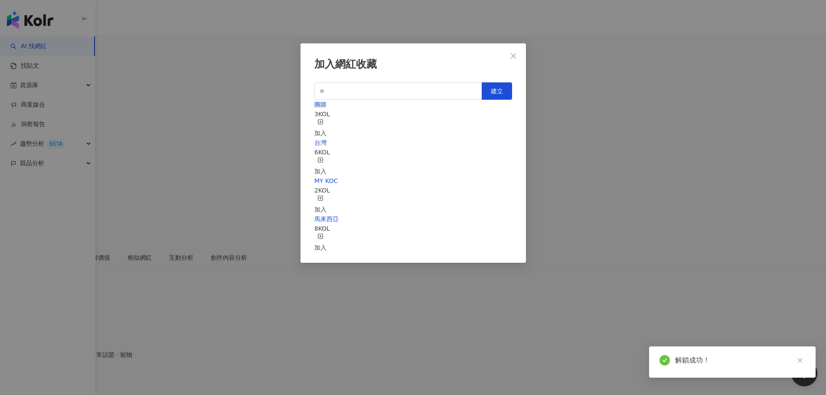
click at [320, 121] on line "button" at bounding box center [320, 122] width 0 height 2
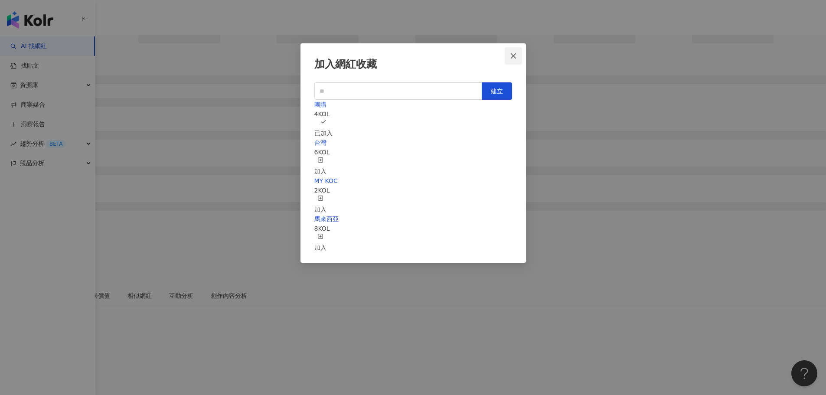
click at [510, 55] on icon "close" at bounding box center [513, 55] width 7 height 7
click at [513, 55] on div "加入網紅收藏 建立 團購 4 KOL 已加入 台灣 6 KOL 加入 MY KOC 2 KOL 加入 馬來西亞 8 KOL 加入" at bounding box center [413, 197] width 826 height 395
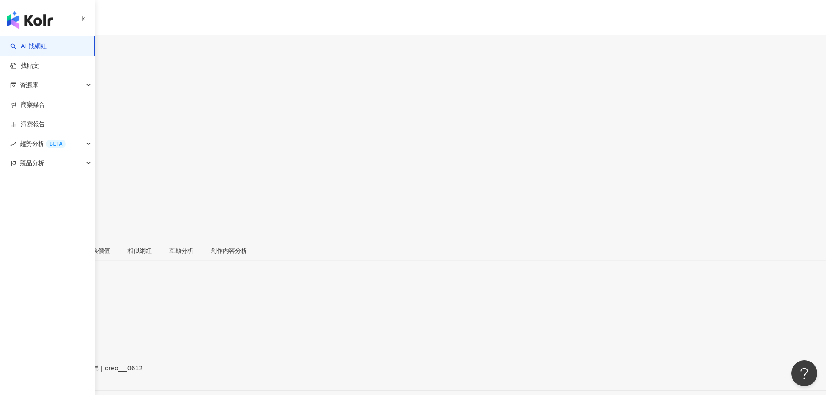
click at [6, 181] on span at bounding box center [3, 184] width 6 height 7
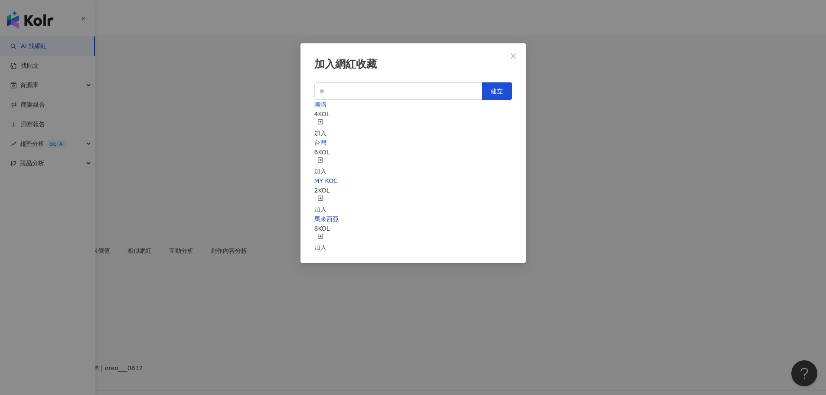
click at [322, 157] on rect "button" at bounding box center [320, 159] width 5 height 5
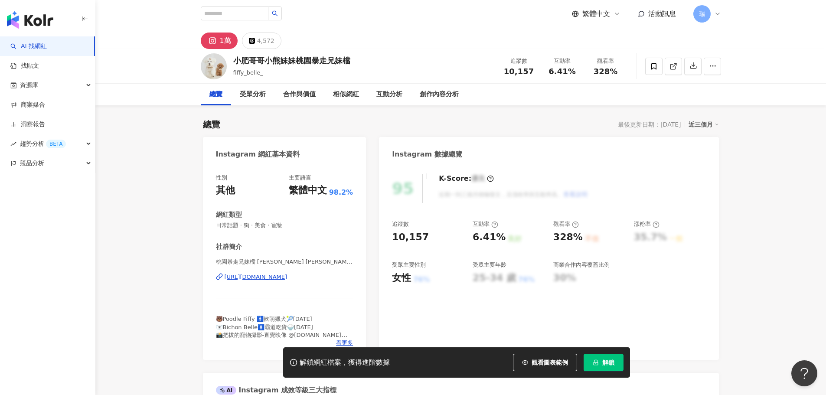
click at [603, 356] on button "解鎖" at bounding box center [603, 362] width 40 height 17
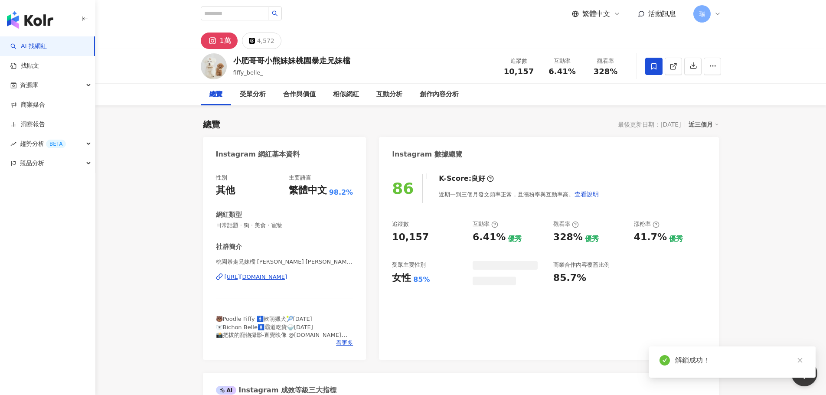
click at [657, 67] on icon at bounding box center [654, 66] width 8 height 8
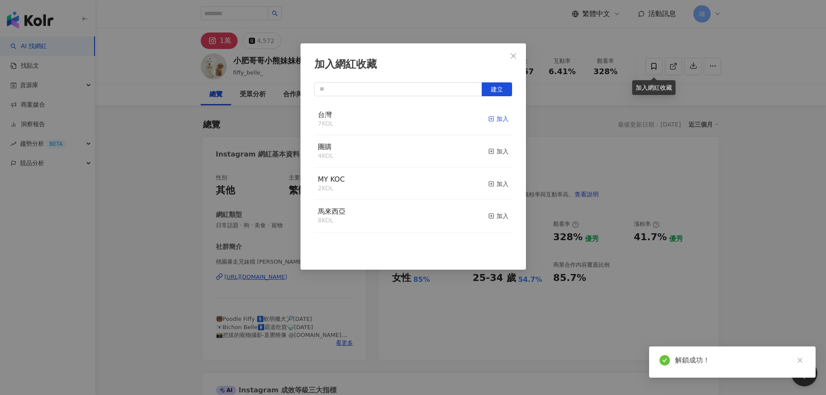
click at [488, 118] on icon "button" at bounding box center [491, 119] width 6 height 6
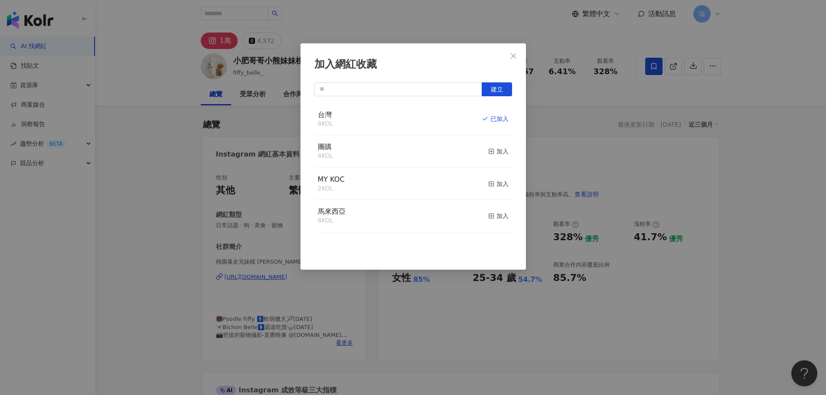
click at [517, 59] on span "Close" at bounding box center [513, 55] width 17 height 7
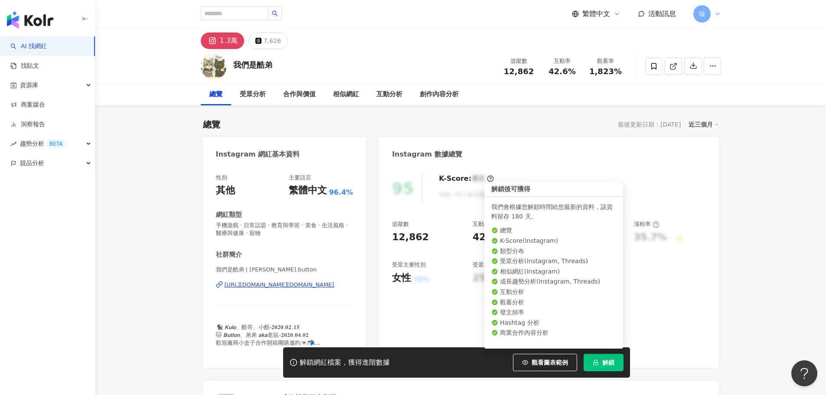
click at [613, 367] on button "解鎖" at bounding box center [603, 362] width 40 height 17
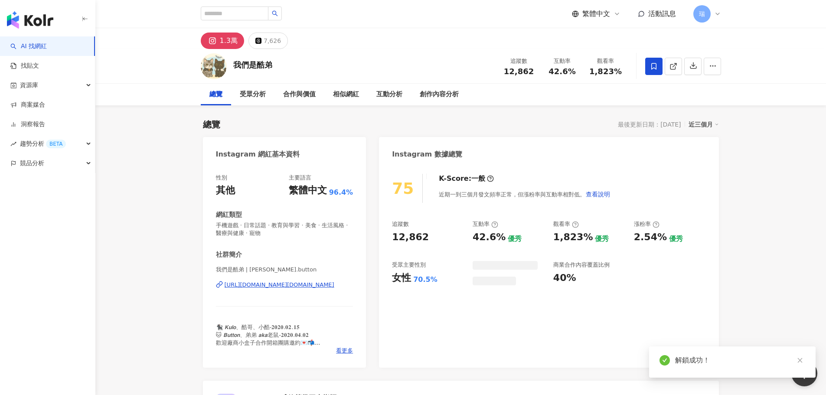
click at [654, 67] on icon at bounding box center [654, 66] width 8 height 8
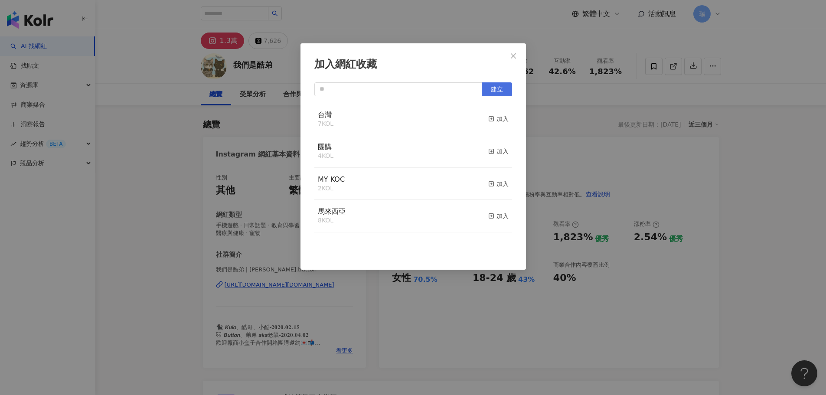
click at [488, 153] on icon "button" at bounding box center [491, 151] width 6 height 6
click at [511, 57] on icon "close" at bounding box center [513, 55] width 7 height 7
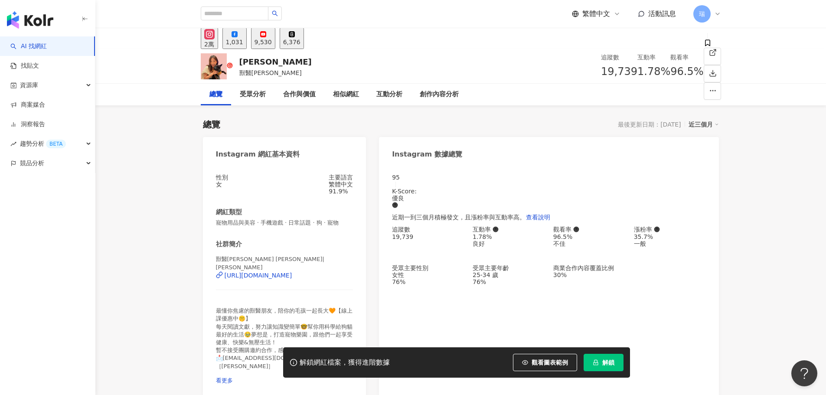
drag, startPoint x: 798, startPoint y: 121, endPoint x: 751, endPoint y: 105, distance: 48.8
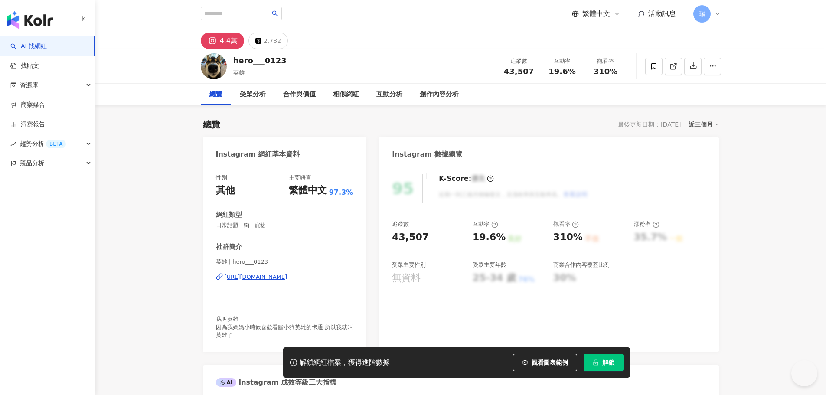
click at [616, 363] on button "解鎖" at bounding box center [603, 362] width 40 height 17
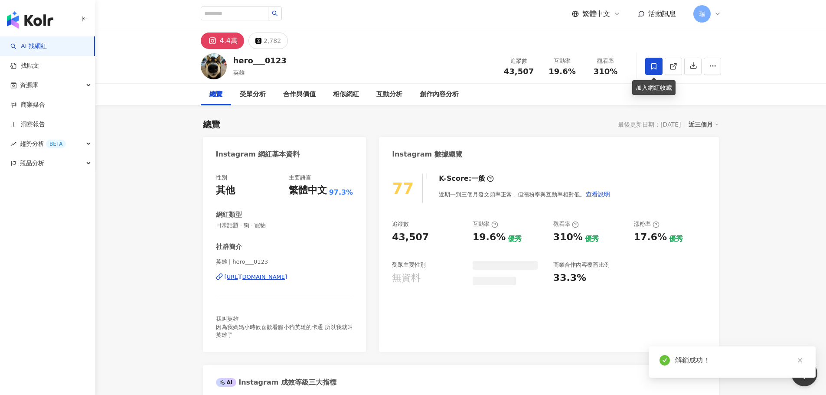
click at [653, 71] on span at bounding box center [653, 66] width 17 height 17
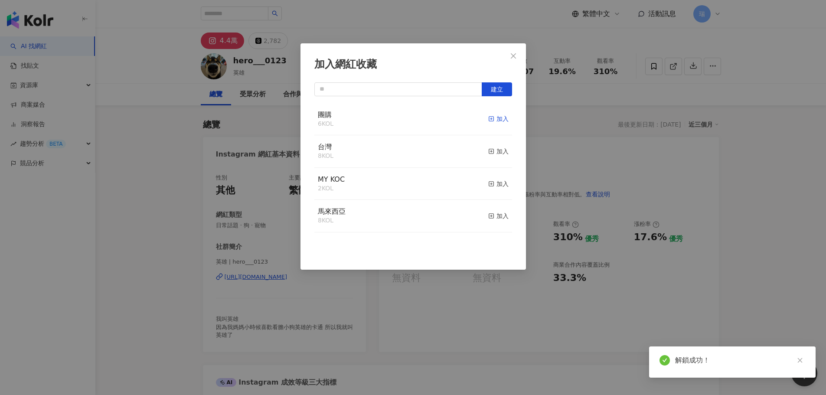
click at [488, 120] on icon "button" at bounding box center [491, 119] width 6 height 6
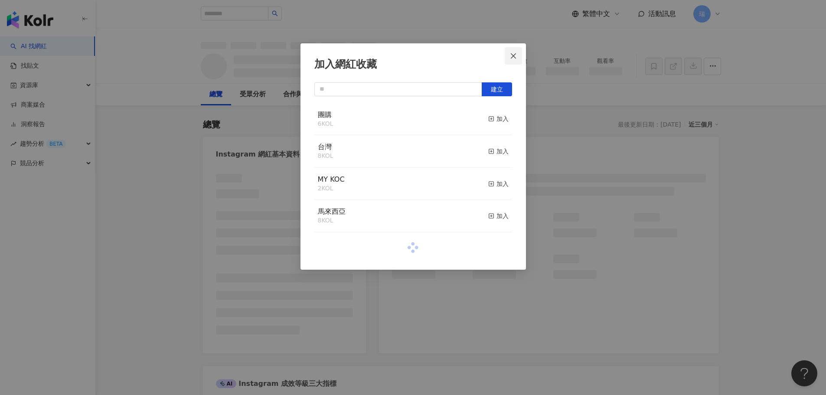
click at [515, 55] on icon "close" at bounding box center [513, 55] width 7 height 7
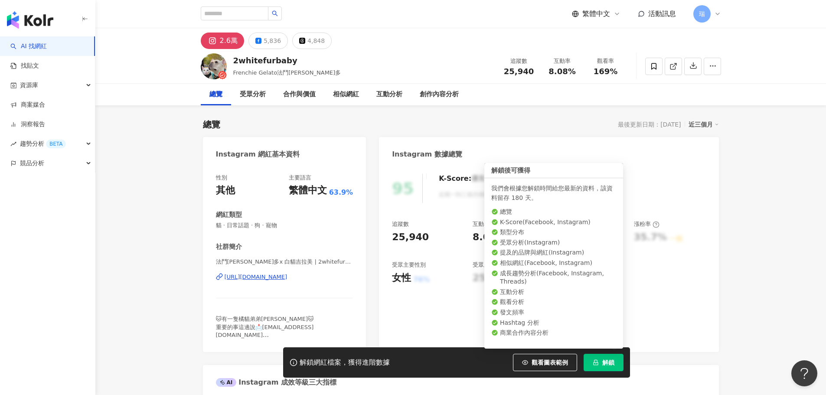
click at [609, 359] on span "解鎖" at bounding box center [608, 362] width 12 height 7
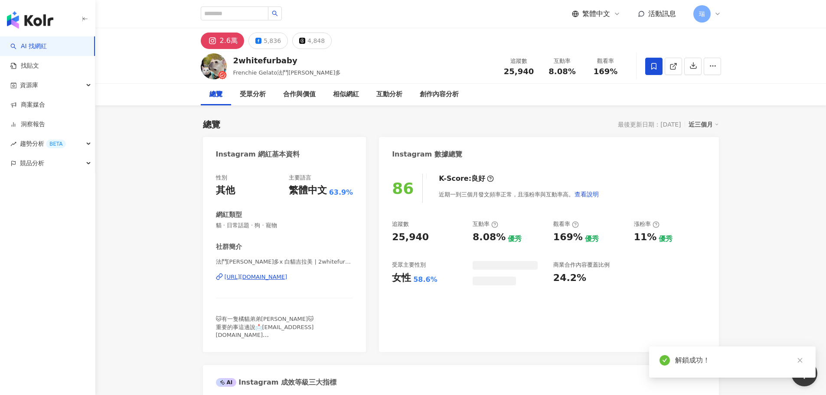
click at [655, 66] on icon at bounding box center [653, 66] width 5 height 7
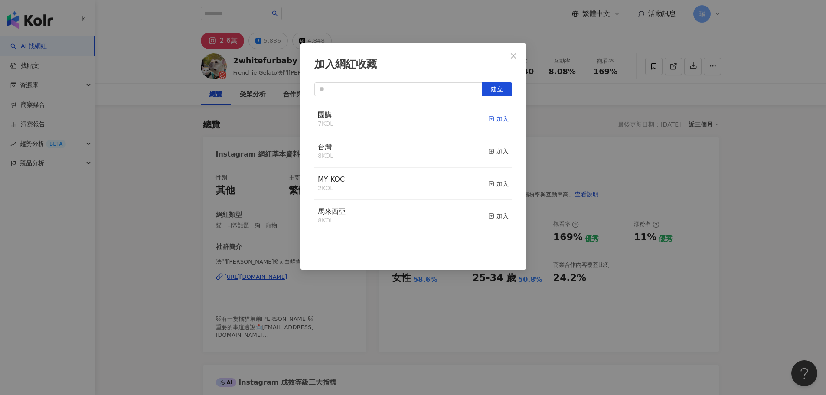
click at [488, 119] on icon "button" at bounding box center [491, 119] width 6 height 6
